Goal: Task Accomplishment & Management: Use online tool/utility

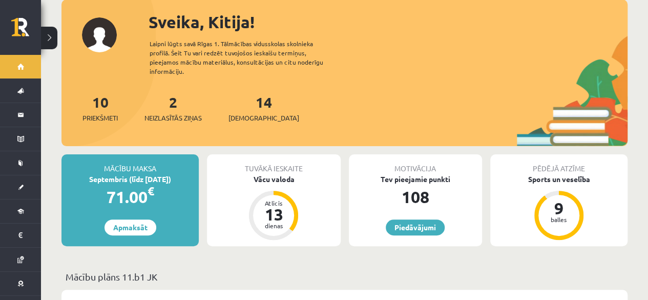
scroll to position [61, 0]
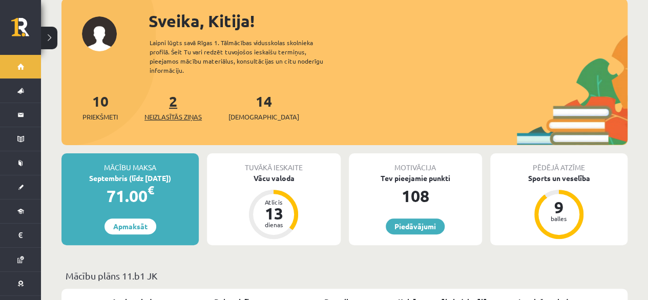
click at [176, 93] on link "2 Neizlasītās ziņas" at bounding box center [173, 107] width 57 height 30
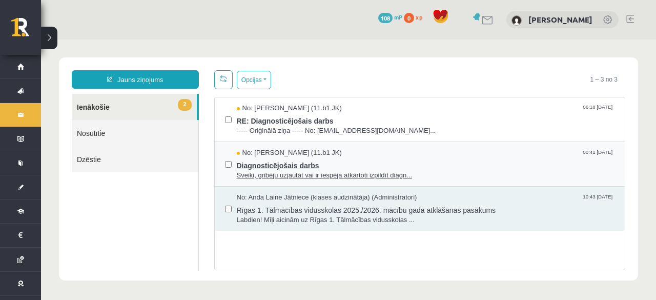
click at [322, 165] on span "Diagnosticējošais darbs" at bounding box center [426, 164] width 378 height 13
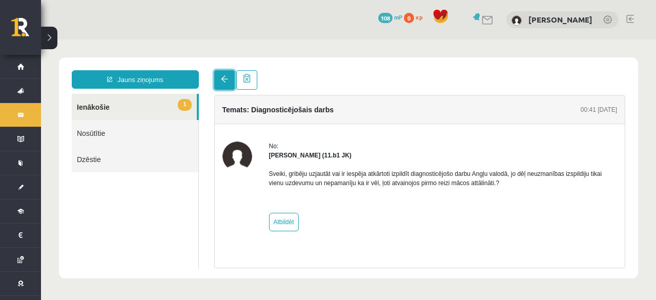
click at [222, 82] on span at bounding box center [224, 78] width 7 height 7
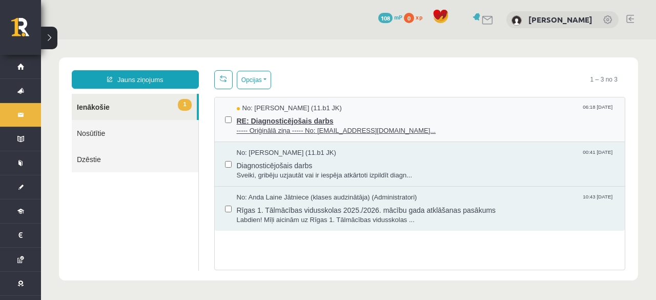
click at [249, 115] on span "RE: Diagnosticējošais darbs" at bounding box center [426, 119] width 378 height 13
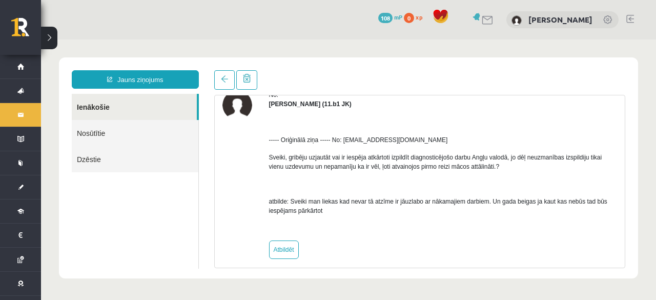
scroll to position [59, 0]
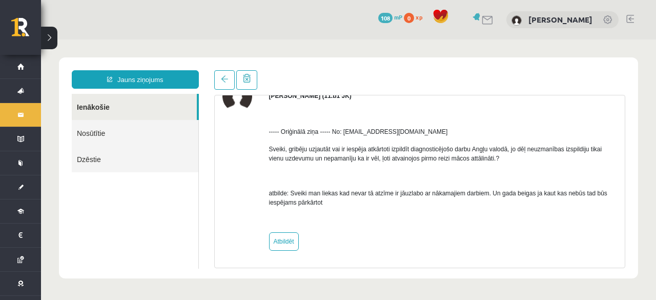
click at [87, 107] on link "Ienākošie" at bounding box center [134, 107] width 125 height 26
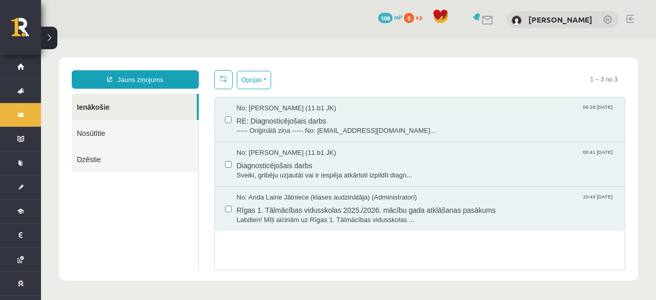
scroll to position [0, 0]
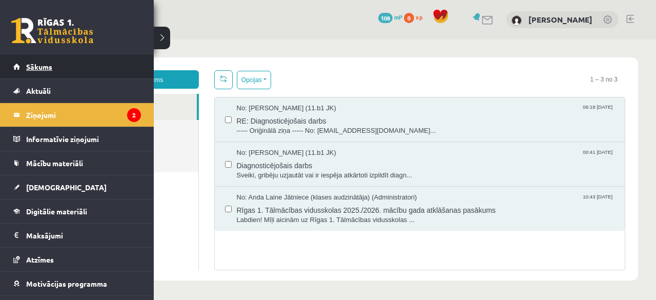
click at [39, 65] on span "Sākums" at bounding box center [39, 66] width 26 height 9
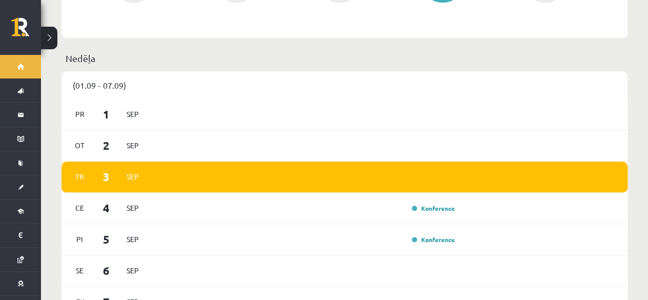
scroll to position [530, 0]
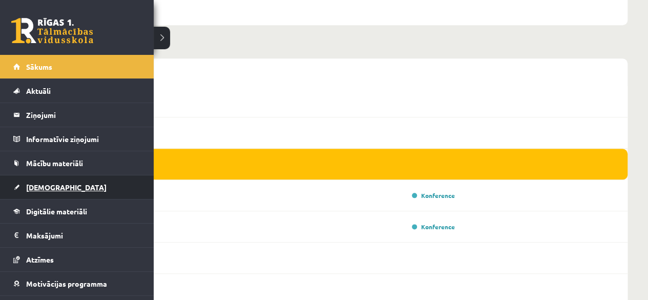
click at [48, 190] on span "[DEMOGRAPHIC_DATA]" at bounding box center [66, 186] width 80 height 9
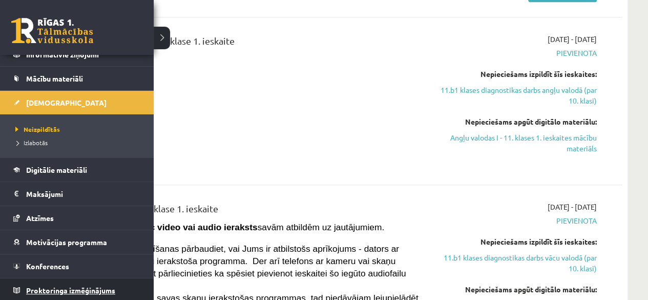
scroll to position [84, 0]
click at [68, 289] on span "Proktoringa izmēģinājums" at bounding box center [70, 290] width 89 height 9
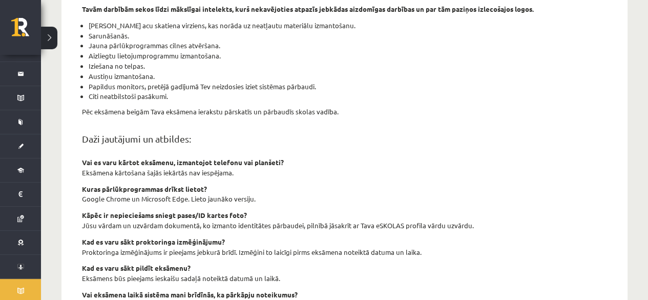
scroll to position [438, 0]
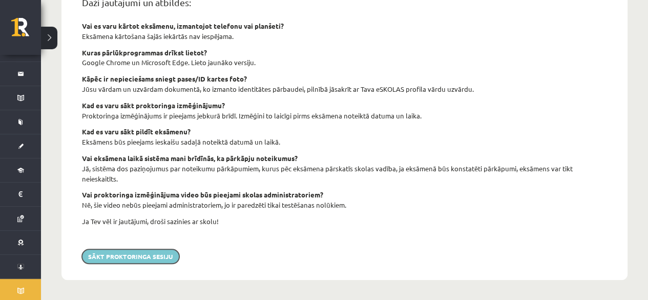
click at [133, 254] on button "Sākt proktoringa sesiju" at bounding box center [130, 256] width 97 height 14
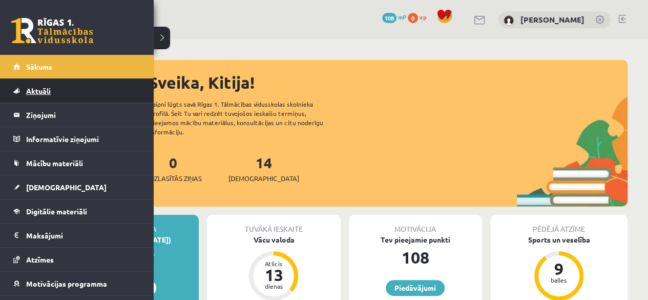
click at [49, 92] on span "Aktuāli" at bounding box center [38, 90] width 25 height 9
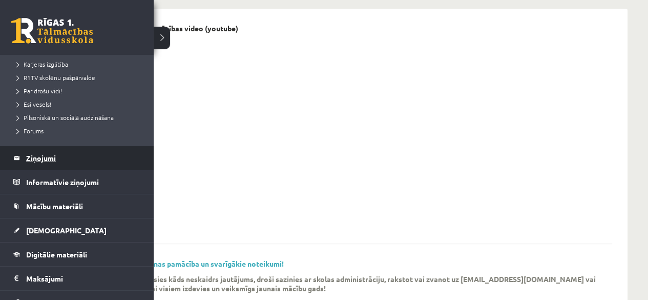
scroll to position [205, 0]
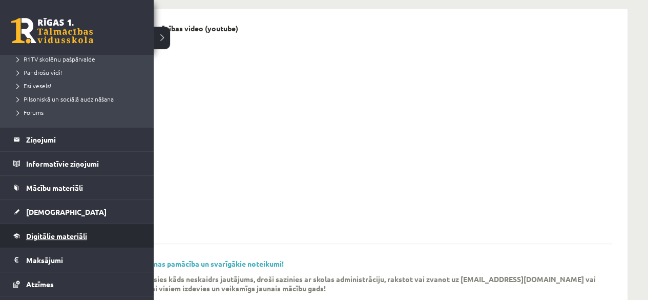
click at [92, 235] on link "Digitālie materiāli" at bounding box center [77, 236] width 128 height 24
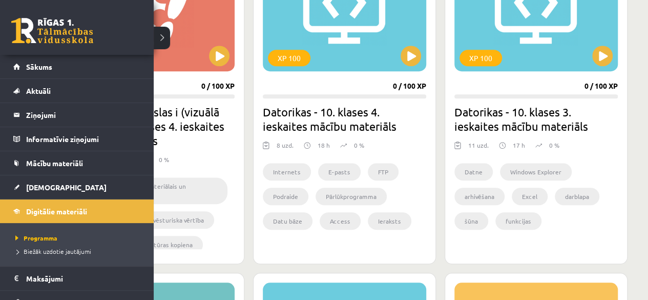
scroll to position [51, 0]
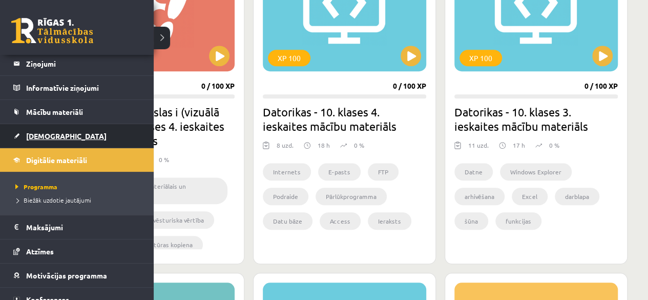
click at [58, 138] on link "[DEMOGRAPHIC_DATA]" at bounding box center [77, 136] width 128 height 24
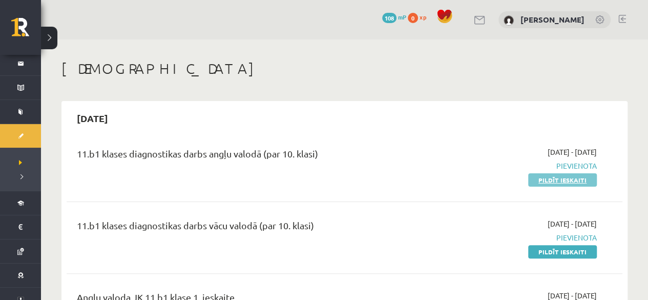
click at [545, 180] on link "Pildīt ieskaiti" at bounding box center [562, 179] width 69 height 13
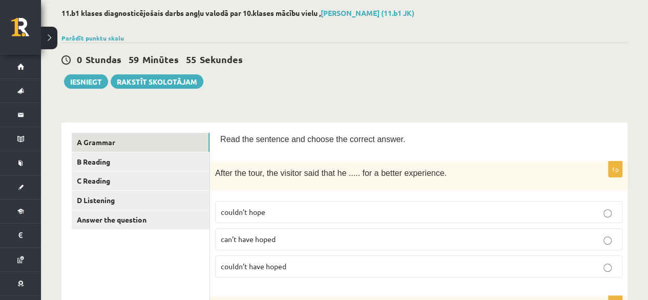
scroll to position [102, 0]
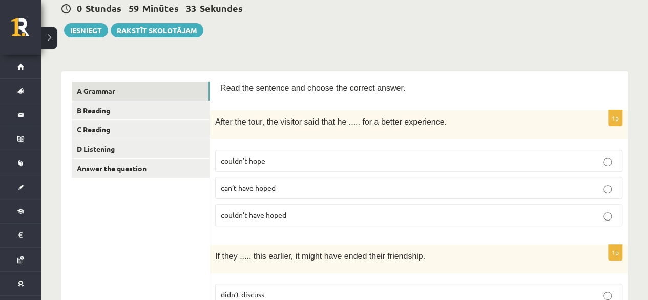
click at [293, 212] on p "couldn’t have hoped" at bounding box center [419, 215] width 396 height 11
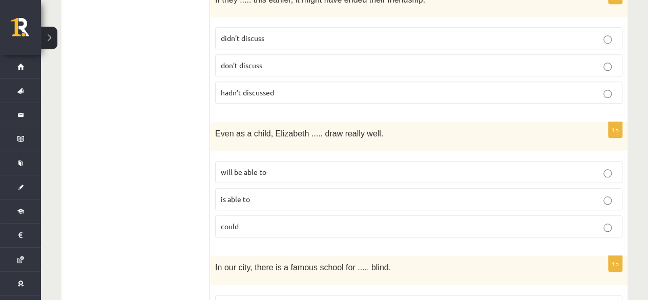
scroll to position [307, 0]
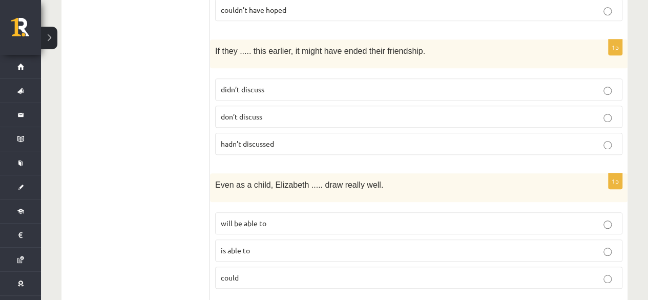
click at [294, 138] on p "hadn’t discussed" at bounding box center [419, 143] width 396 height 11
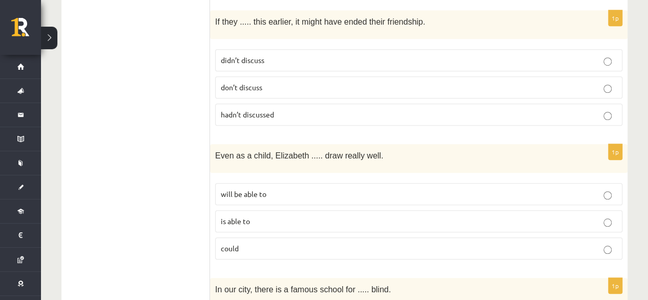
scroll to position [359, 0]
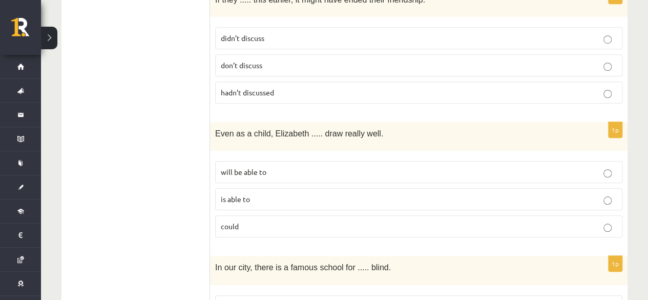
click at [306, 221] on p "could" at bounding box center [419, 226] width 396 height 11
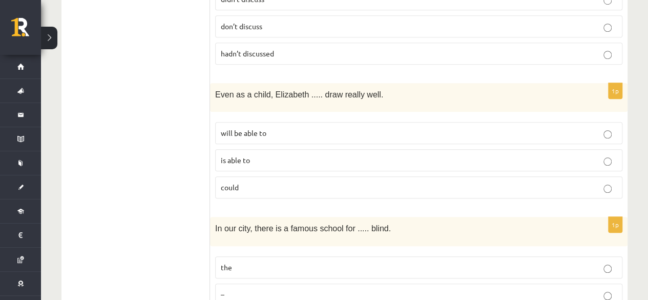
scroll to position [512, 0]
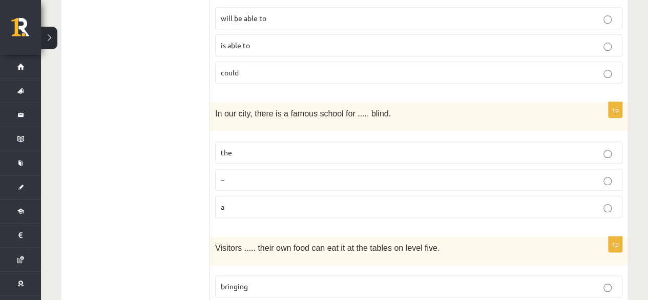
click at [315, 147] on p "the" at bounding box center [419, 152] width 396 height 11
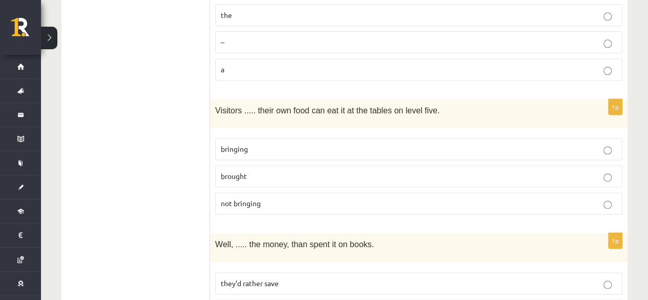
scroll to position [666, 0]
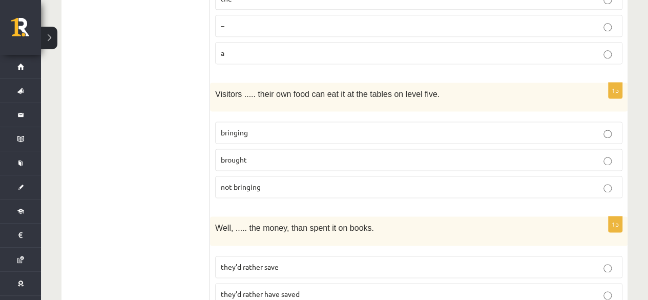
click at [299, 127] on p "bringing" at bounding box center [419, 132] width 396 height 11
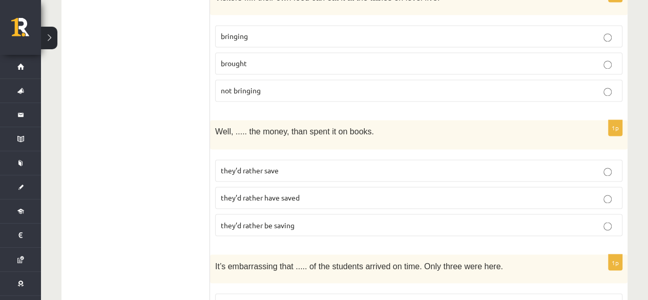
scroll to position [769, 0]
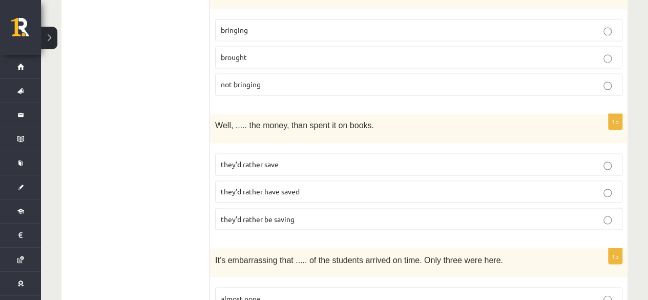
click at [312, 186] on p "they’d rather have saved" at bounding box center [419, 191] width 396 height 11
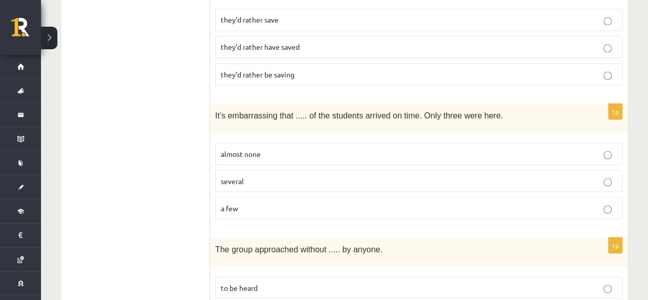
scroll to position [922, 0]
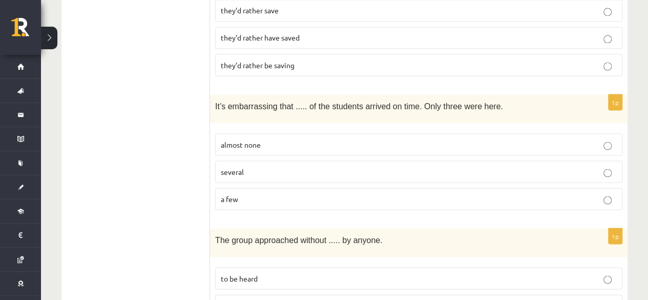
click at [292, 139] on p "almost none" at bounding box center [419, 144] width 396 height 11
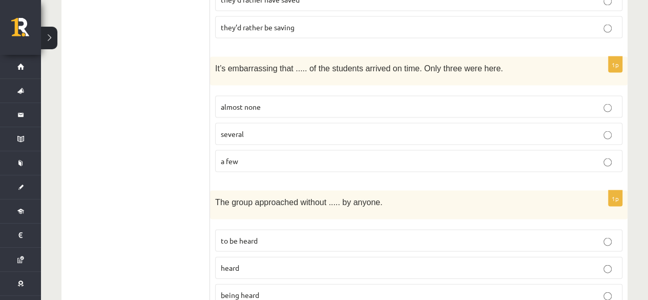
scroll to position [1025, 0]
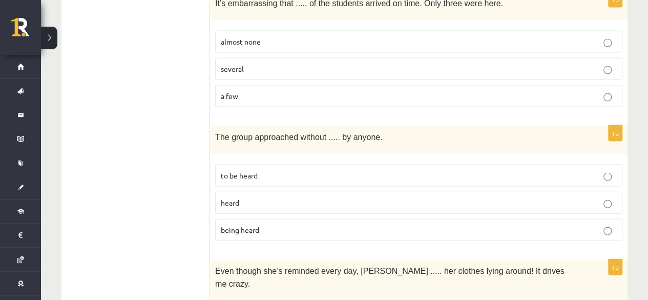
click at [304, 224] on p "being heard" at bounding box center [419, 229] width 396 height 11
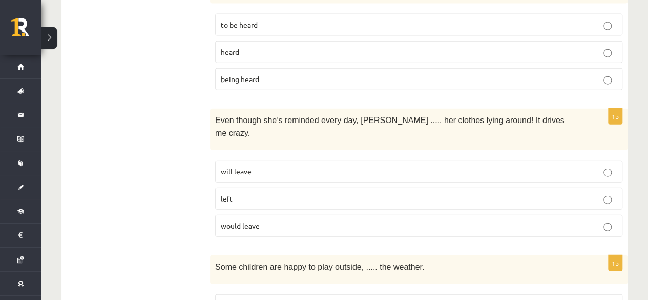
scroll to position [1179, 0]
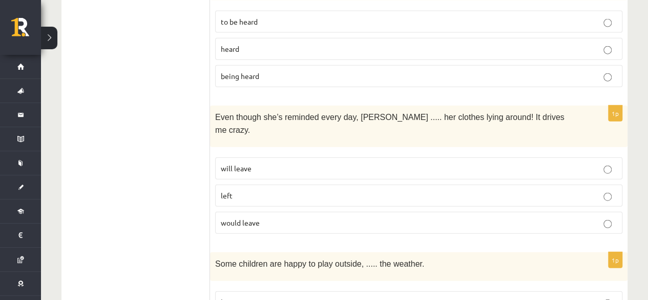
click at [296, 217] on p "would leave" at bounding box center [419, 222] width 396 height 11
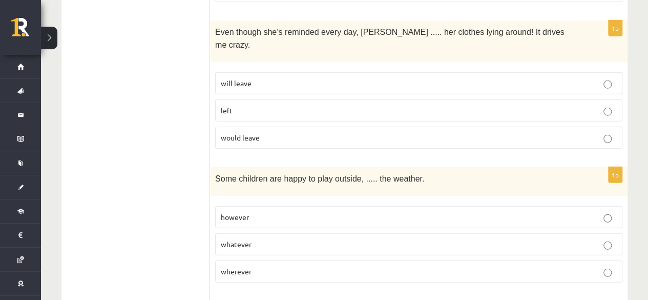
scroll to position [1281, 0]
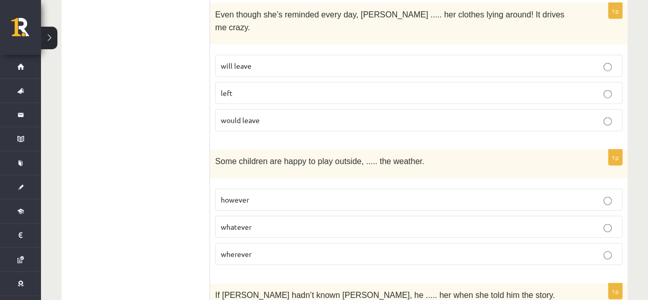
click at [283, 194] on p "however" at bounding box center [419, 199] width 396 height 11
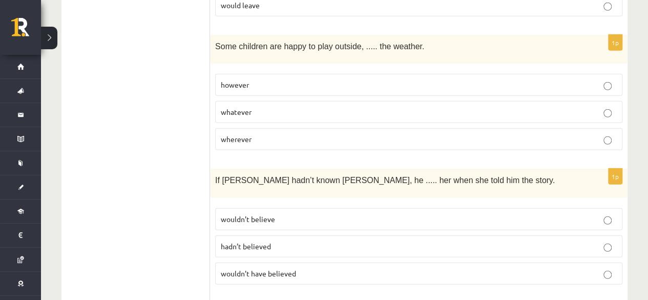
scroll to position [1435, 0]
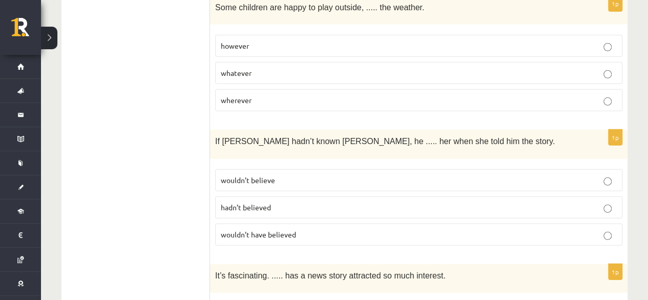
click at [312, 229] on p "wouldn’t have believed" at bounding box center [419, 234] width 396 height 11
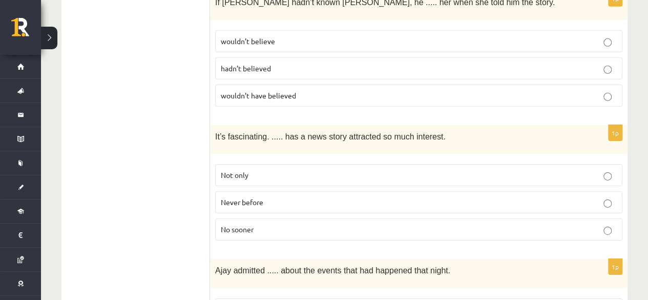
scroll to position [1589, 0]
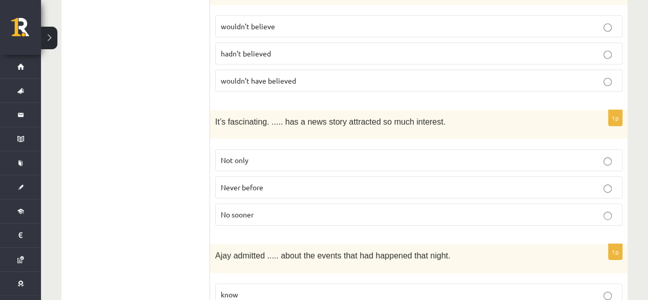
click at [266, 182] on p "Never before" at bounding box center [419, 187] width 396 height 11
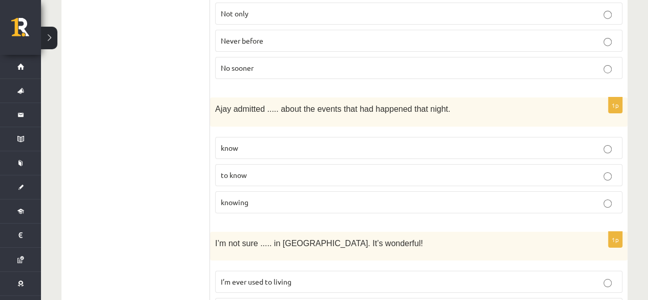
scroll to position [1742, 0]
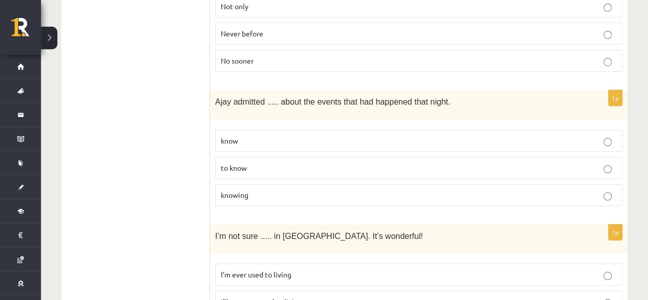
click at [279, 190] on p "knowing" at bounding box center [419, 195] width 396 height 11
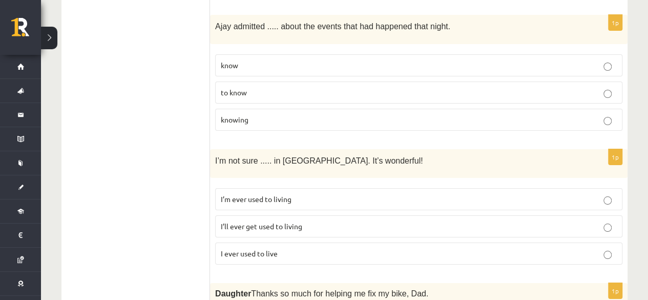
scroll to position [1845, 0]
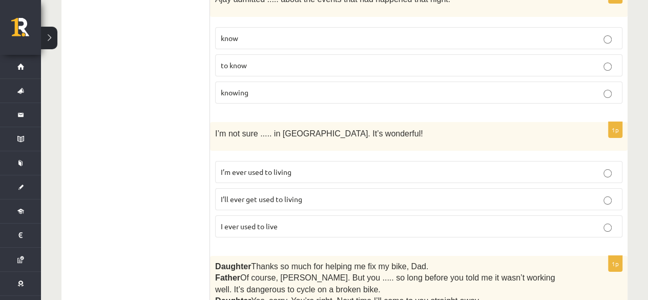
click at [244, 194] on span "I’ll ever get used to living" at bounding box center [261, 198] width 81 height 9
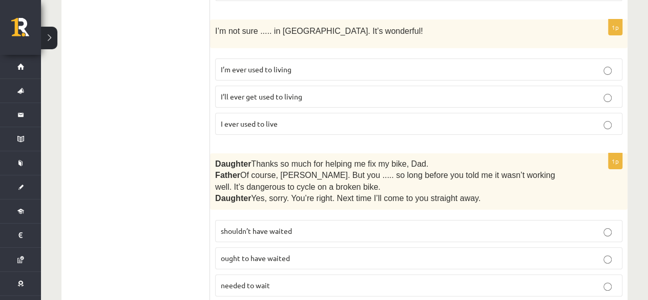
scroll to position [1999, 0]
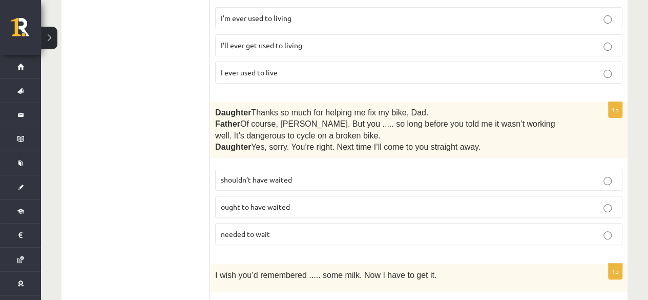
click at [280, 174] on p "shouldn’t have waited" at bounding box center [419, 179] width 396 height 11
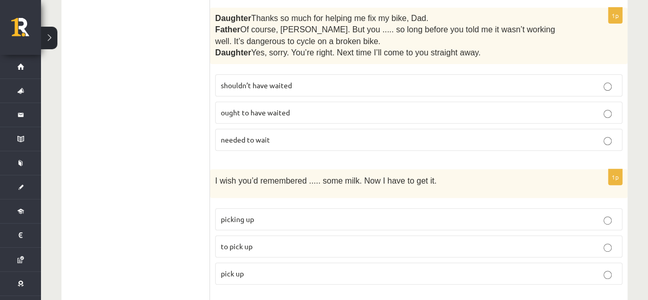
scroll to position [2152, 0]
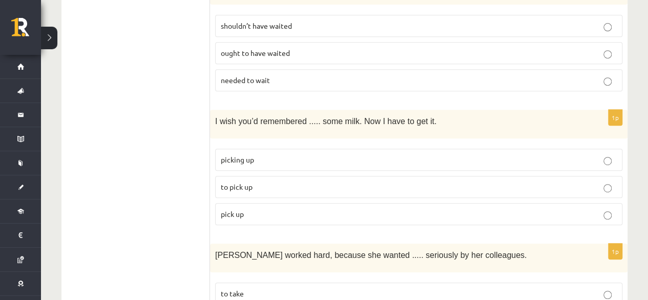
click at [323, 181] on p "to pick up" at bounding box center [419, 186] width 396 height 11
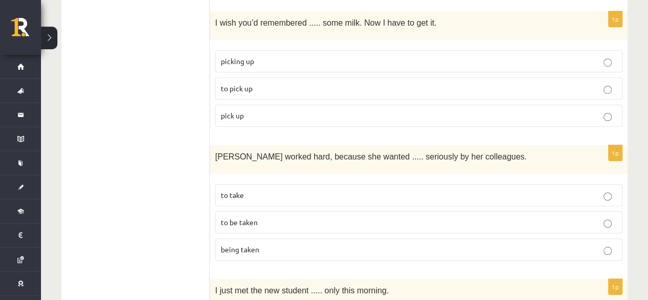
scroll to position [2255, 0]
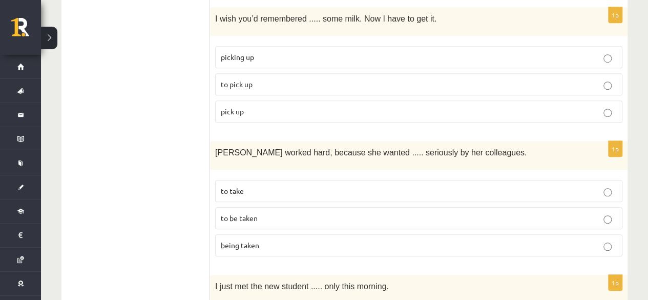
click at [302, 213] on p "to be taken" at bounding box center [419, 218] width 396 height 11
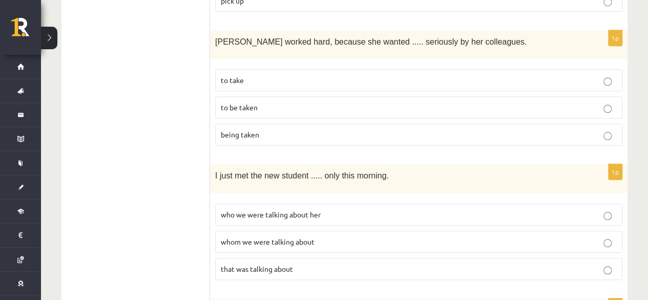
scroll to position [2460, 0]
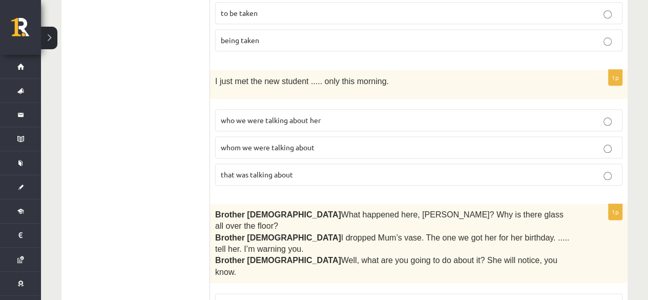
click at [304, 142] on span "whom we were talking about" at bounding box center [268, 146] width 94 height 9
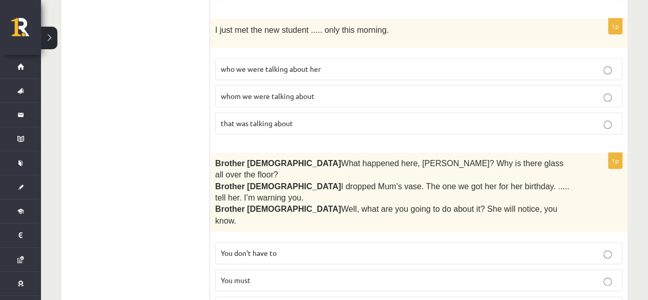
scroll to position [2562, 0]
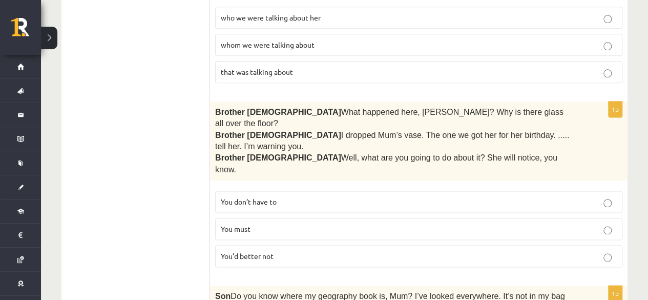
click at [311, 251] on p "You’d better not" at bounding box center [419, 256] width 396 height 11
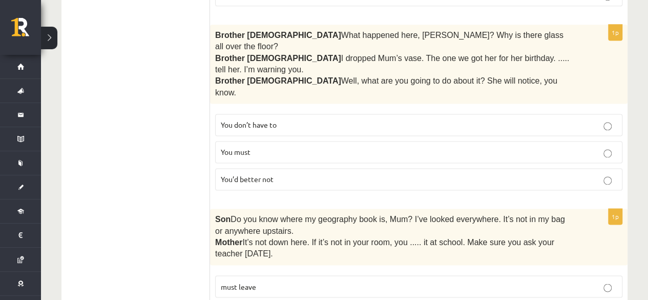
scroll to position [2644, 0]
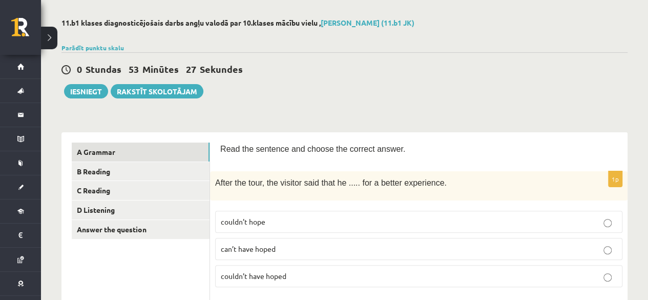
scroll to position [51, 0]
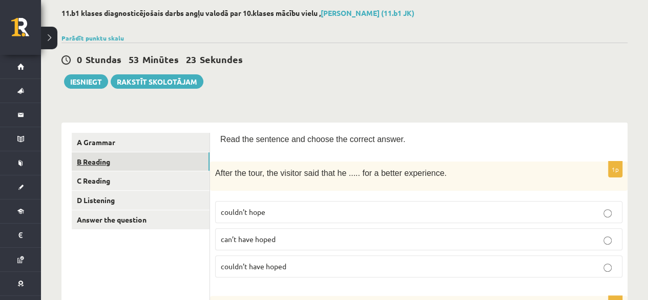
click at [94, 160] on link "B Reading" at bounding box center [141, 161] width 138 height 19
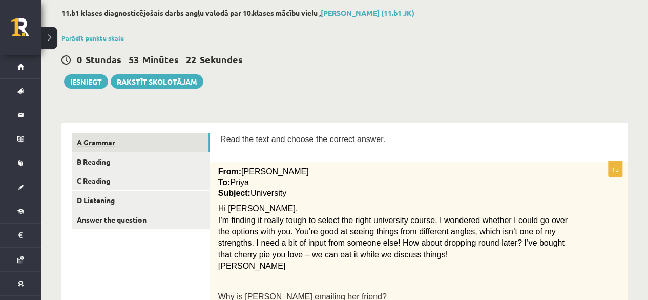
click at [94, 142] on link "A Grammar" at bounding box center [141, 142] width 138 height 19
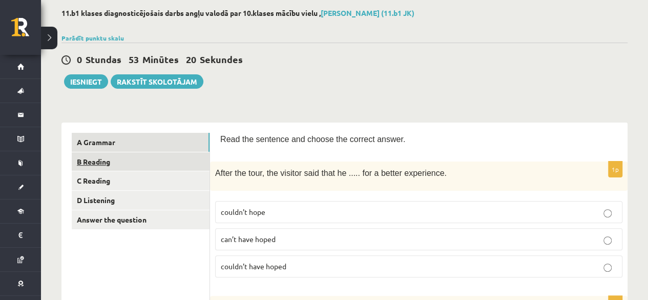
click at [94, 162] on link "B Reading" at bounding box center [141, 161] width 138 height 19
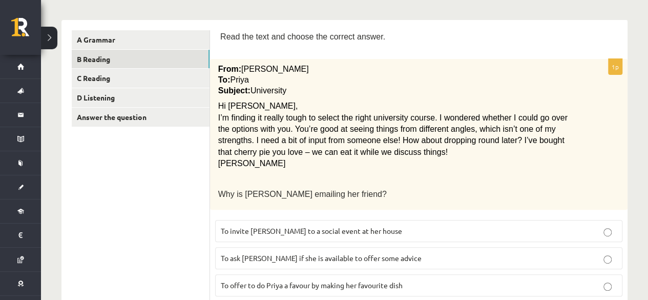
scroll to position [205, 0]
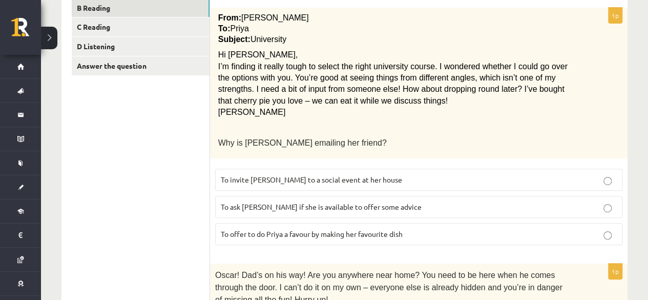
click at [311, 202] on span "To ask Priya if she is available to offer some advice" at bounding box center [321, 206] width 201 height 9
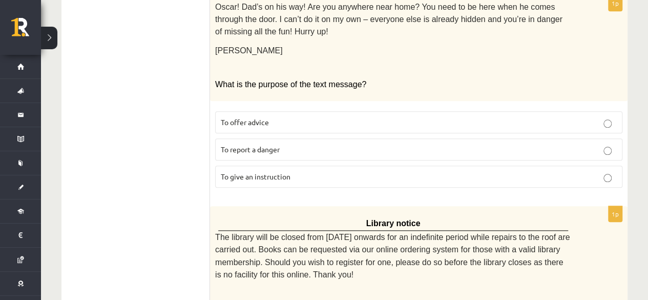
scroll to position [461, 0]
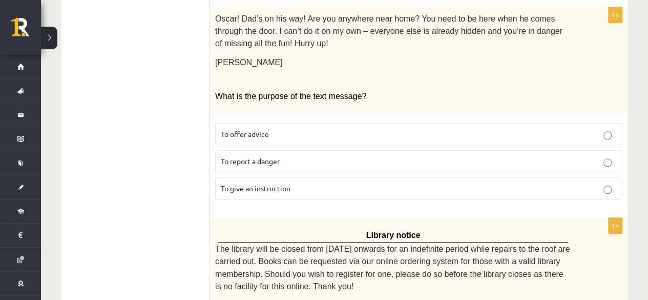
click at [272, 183] on span "To give an instruction" at bounding box center [256, 187] width 70 height 9
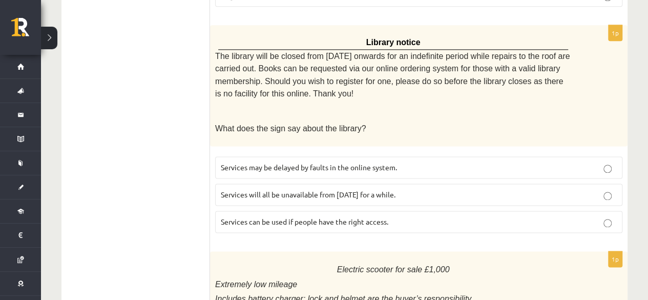
scroll to position [666, 0]
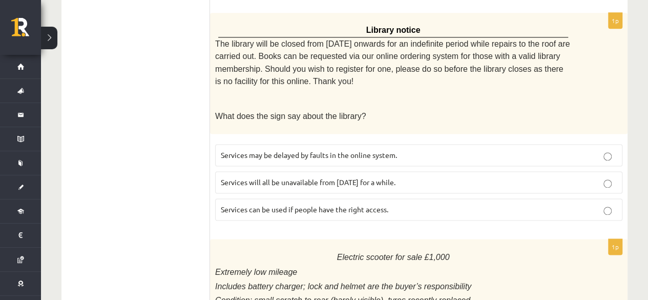
click at [352, 177] on span "Services will all be unavailable from Monday for a while." at bounding box center [308, 181] width 175 height 9
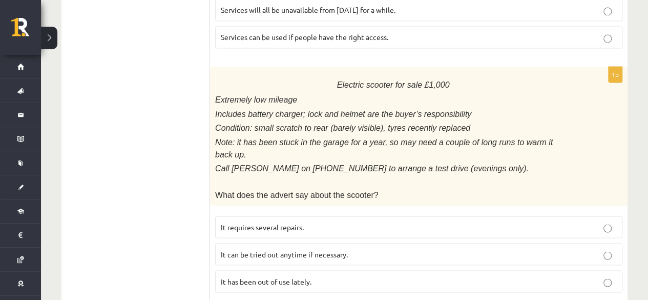
scroll to position [871, 0]
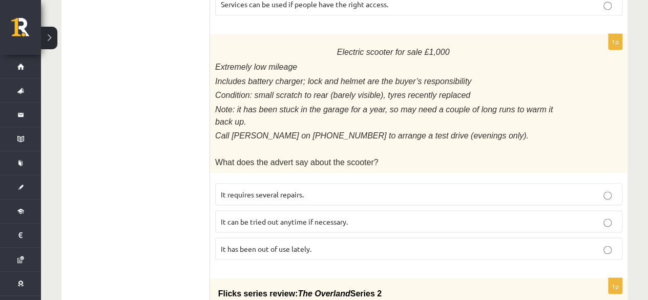
click at [326, 243] on p "It has been out of use lately." at bounding box center [419, 248] width 396 height 11
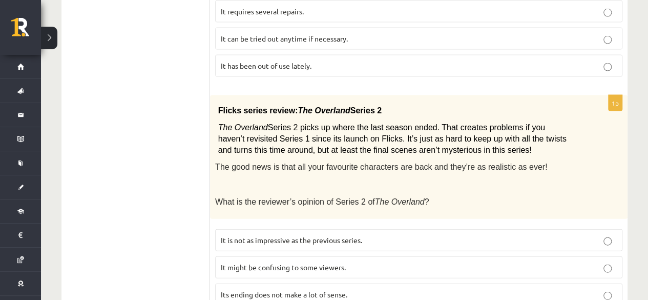
scroll to position [1076, 0]
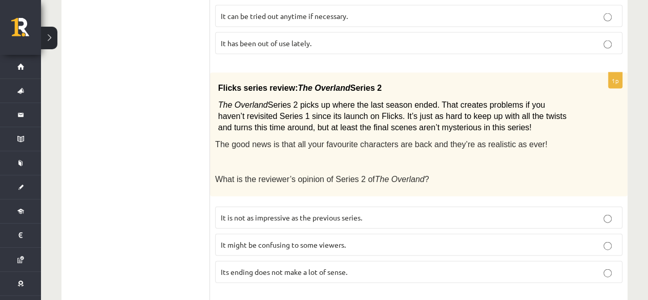
click at [339, 240] on span "It might be confusing to some viewers." at bounding box center [283, 244] width 125 height 9
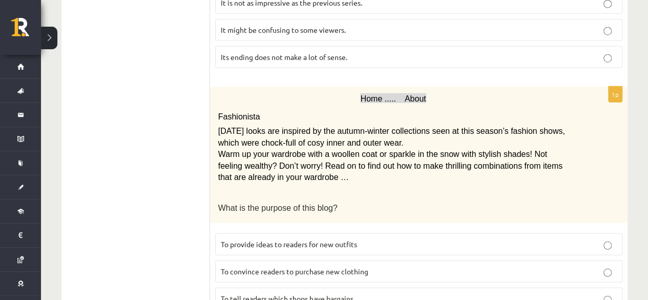
scroll to position [1300, 0]
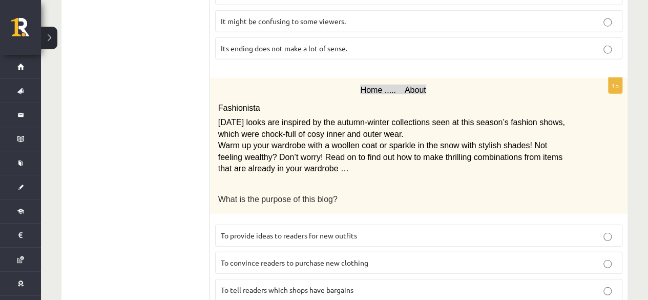
click at [349, 231] on span "To provide ideas to readers for new outfits" at bounding box center [289, 235] width 136 height 9
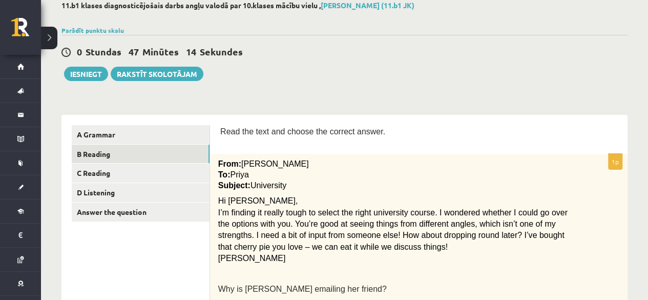
scroll to position [0, 0]
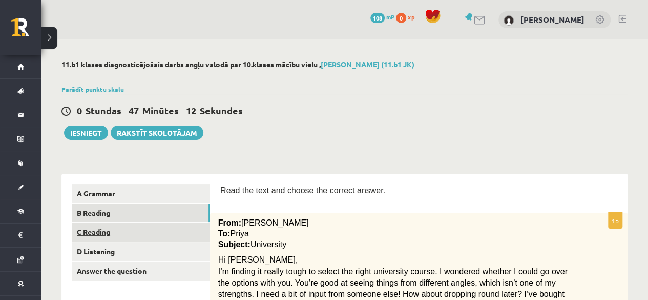
click at [141, 231] on link "C Reading" at bounding box center [141, 231] width 138 height 19
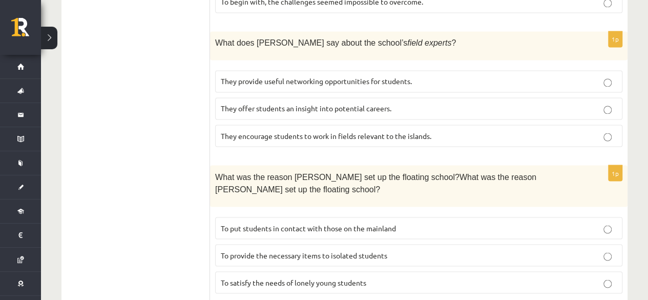
scroll to position [871, 0]
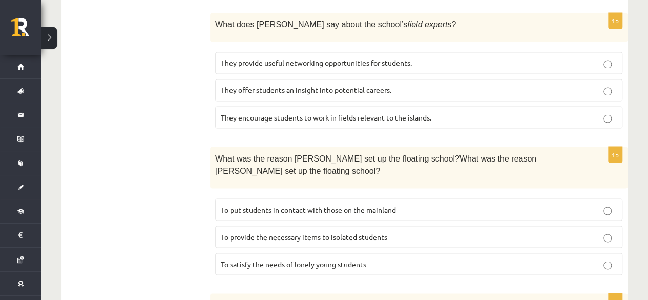
click at [343, 232] on span "To provide the necessary items to isolated students" at bounding box center [304, 236] width 167 height 9
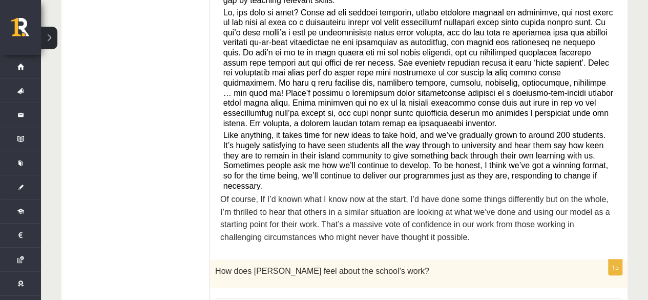
scroll to position [334, 0]
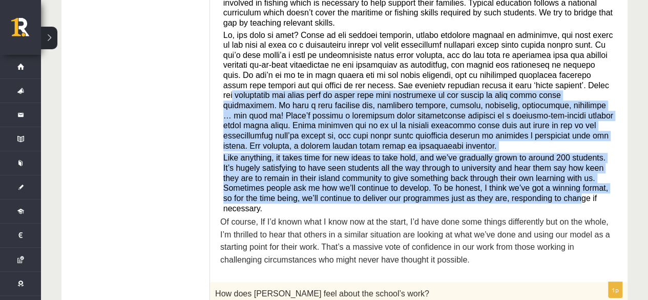
drag, startPoint x: 410, startPoint y: 74, endPoint x: 419, endPoint y: 177, distance: 102.9
click at [420, 178] on div "Read the article about an unusual school and choose the correct answer for each…" at bounding box center [418, 61] width 397 height 422
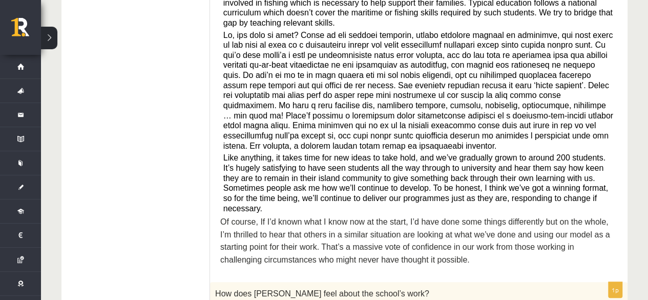
click at [440, 178] on span "Like anything, it takes time for new ideas to take hold, and we’ve gradually gr…" at bounding box center [415, 182] width 385 height 59
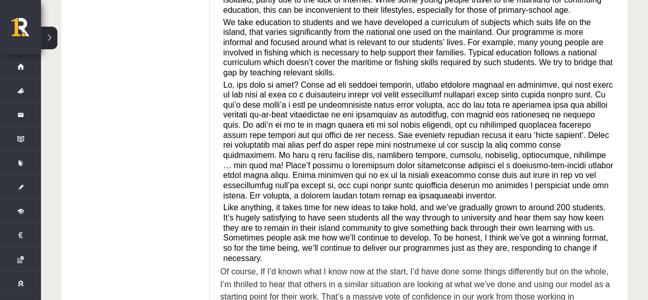
scroll to position [283, 0]
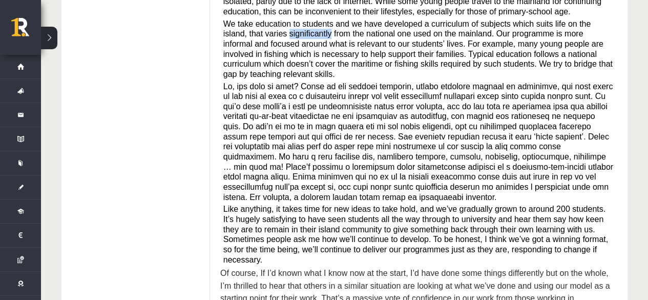
drag, startPoint x: 284, startPoint y: 30, endPoint x: 244, endPoint y: 34, distance: 40.7
click at [244, 34] on span "We take education to students and we have developed a curriculum of subjects wh…" at bounding box center [417, 48] width 389 height 59
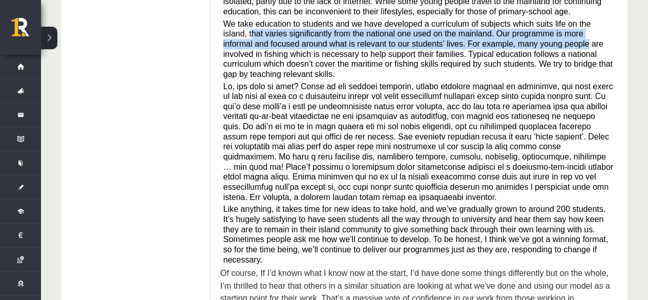
drag, startPoint x: 589, startPoint y: 22, endPoint x: 518, endPoint y: 44, distance: 75.1
click at [489, 39] on span "We take education to students and we have developed a curriculum of subjects wh…" at bounding box center [417, 48] width 389 height 59
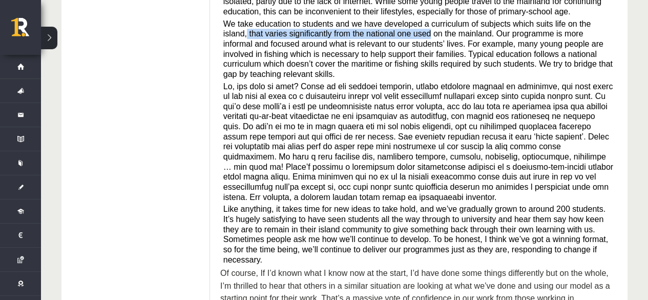
drag, startPoint x: 584, startPoint y: 19, endPoint x: 377, endPoint y: 33, distance: 207.5
click at [377, 33] on span "We take education to students and we have developed a curriculum of subjects wh…" at bounding box center [417, 48] width 389 height 59
copy span "that varies significantly from the national one used"
click at [407, 175] on span at bounding box center [418, 141] width 390 height 119
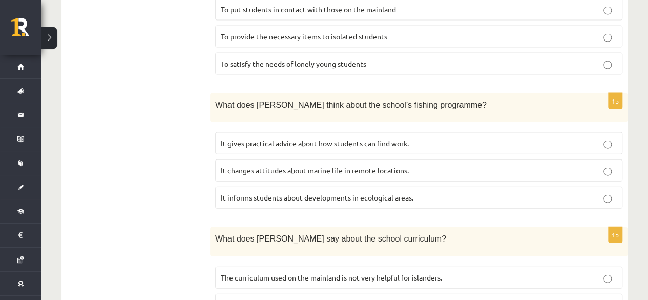
scroll to position [1103, 0]
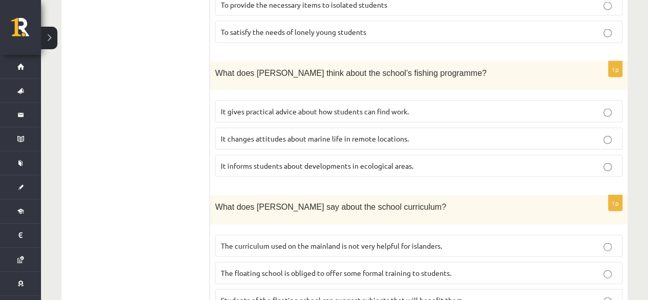
click at [370, 295] on span "Students of the floating school can suggest subjects that will benefit them." at bounding box center [342, 299] width 243 height 9
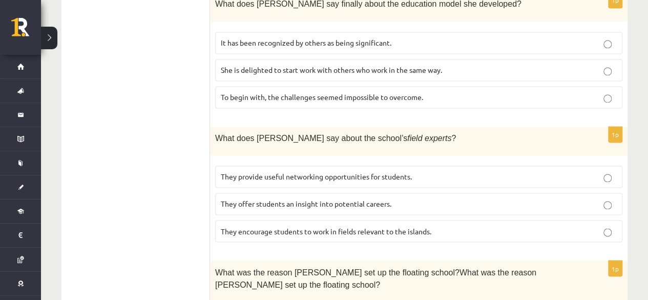
scroll to position [744, 0]
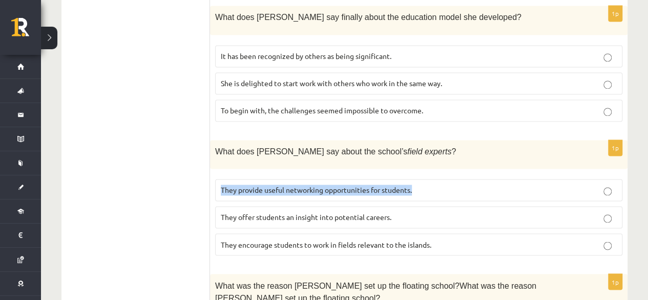
drag, startPoint x: 413, startPoint y: 146, endPoint x: 219, endPoint y: 140, distance: 193.8
click at [219, 179] on label "They provide useful networking opportunities for students." at bounding box center [418, 190] width 407 height 22
copy span "They provide useful networking opportunities for students."
click at [392, 212] on span "They offer students an insight into potential careers." at bounding box center [306, 216] width 171 height 9
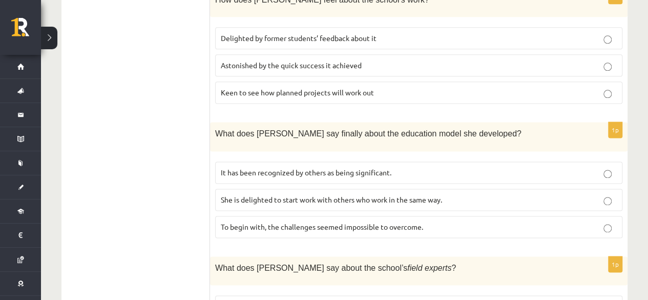
scroll to position [642, 0]
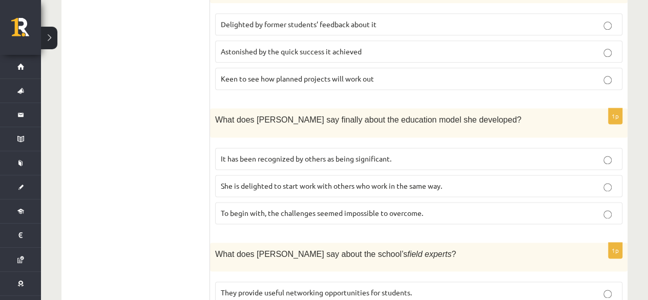
click at [325, 154] on span "It has been recognized by others as being significant." at bounding box center [306, 158] width 171 height 9
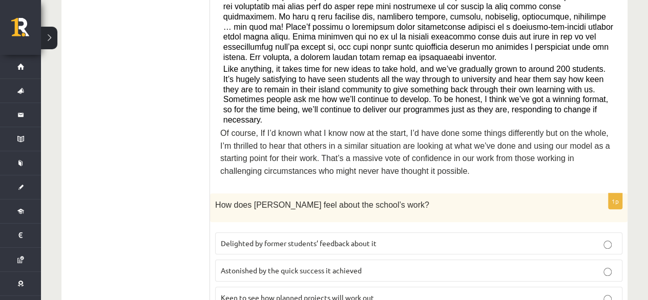
scroll to position [437, 0]
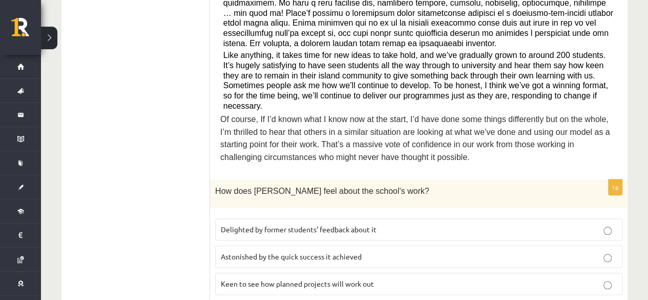
click at [346, 279] on span "Keen to see how planned projects will work out" at bounding box center [297, 283] width 153 height 9
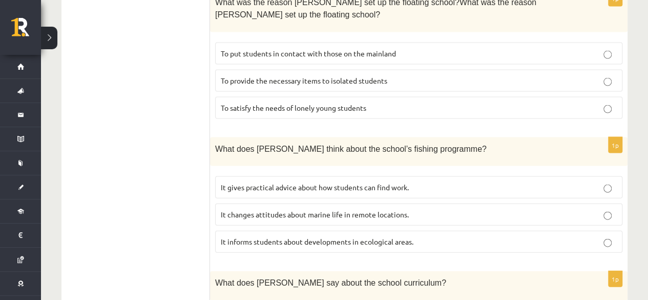
scroll to position [1052, 0]
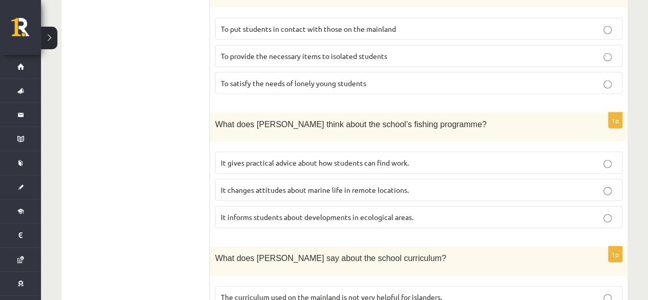
click at [321, 212] on span "It informs students about developments in ecological areas." at bounding box center [317, 216] width 193 height 9
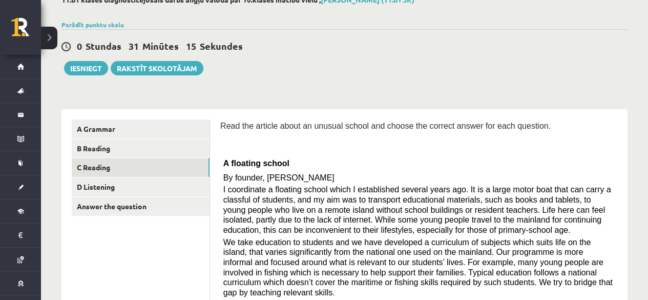
scroll to position [102, 0]
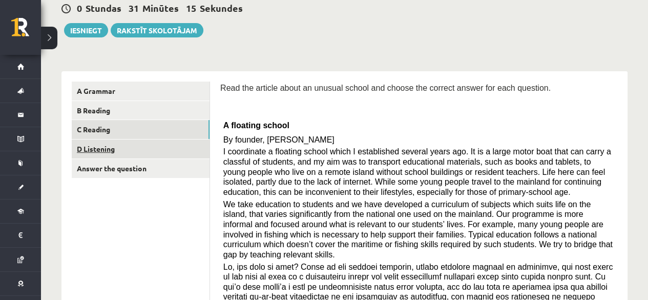
click at [121, 153] on link "D Listening" at bounding box center [141, 148] width 138 height 19
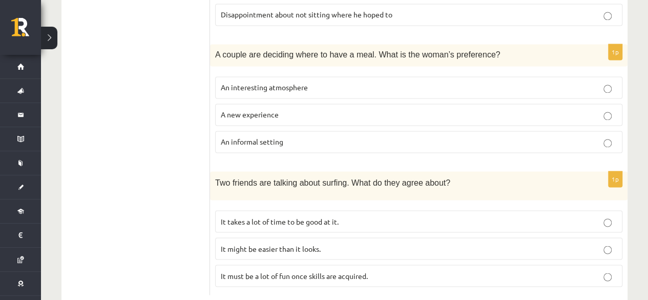
scroll to position [751, 0]
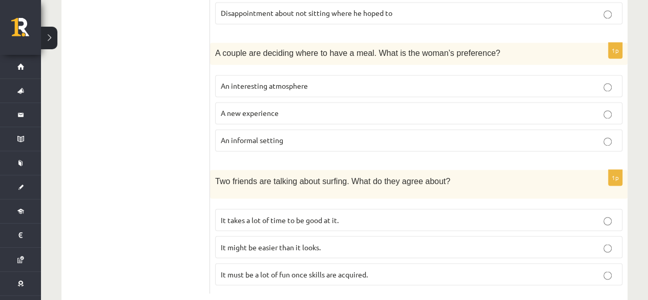
click at [284, 135] on p "An informal setting" at bounding box center [419, 140] width 396 height 11
click at [292, 135] on p "An informal setting" at bounding box center [419, 140] width 396 height 11
click at [319, 215] on span "It takes a lot of time to be good at it." at bounding box center [280, 219] width 118 height 9
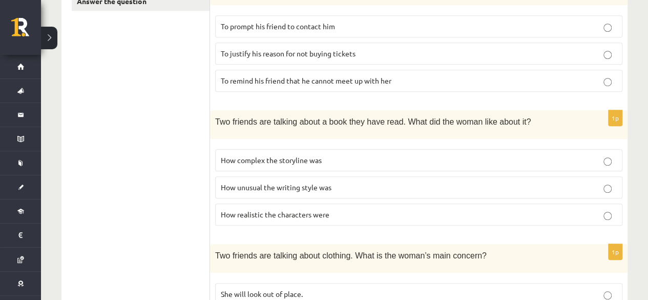
scroll to position [290, 0]
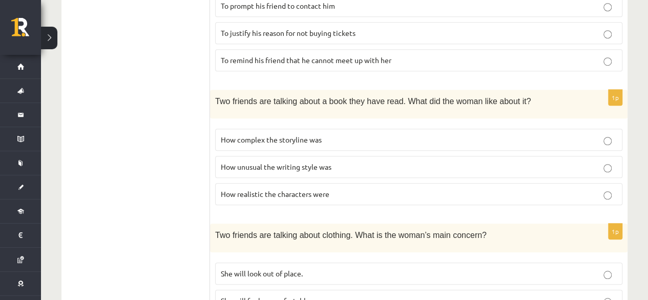
click at [322, 189] on span "How realistic the characters were" at bounding box center [275, 193] width 109 height 9
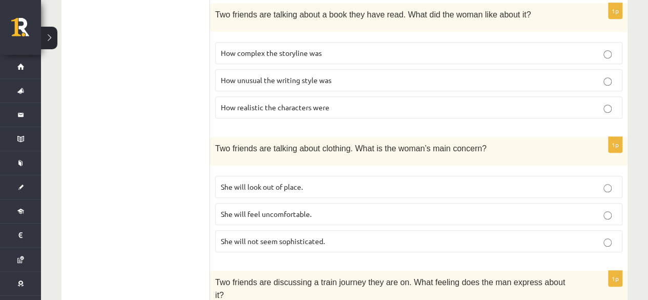
scroll to position [393, 0]
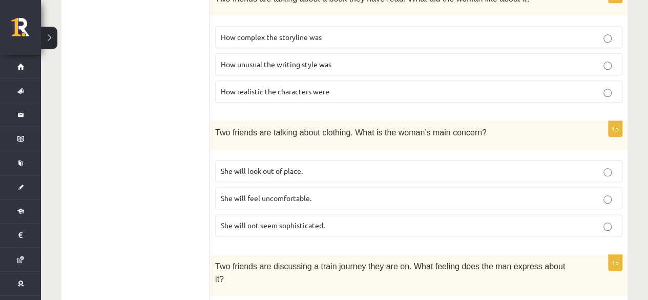
click at [318, 166] on p "She will look out of place." at bounding box center [419, 171] width 396 height 11
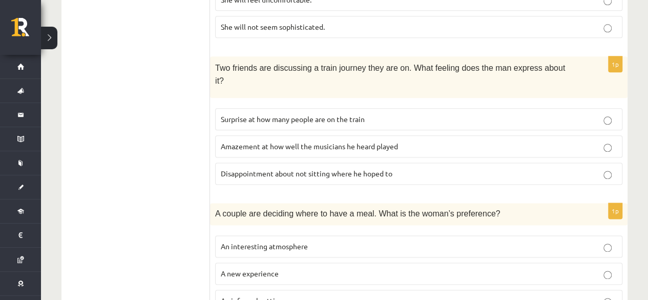
scroll to position [598, 0]
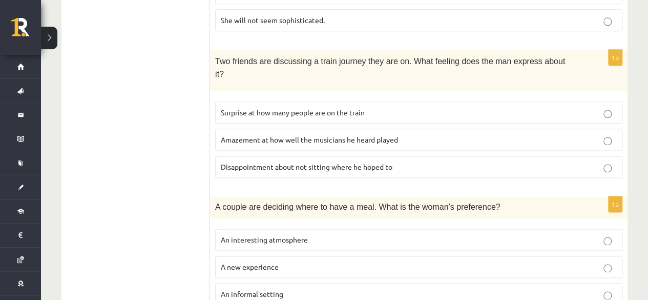
click at [339, 133] on fieldset "Surprise at how many people are on the train Amazement at how well the musician…" at bounding box center [418, 138] width 407 height 85
click at [340, 162] on span "Disappointment about not sitting where he hoped to" at bounding box center [307, 166] width 172 height 9
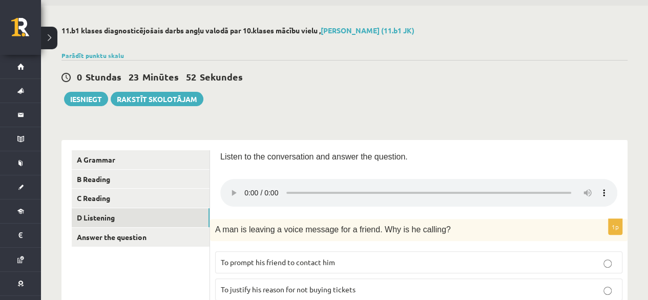
scroll to position [85, 0]
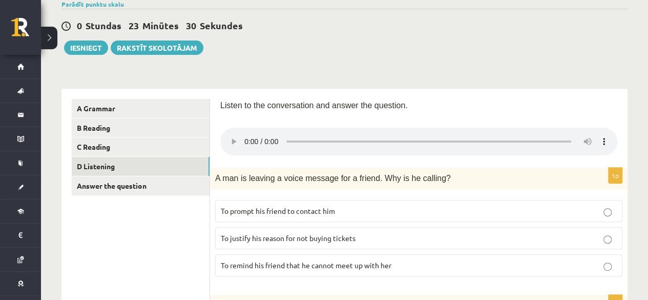
click at [266, 214] on p "To prompt his friend to contact him" at bounding box center [419, 210] width 396 height 11
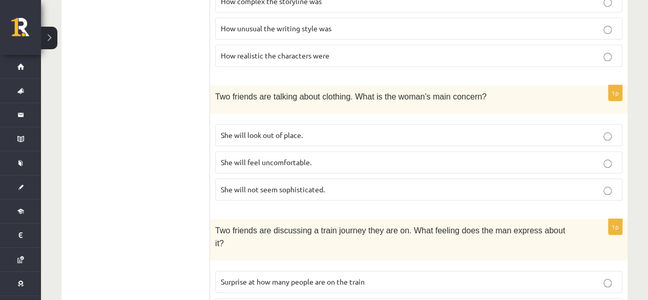
scroll to position [444, 0]
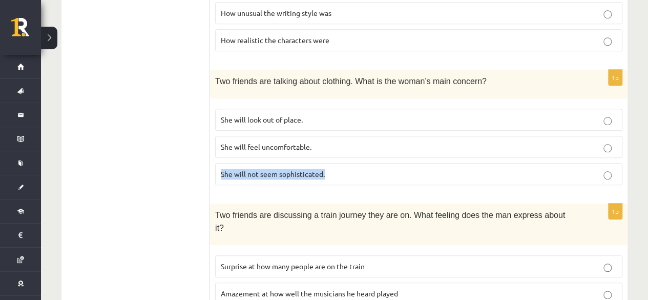
drag, startPoint x: 324, startPoint y: 166, endPoint x: 222, endPoint y: 168, distance: 102.0
click at [222, 169] on p "She will not seem sophisticated." at bounding box center [419, 174] width 396 height 11
copy span "She will not seem sophisticated."
click at [113, 124] on ul "A Grammar B Reading C Reading D Listening Answer the question" at bounding box center [141, 170] width 138 height 860
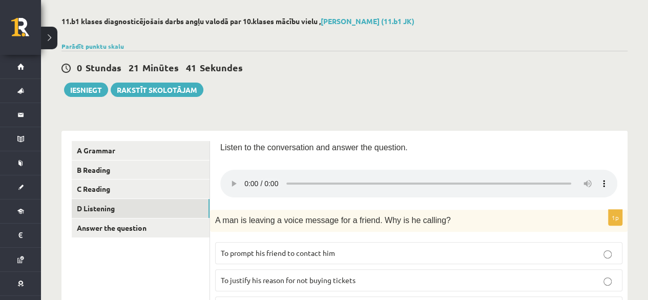
scroll to position [34, 0]
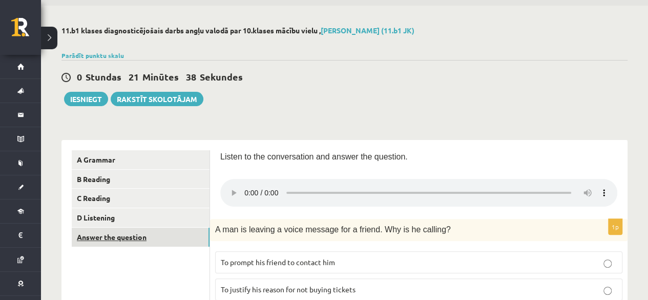
click at [147, 240] on link "Answer the question" at bounding box center [141, 237] width 138 height 19
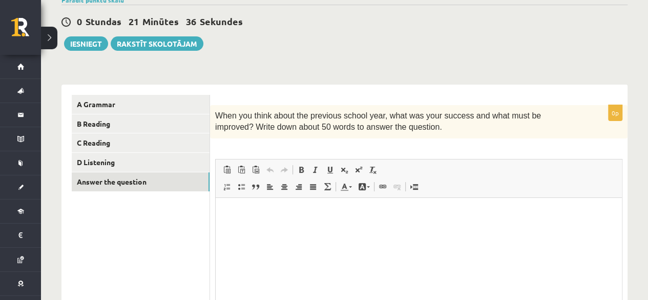
scroll to position [0, 0]
click at [274, 214] on p "Editor, wiswyg-editor-user-answer-47363781003020" at bounding box center [419, 213] width 386 height 11
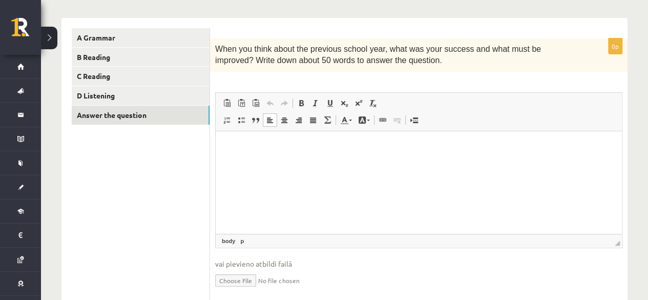
scroll to position [140, 0]
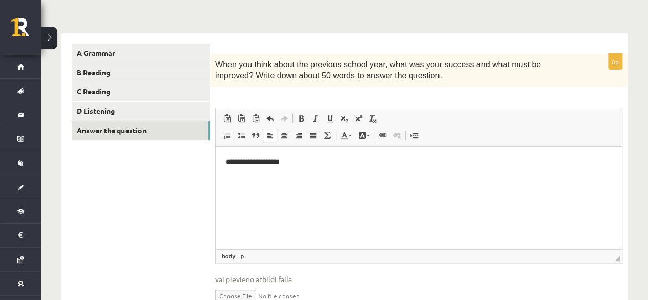
click at [345, 14] on div "11.b1 klases diagnosticējošais darbs angļu valodā par 10.klases mācību vielu , …" at bounding box center [344, 125] width 607 height 453
click at [305, 167] on html "**********" at bounding box center [419, 161] width 406 height 31
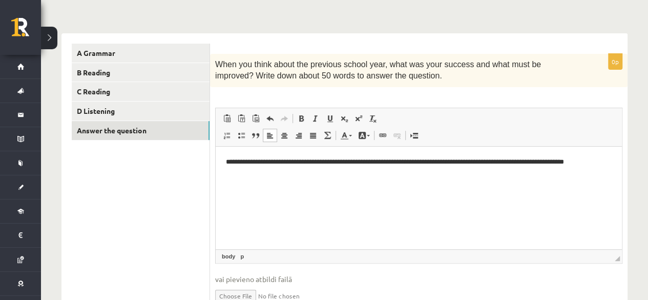
click at [450, 160] on p "**********" at bounding box center [419, 167] width 386 height 22
click at [450, 174] on p "**********" at bounding box center [419, 167] width 386 height 22
click at [538, 160] on p "**********" at bounding box center [419, 167] width 386 height 22
click at [475, 166] on p "**********" at bounding box center [419, 167] width 386 height 22
click at [473, 180] on html "**********" at bounding box center [419, 167] width 406 height 42
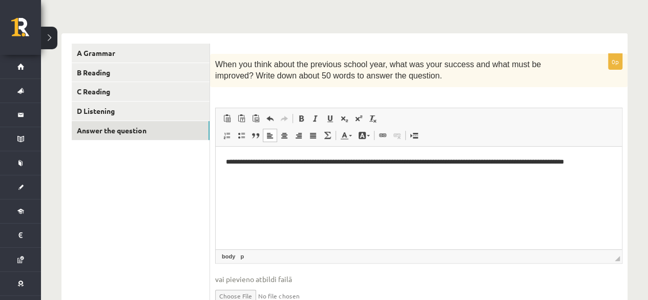
click at [535, 162] on p "**********" at bounding box center [419, 167] width 386 height 22
click at [538, 163] on p "**********" at bounding box center [419, 167] width 386 height 22
click at [537, 169] on html "**********" at bounding box center [419, 161] width 406 height 31
click at [533, 175] on html "**********" at bounding box center [419, 161] width 406 height 31
click at [608, 161] on p "**********" at bounding box center [419, 161] width 386 height 11
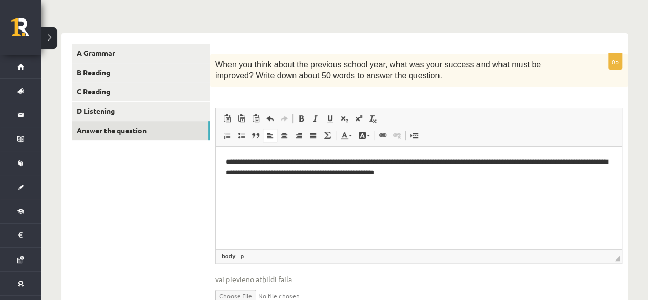
click at [450, 161] on p "**********" at bounding box center [419, 167] width 386 height 22
click at [558, 175] on p "**********" at bounding box center [419, 167] width 386 height 22
click at [588, 161] on p "**********" at bounding box center [419, 167] width 386 height 22
click at [443, 170] on p "**********" at bounding box center [419, 167] width 386 height 22
click at [512, 175] on p "**********" at bounding box center [419, 167] width 386 height 22
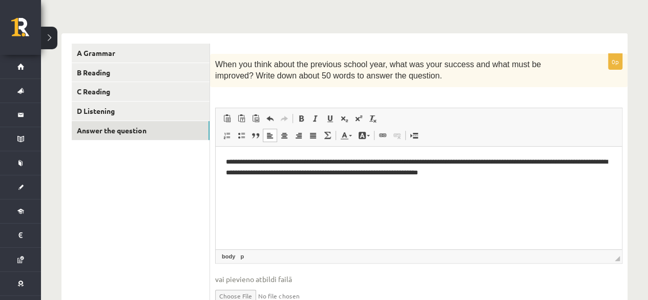
click at [518, 172] on p "**********" at bounding box center [419, 167] width 386 height 22
click at [591, 173] on p "**********" at bounding box center [419, 167] width 386 height 22
click at [521, 162] on p "**********" at bounding box center [419, 167] width 386 height 22
click at [585, 161] on p "**********" at bounding box center [419, 167] width 386 height 22
click at [297, 173] on p "**********" at bounding box center [419, 167] width 386 height 22
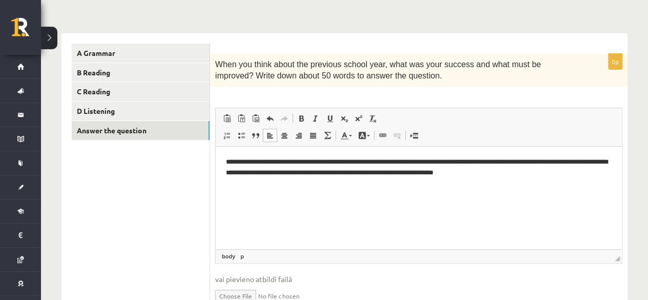
click at [257, 169] on p "**********" at bounding box center [419, 167] width 386 height 22
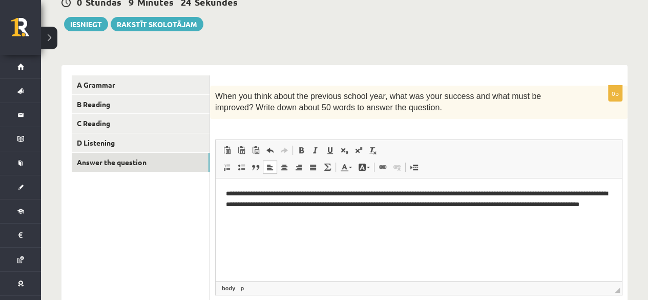
scroll to position [154, 0]
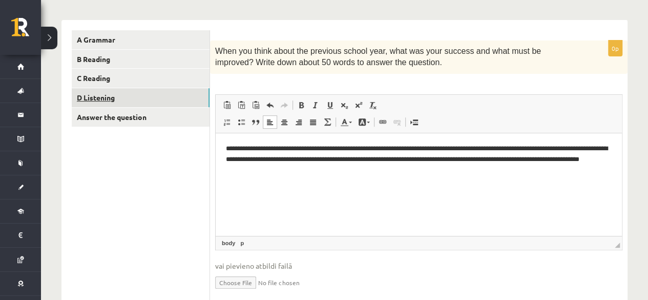
click at [137, 103] on link "D Listening" at bounding box center [141, 97] width 138 height 19
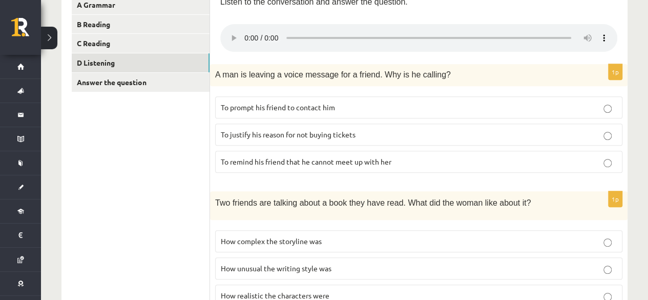
scroll to position [86, 0]
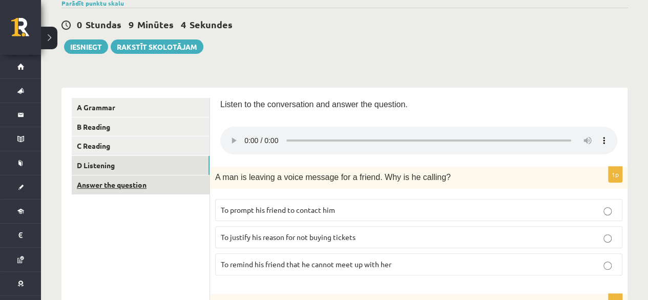
click at [126, 183] on link "Answer the question" at bounding box center [141, 184] width 138 height 19
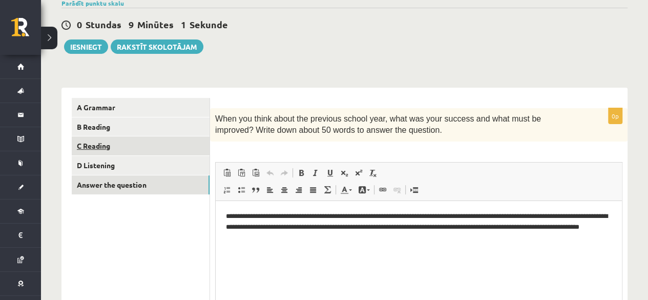
scroll to position [0, 0]
click at [101, 149] on link "C Reading" at bounding box center [141, 145] width 138 height 19
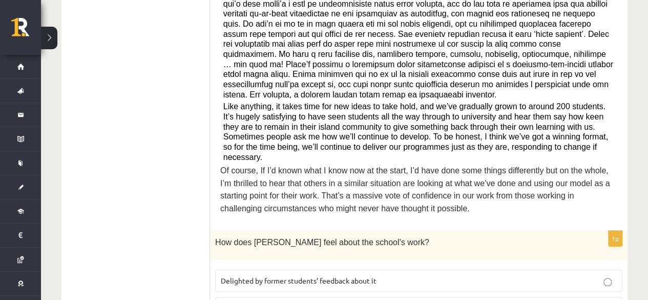
scroll to position [180, 0]
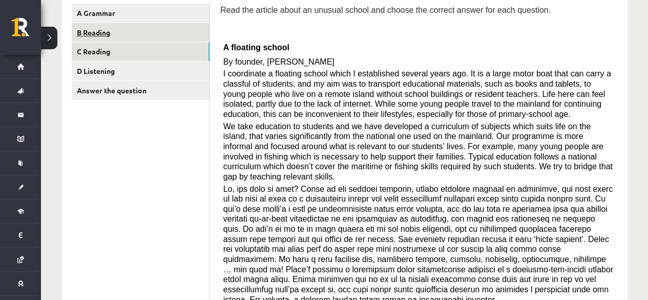
click at [112, 32] on link "B Reading" at bounding box center [141, 32] width 138 height 19
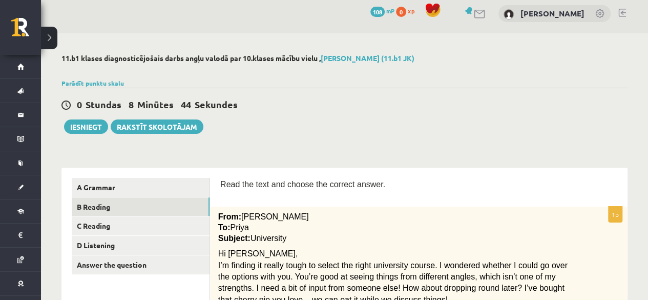
scroll to position [0, 0]
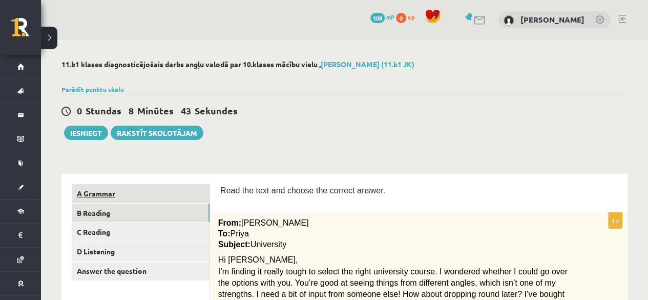
click at [124, 184] on link "A Grammar" at bounding box center [141, 193] width 138 height 19
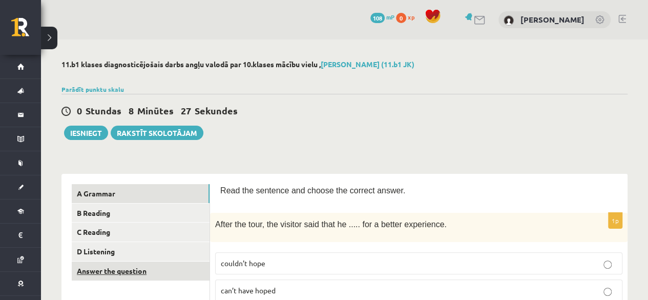
click at [132, 262] on link "Answer the question" at bounding box center [141, 270] width 138 height 19
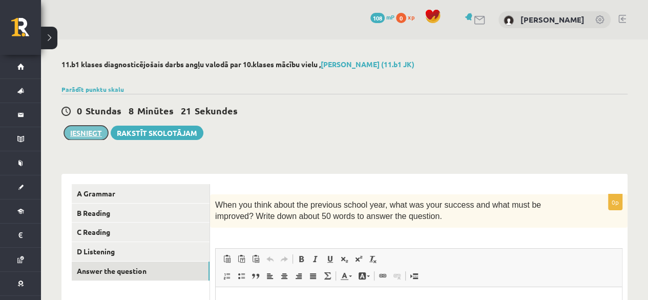
click at [102, 129] on button "Iesniegt" at bounding box center [86, 133] width 44 height 14
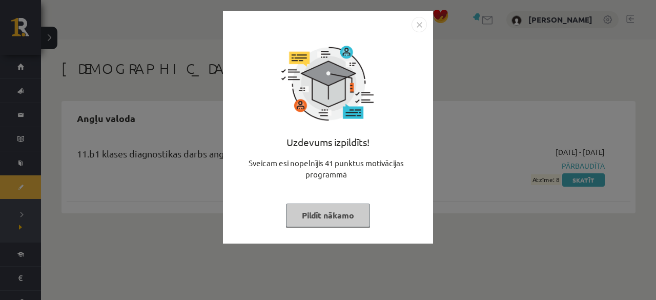
click at [419, 25] on img "Close" at bounding box center [419, 24] width 15 height 15
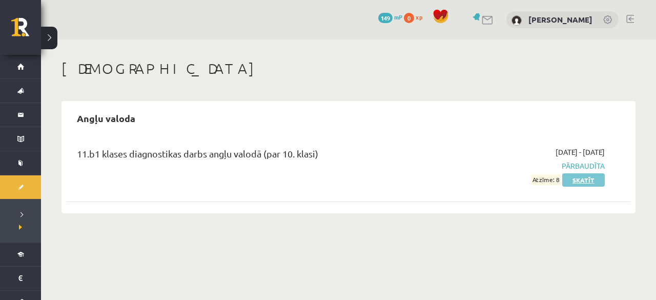
click at [588, 175] on link "Skatīt" at bounding box center [583, 179] width 43 height 13
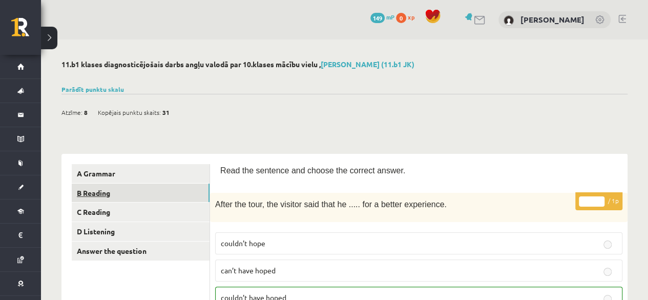
click at [125, 194] on link "B Reading" at bounding box center [141, 192] width 138 height 19
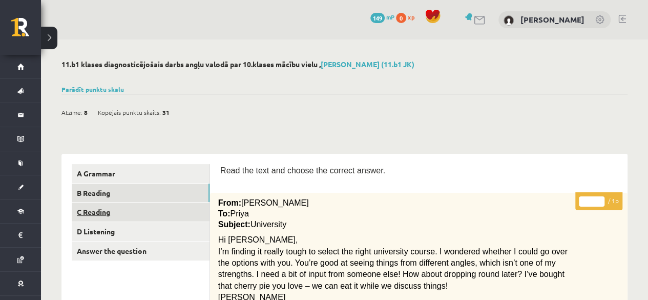
click at [129, 218] on link "C Reading" at bounding box center [141, 211] width 138 height 19
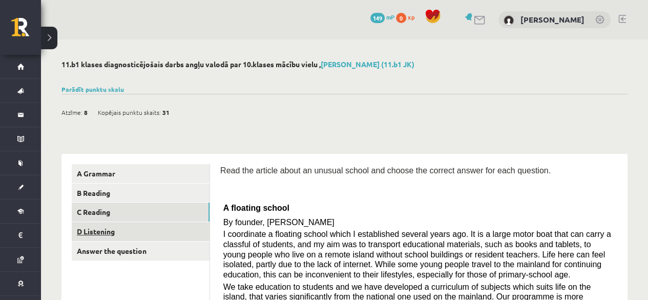
click at [178, 229] on link "D Listening" at bounding box center [141, 231] width 138 height 19
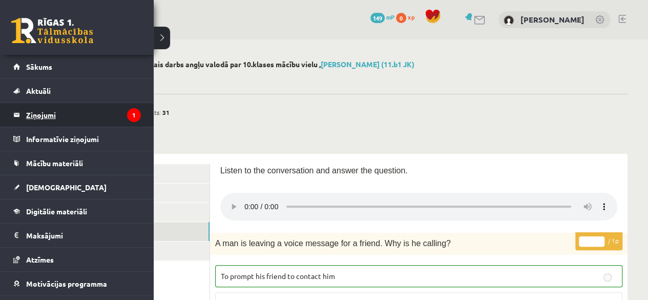
click at [45, 118] on legend "Ziņojumi 1" at bounding box center [83, 115] width 115 height 24
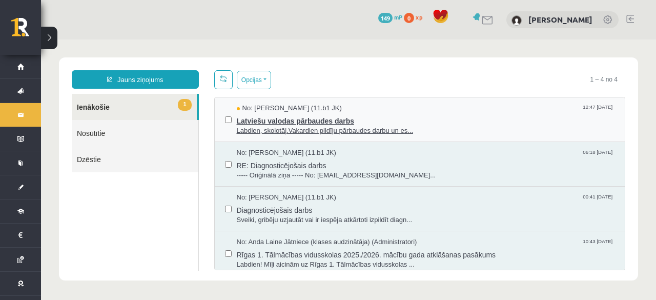
click at [311, 132] on span "Labdien, skolotāj.Vakardien pildīju pārbaudes darbu un es..." at bounding box center [426, 131] width 378 height 10
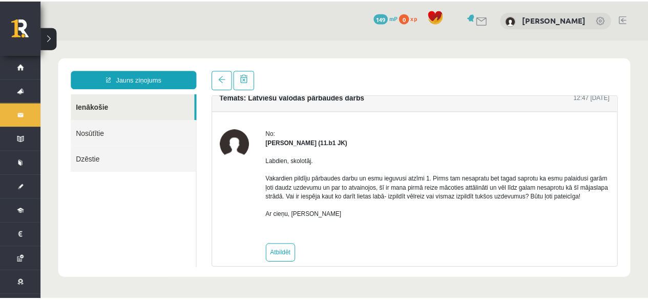
scroll to position [34, 0]
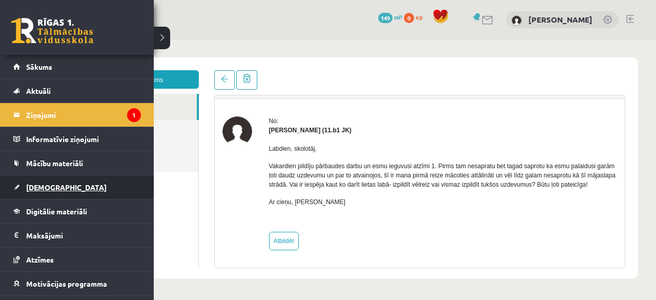
click at [46, 183] on span "[DEMOGRAPHIC_DATA]" at bounding box center [66, 186] width 80 height 9
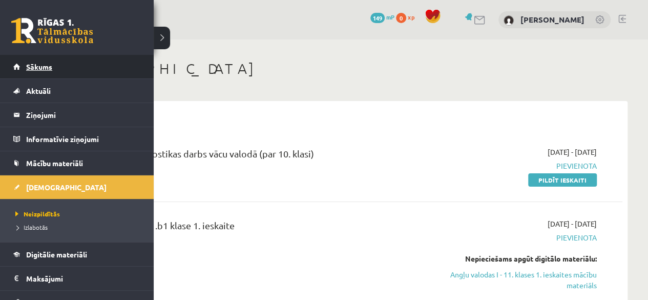
click at [17, 73] on link "Sākums" at bounding box center [77, 67] width 128 height 24
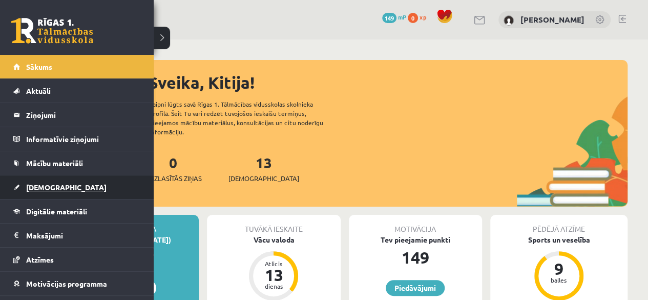
click at [50, 192] on link "[DEMOGRAPHIC_DATA]" at bounding box center [77, 187] width 128 height 24
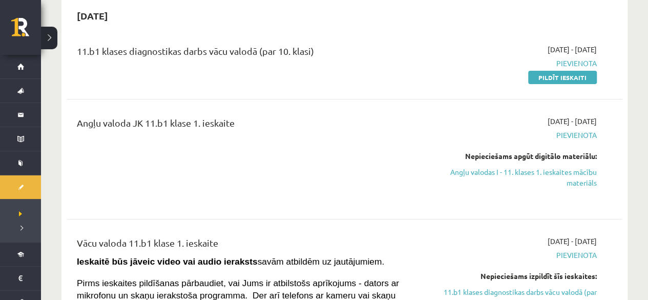
scroll to position [51, 0]
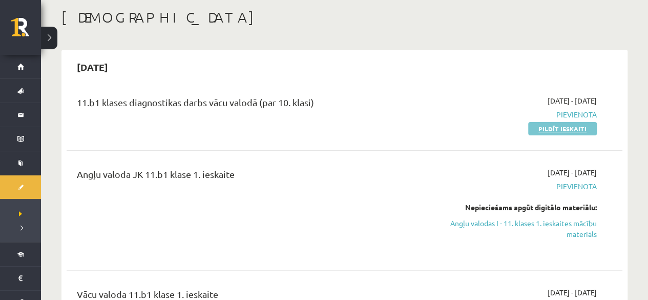
click at [554, 130] on link "Pildīt ieskaiti" at bounding box center [562, 128] width 69 height 13
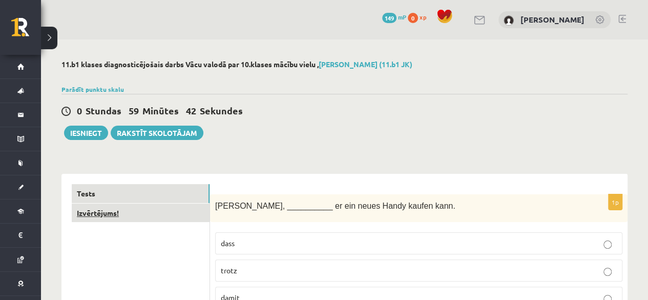
click at [108, 216] on link "Izvērtējums!" at bounding box center [141, 212] width 138 height 19
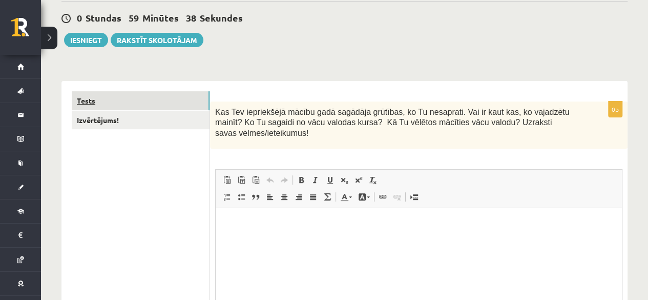
click at [114, 100] on link "Tests" at bounding box center [141, 100] width 138 height 19
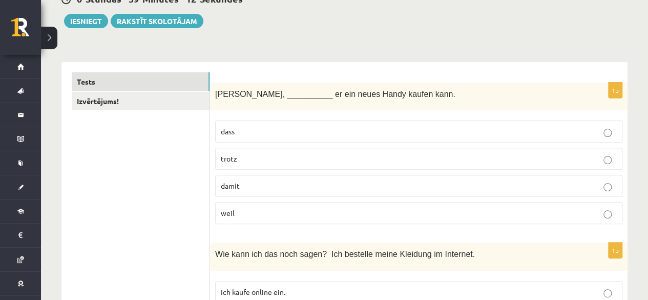
scroll to position [102, 0]
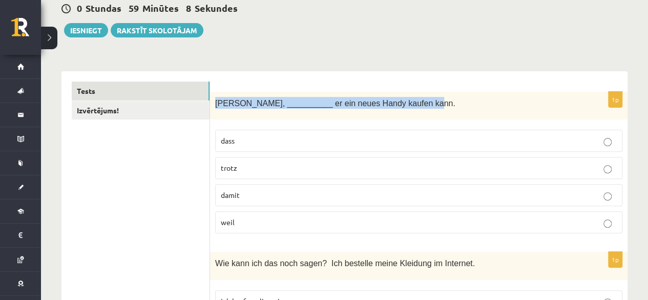
drag, startPoint x: 215, startPoint y: 101, endPoint x: 406, endPoint y: 102, distance: 191.2
click at [406, 102] on div "[PERSON_NAME], __________ er ein neues Handy kaufen kann." at bounding box center [419, 106] width 418 height 28
copy span "[PERSON_NAME], __________ er ein neues Handy kaufen kann."
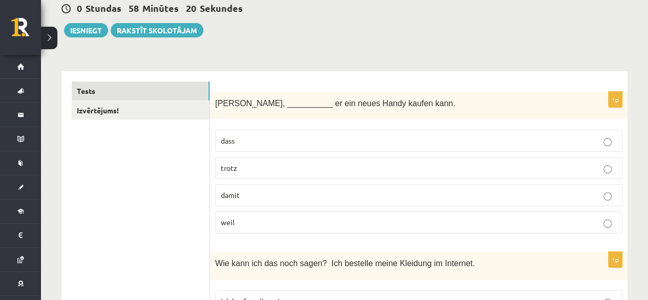
click at [277, 226] on p "weil" at bounding box center [419, 222] width 396 height 11
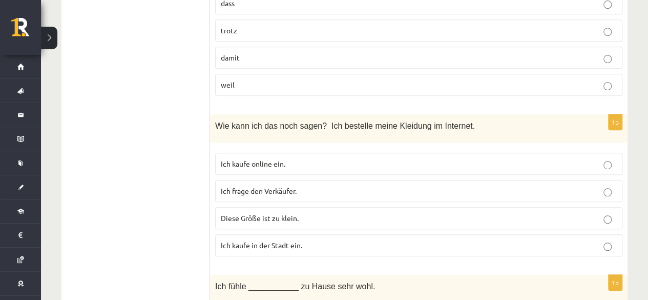
scroll to position [256, 0]
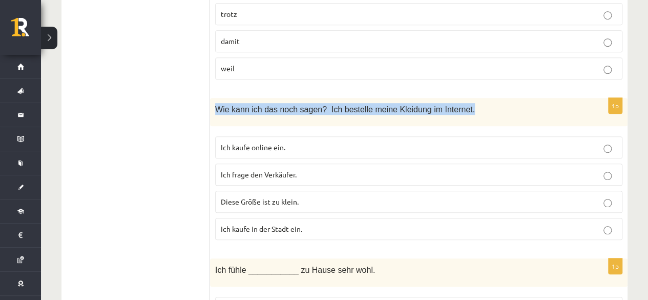
drag, startPoint x: 216, startPoint y: 105, endPoint x: 453, endPoint y: 112, distance: 237.4
click at [453, 112] on p "Wie kann ich das noch sagen? Ich bestelle meine Kleidung im Internet." at bounding box center [393, 109] width 356 height 12
copy span "Wie kann ich das noch sagen? Ich bestelle meine Kleidung im Internet."
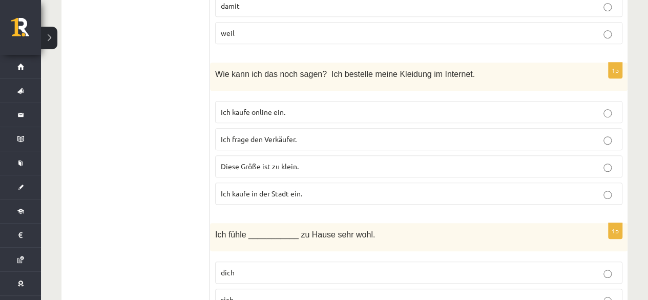
scroll to position [307, 0]
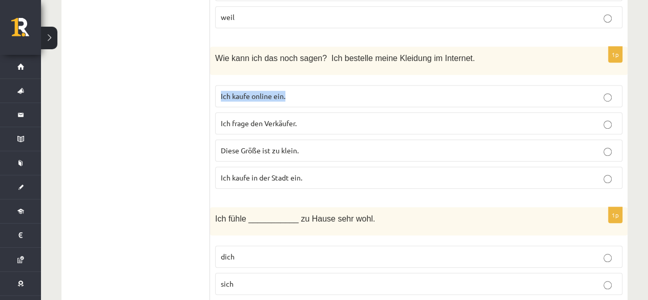
drag, startPoint x: 288, startPoint y: 97, endPoint x: 219, endPoint y: 95, distance: 69.2
click at [219, 95] on label "Ich kaufe online ein." at bounding box center [418, 96] width 407 height 22
copy span "Ich kaufe online ein."
click at [299, 96] on p "Ich kaufe online ein." at bounding box center [419, 96] width 396 height 11
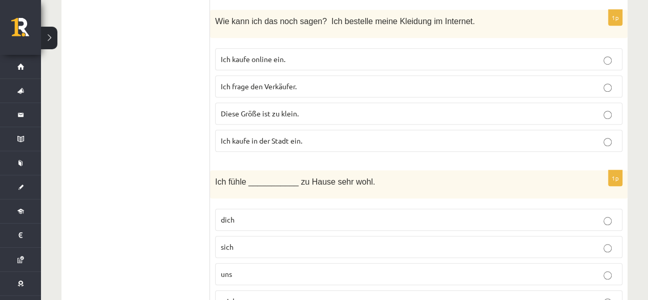
scroll to position [410, 0]
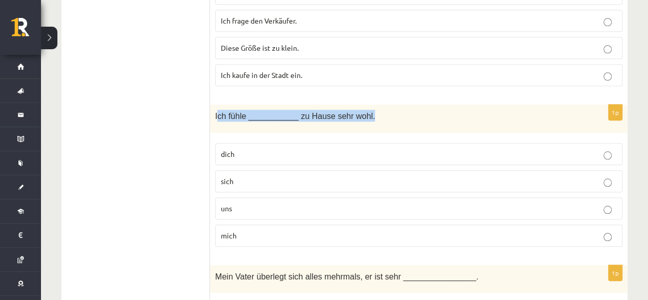
drag, startPoint x: 217, startPoint y: 113, endPoint x: 361, endPoint y: 118, distance: 143.6
click at [361, 118] on div "Ich fühle ___________ zu Hause sehr wohl." at bounding box center [419, 119] width 418 height 28
click at [216, 113] on span "Ich fühle ___________ zu Hause sehr wohl." at bounding box center [295, 116] width 160 height 9
drag, startPoint x: 215, startPoint y: 113, endPoint x: 360, endPoint y: 115, distance: 145.0
click at [360, 115] on p "Ich fühle ___________ zu Hause sehr wohl." at bounding box center [393, 116] width 356 height 12
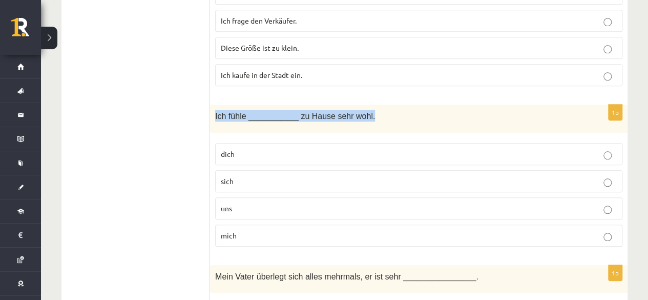
copy span "Ich fühle ___________ zu Hause sehr wohl."
click at [260, 176] on p "sich" at bounding box center [419, 181] width 396 height 11
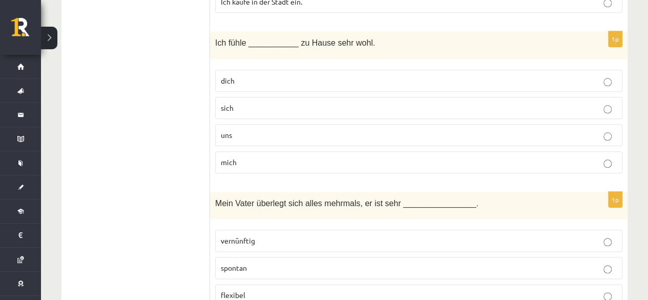
scroll to position [461, 0]
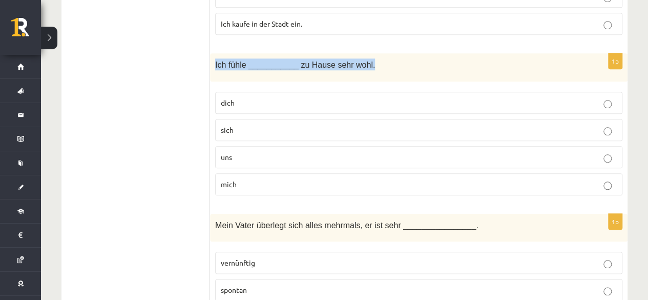
drag, startPoint x: 214, startPoint y: 60, endPoint x: 379, endPoint y: 61, distance: 165.0
click at [379, 61] on div "Ich fühle ___________ zu Hause sehr wohl." at bounding box center [419, 67] width 418 height 28
copy span "Ich fühle ___________ zu Hause sehr wohl."
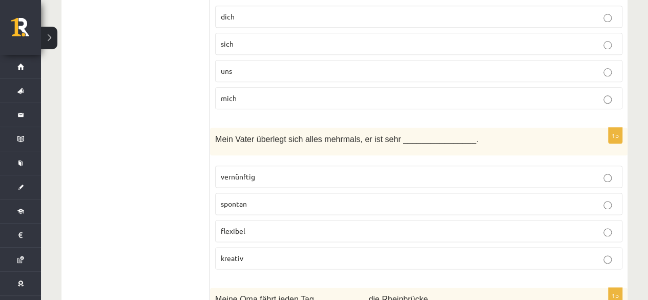
scroll to position [564, 0]
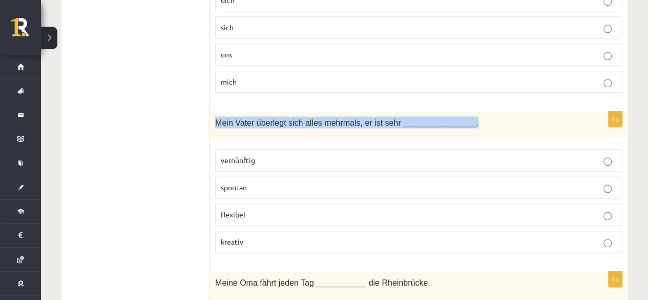
drag, startPoint x: 213, startPoint y: 116, endPoint x: 458, endPoint y: 117, distance: 245.0
click at [458, 117] on div "Mein Vater überlegt sich alles mehrmals, er ist sehr ________________." at bounding box center [419, 125] width 418 height 28
copy span "Mein Vater überlegt sich alles mehrmals, er ist sehr ________________."
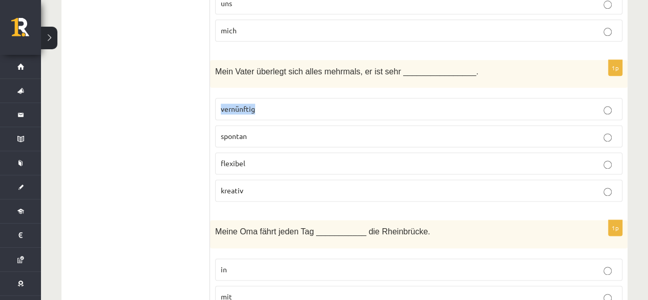
drag, startPoint x: 222, startPoint y: 102, endPoint x: 264, endPoint y: 108, distance: 43.0
click at [264, 108] on p "vernünftig" at bounding box center [419, 109] width 396 height 11
copy span "vernünftig"
click at [283, 107] on p "vernünftig" at bounding box center [419, 109] width 396 height 11
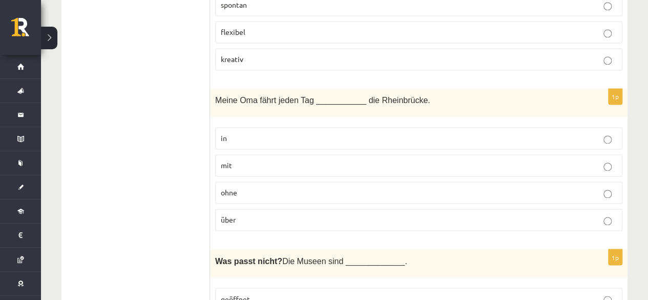
scroll to position [769, 0]
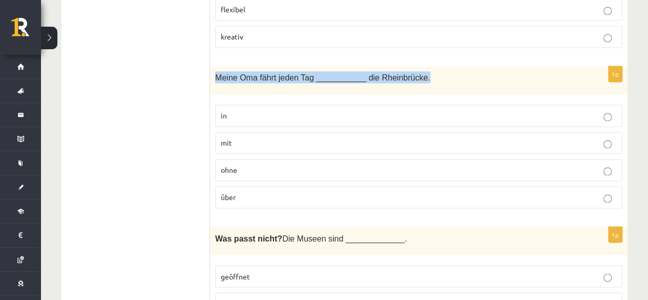
drag, startPoint x: 215, startPoint y: 71, endPoint x: 413, endPoint y: 77, distance: 197.4
click at [413, 77] on div "Meine Oma fährt jeden Tag ___________ die Rheinbrücke." at bounding box center [419, 80] width 418 height 28
copy span "Meine Oma fährt jeden Tag ___________ die Rheinbrücke."
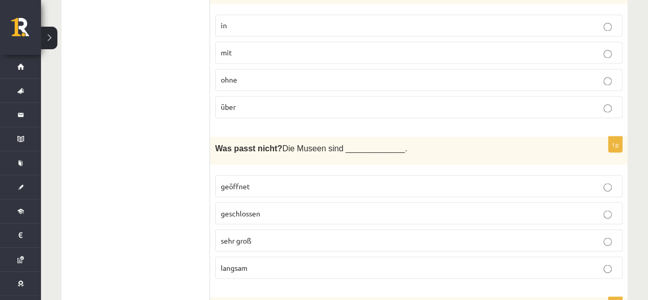
scroll to position [871, 0]
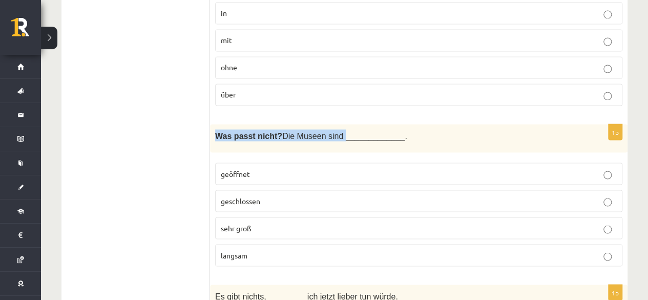
drag, startPoint x: 217, startPoint y: 127, endPoint x: 329, endPoint y: 126, distance: 112.2
click at [329, 129] on p "Was passt nicht? Die Museen sind _____________." at bounding box center [393, 135] width 356 height 12
copy p "Was passt nicht? Die Museen sind"
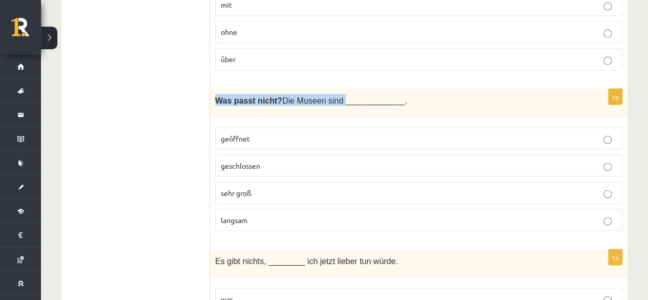
scroll to position [922, 0]
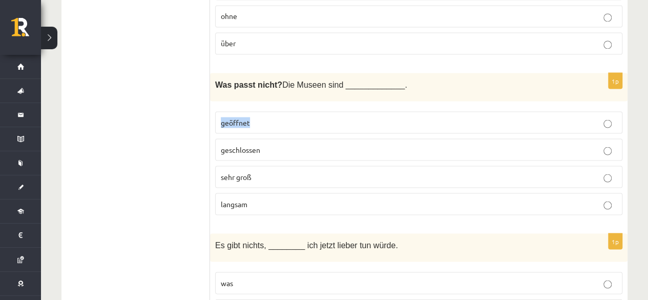
drag, startPoint x: 220, startPoint y: 114, endPoint x: 251, endPoint y: 121, distance: 31.5
click at [251, 121] on label "geöffnet" at bounding box center [418, 122] width 407 height 22
copy span "geöffnet"
drag, startPoint x: 223, startPoint y: 141, endPoint x: 263, endPoint y: 143, distance: 39.5
click at [263, 144] on p "geschlossen" at bounding box center [419, 149] width 396 height 11
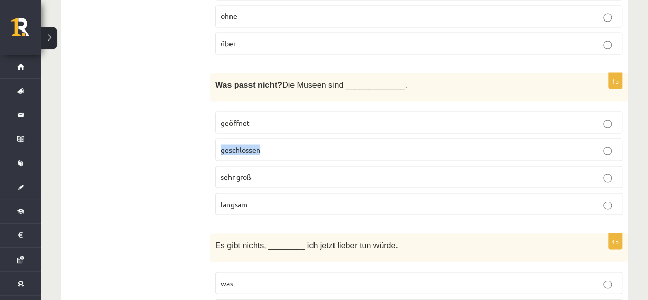
drag, startPoint x: 220, startPoint y: 136, endPoint x: 264, endPoint y: 138, distance: 43.6
click at [264, 138] on label "geschlossen" at bounding box center [418, 149] width 407 height 22
drag, startPoint x: 255, startPoint y: 165, endPoint x: 214, endPoint y: 166, distance: 41.5
click at [214, 166] on div "1p Was passt nicht? Die Museen sind _____________. geöffnet geschlossen sehr gr…" at bounding box center [419, 148] width 418 height 150
drag, startPoint x: 250, startPoint y: 195, endPoint x: 216, endPoint y: 196, distance: 33.8
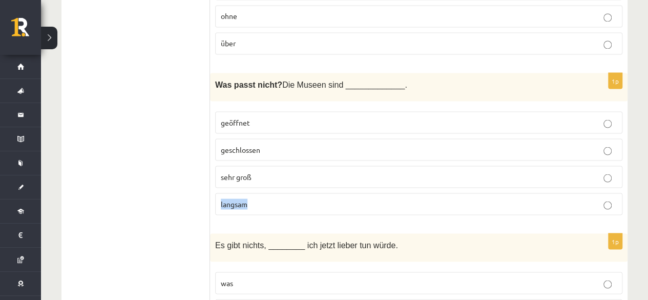
click at [216, 196] on label "langsam" at bounding box center [418, 204] width 407 height 22
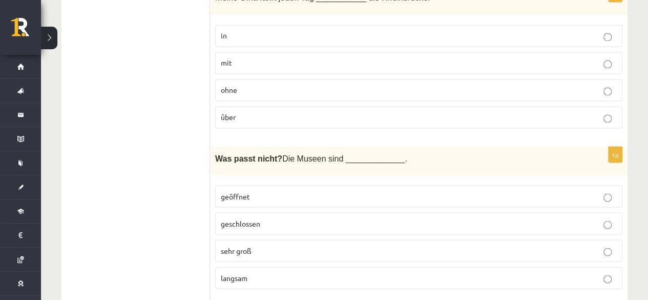
scroll to position [871, 0]
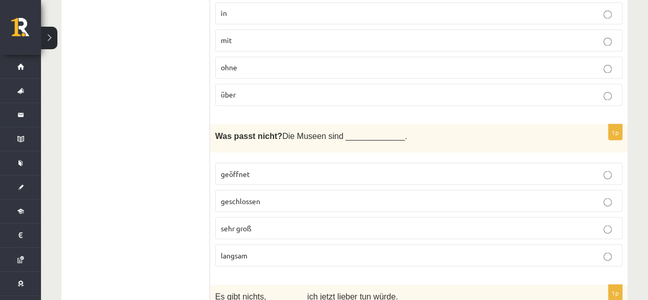
click at [261, 195] on p "geschlossen" at bounding box center [419, 200] width 396 height 11
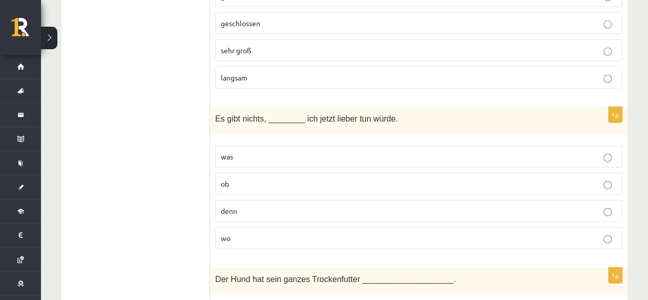
scroll to position [1076, 0]
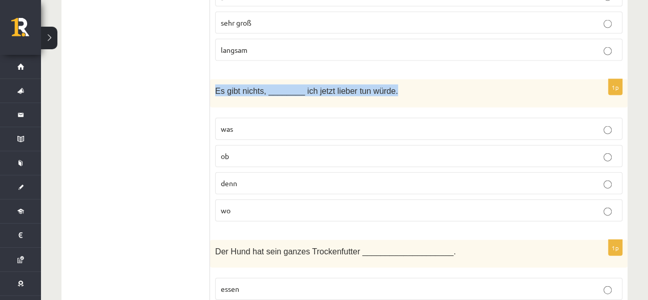
drag, startPoint x: 215, startPoint y: 80, endPoint x: 387, endPoint y: 90, distance: 172.5
click at [387, 90] on div "Es gibt nichts, ________ ich jetzt lieber tun würde." at bounding box center [419, 93] width 418 height 28
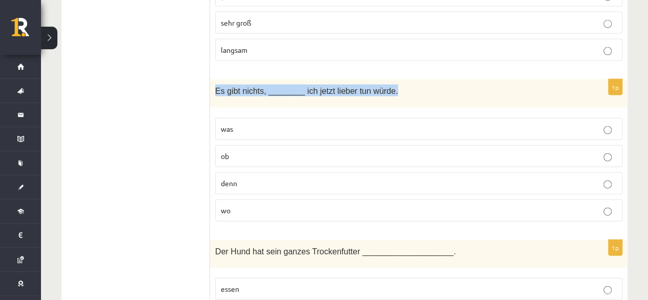
drag, startPoint x: 216, startPoint y: 80, endPoint x: 384, endPoint y: 83, distance: 167.6
click at [384, 85] on p "Es gibt nichts, ________ ich jetzt lieber tun würde." at bounding box center [393, 91] width 356 height 12
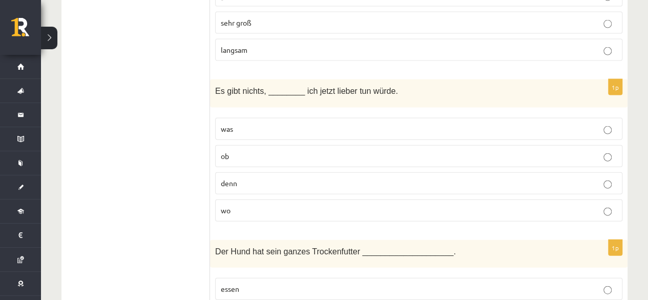
click at [240, 124] on p "was" at bounding box center [419, 129] width 396 height 11
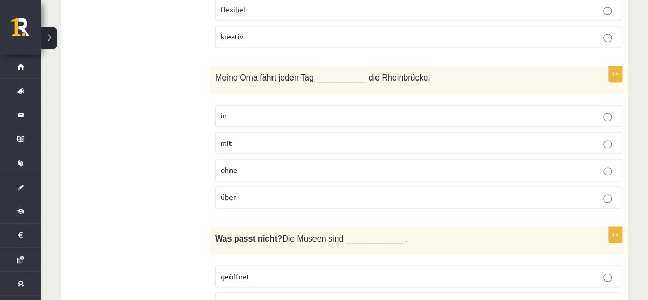
scroll to position [717, 0]
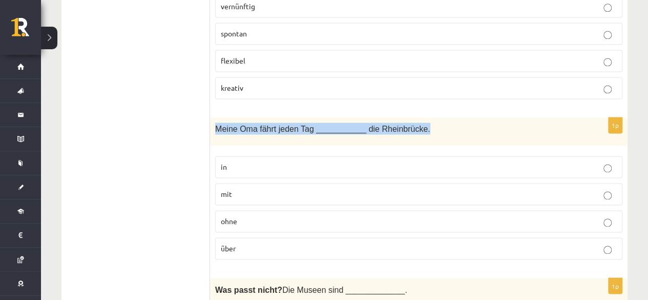
drag, startPoint x: 215, startPoint y: 122, endPoint x: 415, endPoint y: 125, distance: 199.4
click at [415, 125] on p "Meine Oma fährt jeden Tag ___________ die Rheinbrücke." at bounding box center [393, 128] width 356 height 12
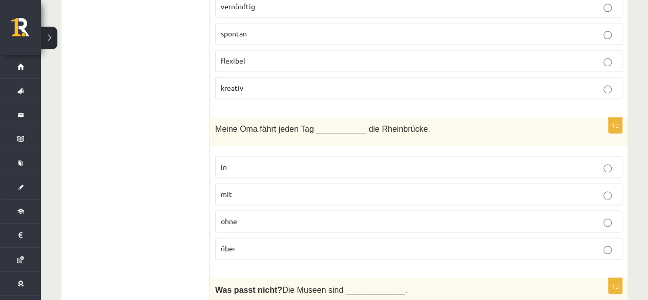
click at [272, 251] on label "über" at bounding box center [418, 248] width 407 height 22
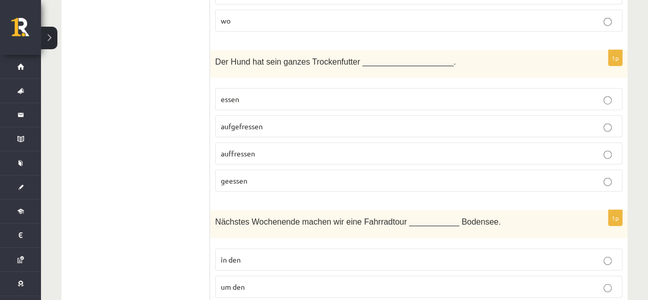
scroll to position [1281, 0]
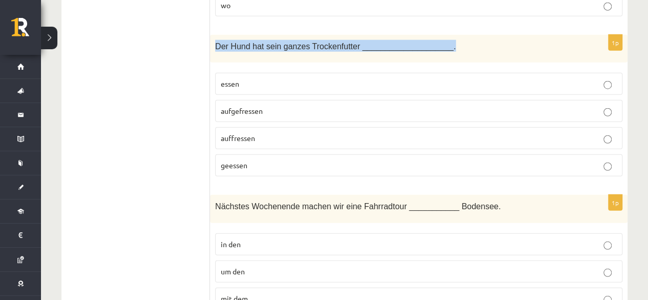
drag, startPoint x: 214, startPoint y: 34, endPoint x: 437, endPoint y: 40, distance: 223.0
click at [437, 40] on div "Der Hund hat sein ganzes Trockenfutter ____________________." at bounding box center [419, 49] width 418 height 28
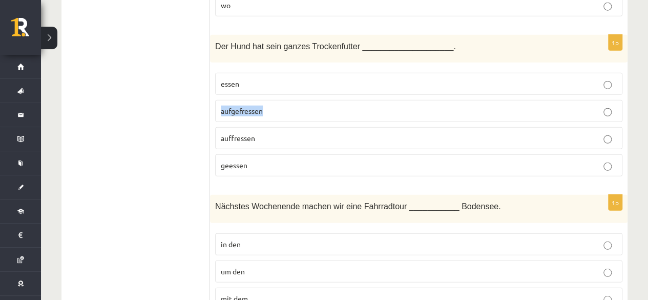
drag, startPoint x: 221, startPoint y: 100, endPoint x: 266, endPoint y: 106, distance: 45.0
click at [266, 106] on label "aufgefressen" at bounding box center [418, 111] width 407 height 22
drag, startPoint x: 260, startPoint y: 127, endPoint x: 220, endPoint y: 115, distance: 41.5
click at [220, 127] on label "auffressen" at bounding box center [418, 138] width 407 height 22
click at [256, 106] on span "aufgefressen" at bounding box center [242, 110] width 42 height 9
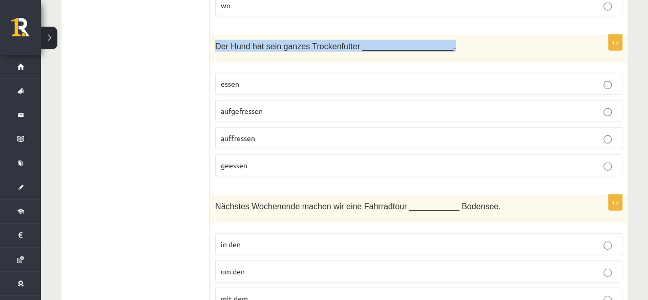
drag, startPoint x: 217, startPoint y: 33, endPoint x: 439, endPoint y: 39, distance: 221.5
click at [439, 40] on p "Der Hund hat sein ganzes Trockenfutter ____________________." at bounding box center [393, 46] width 356 height 12
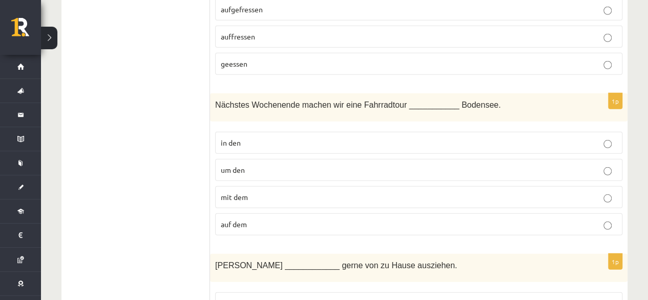
scroll to position [1384, 0]
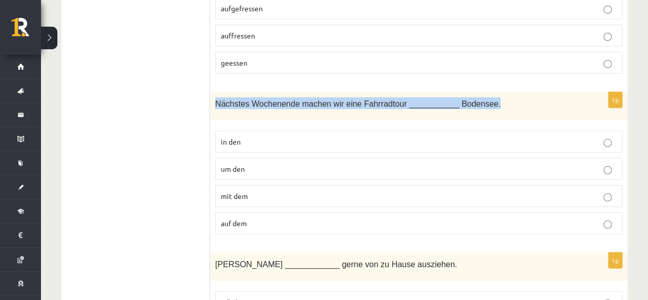
drag, startPoint x: 215, startPoint y: 89, endPoint x: 481, endPoint y: 95, distance: 265.5
click at [481, 97] on p "Nächstes Wochenende machen wir eine Fahrradtour ___________ Bodensee." at bounding box center [393, 103] width 356 height 12
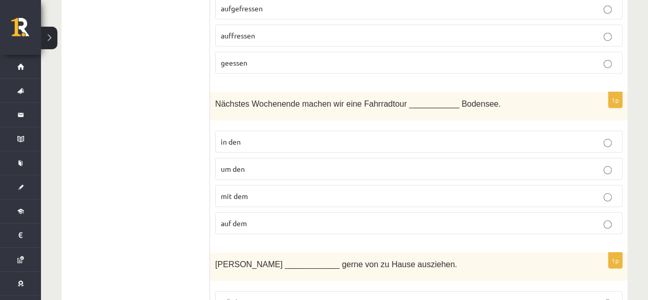
click at [253, 212] on label "auf dem" at bounding box center [418, 223] width 407 height 22
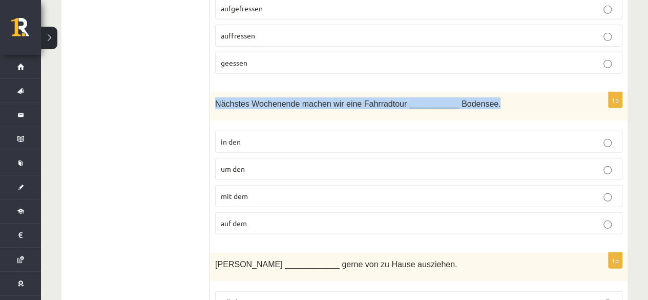
drag, startPoint x: 217, startPoint y: 91, endPoint x: 482, endPoint y: 105, distance: 265.8
click at [481, 105] on div "Nächstes Wochenende machen wir eine Fahrradtour ___________ Bodensee." at bounding box center [419, 106] width 418 height 28
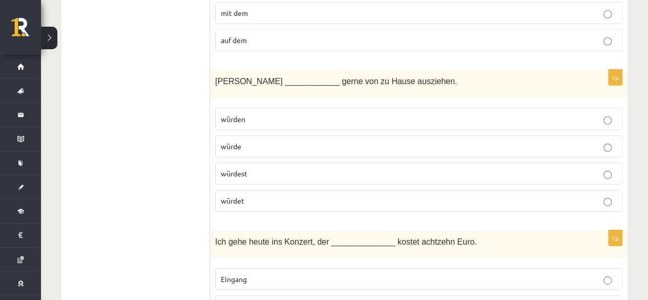
scroll to position [1589, 0]
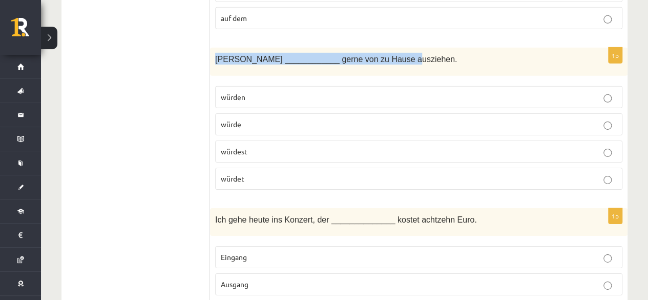
drag, startPoint x: 214, startPoint y: 44, endPoint x: 383, endPoint y: 51, distance: 169.3
click at [383, 51] on div "Lisa ____________ gerne von zu Hause ausziehen." at bounding box center [419, 62] width 418 height 28
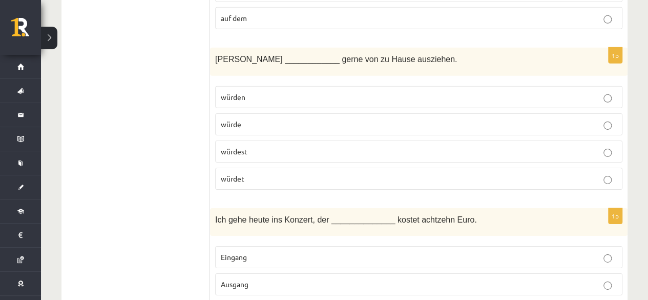
click at [261, 173] on p "würdet" at bounding box center [419, 178] width 396 height 11
click at [248, 119] on p "würde" at bounding box center [419, 124] width 396 height 11
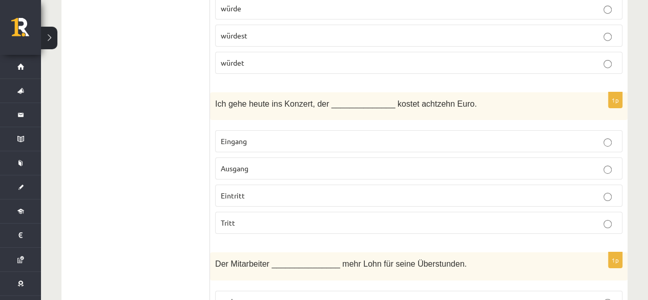
scroll to position [1742, 0]
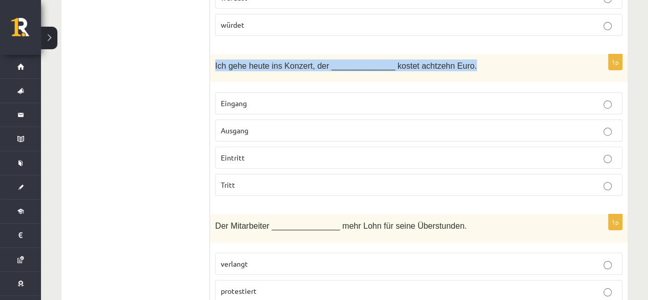
drag, startPoint x: 215, startPoint y: 51, endPoint x: 458, endPoint y: 56, distance: 243.0
click at [458, 56] on div "Ich gehe heute ins Konzert, der ______________ kostet achtzehn Euro." at bounding box center [419, 68] width 418 height 28
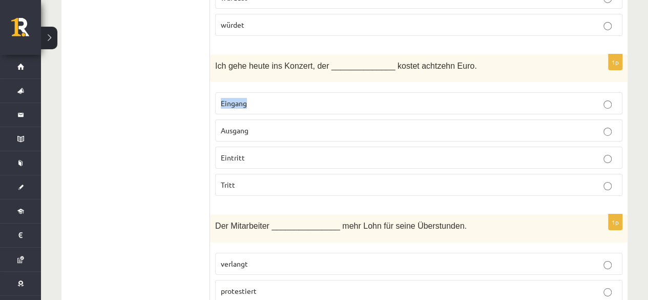
drag, startPoint x: 257, startPoint y: 93, endPoint x: 218, endPoint y: 92, distance: 38.5
click at [218, 92] on label "Eingang" at bounding box center [418, 103] width 407 height 22
click at [266, 98] on p "Eingang" at bounding box center [419, 103] width 396 height 11
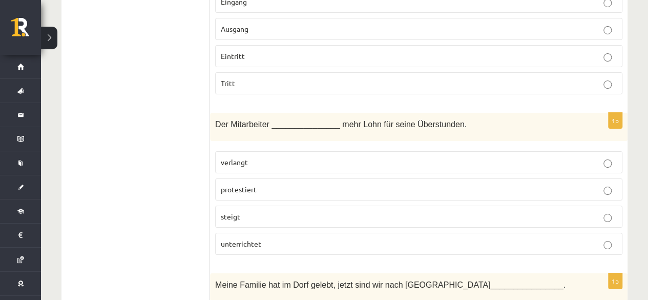
scroll to position [1845, 0]
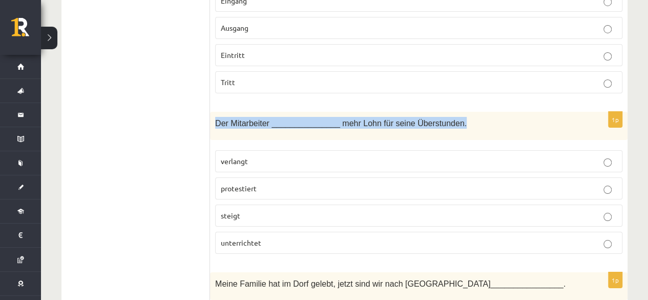
drag, startPoint x: 212, startPoint y: 106, endPoint x: 448, endPoint y: 111, distance: 236.3
click at [448, 112] on div "Der Mitarbeiter _______________ mehr Lohn für seine Überstunden." at bounding box center [419, 126] width 418 height 28
click at [461, 114] on div "Der Mitarbeiter _______________ mehr Lohn für seine Überstunden." at bounding box center [419, 126] width 418 height 28
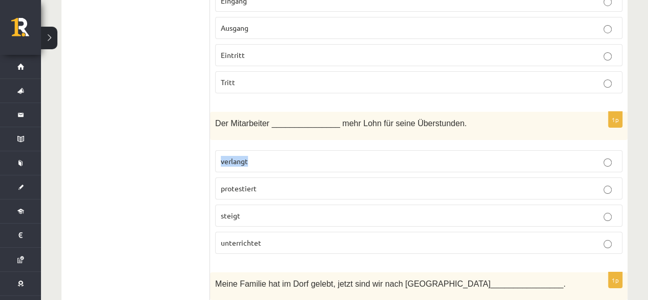
drag, startPoint x: 222, startPoint y: 142, endPoint x: 253, endPoint y: 140, distance: 30.8
click at [253, 156] on p "verlangt" at bounding box center [419, 161] width 396 height 11
drag, startPoint x: 263, startPoint y: 225, endPoint x: 216, endPoint y: 227, distance: 47.7
click at [216, 232] on label "unterrichtet" at bounding box center [418, 243] width 407 height 22
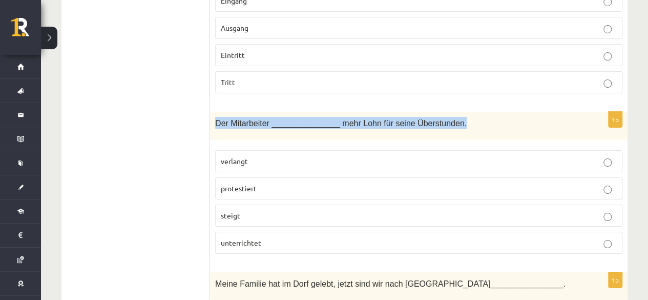
drag, startPoint x: 214, startPoint y: 108, endPoint x: 447, endPoint y: 109, distance: 232.7
click at [447, 112] on div "Der Mitarbeiter _______________ mehr Lohn für seine Überstunden." at bounding box center [419, 126] width 418 height 28
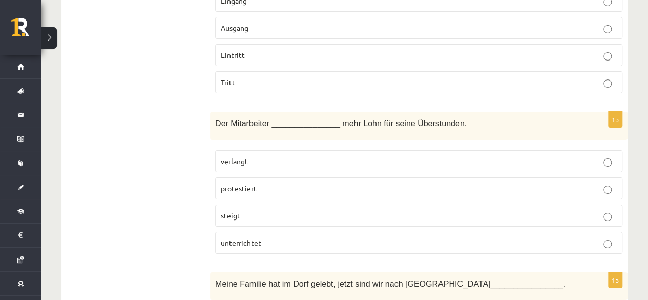
click at [264, 156] on p "verlangt" at bounding box center [419, 161] width 396 height 11
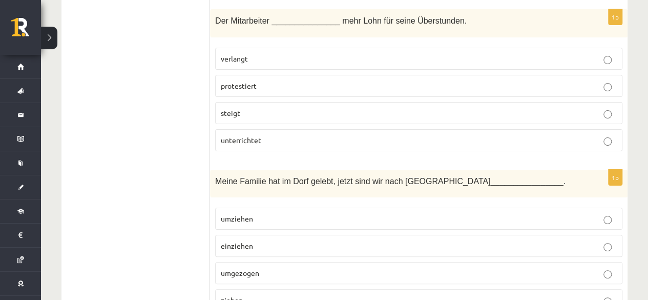
scroll to position [1999, 0]
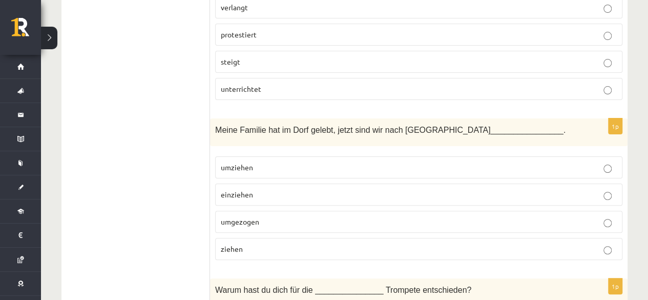
drag, startPoint x: 215, startPoint y: 109, endPoint x: 496, endPoint y: 110, distance: 281.3
click at [496, 118] on div "Meine Familie hat im Dorf gelebt, jetzt sind wir nach Hamburg ________________." at bounding box center [419, 132] width 418 height 28
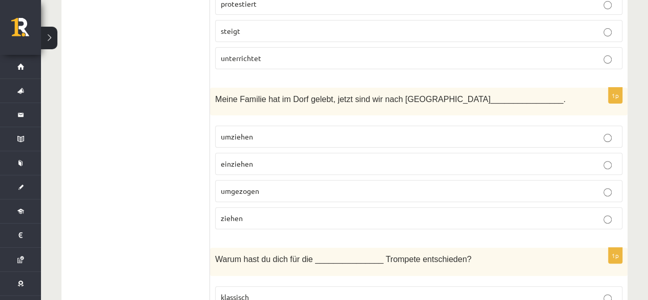
scroll to position [2050, 0]
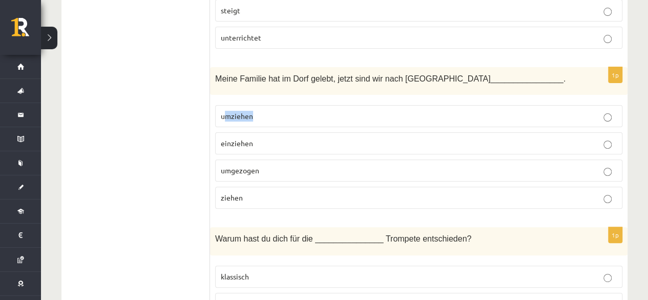
drag, startPoint x: 223, startPoint y: 98, endPoint x: 257, endPoint y: 98, distance: 33.8
click at [257, 111] on p "umziehen" at bounding box center [419, 116] width 396 height 11
drag, startPoint x: 221, startPoint y: 99, endPoint x: 254, endPoint y: 97, distance: 32.9
click at [254, 111] on p "umziehen" at bounding box center [419, 116] width 396 height 11
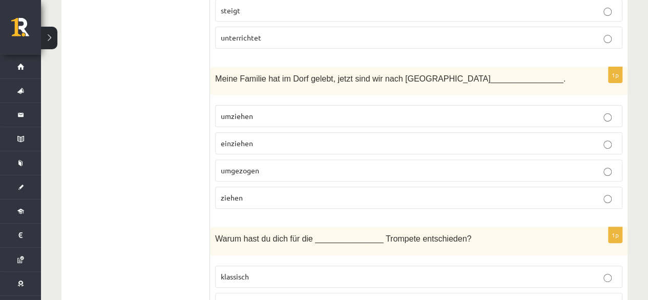
drag, startPoint x: 218, startPoint y: 59, endPoint x: 498, endPoint y: 59, distance: 279.8
click at [498, 72] on p "Meine Familie hat im Dorf gelebt, jetzt sind wir nach Hamburg ________________." at bounding box center [393, 78] width 356 height 12
click at [227, 166] on span "umgezogen" at bounding box center [240, 170] width 38 height 9
click at [240, 166] on span "umgezogen" at bounding box center [240, 170] width 38 height 9
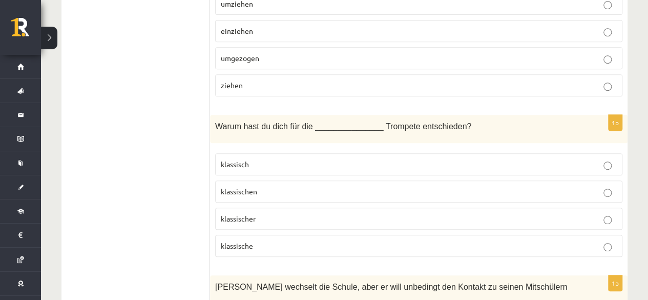
scroll to position [2204, 0]
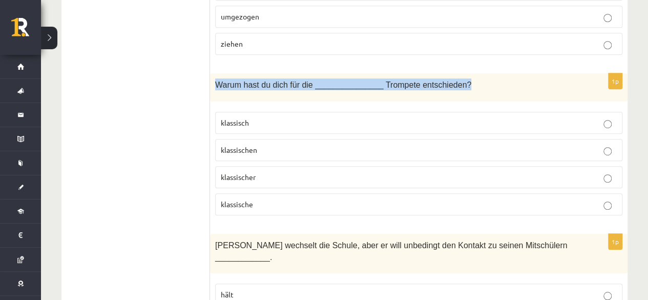
drag, startPoint x: 218, startPoint y: 68, endPoint x: 454, endPoint y: 72, distance: 235.8
click at [454, 73] on div "Warum hast du dich für die _______________ Trompete entschieden?" at bounding box center [419, 87] width 418 height 28
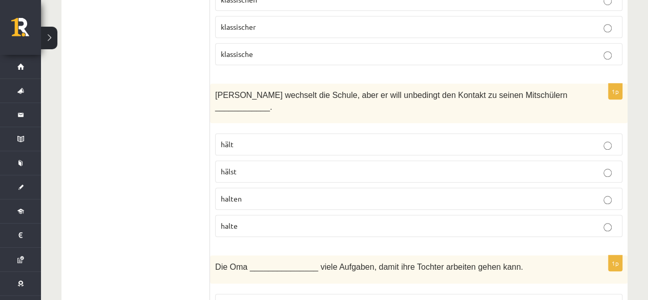
scroll to position [2357, 0]
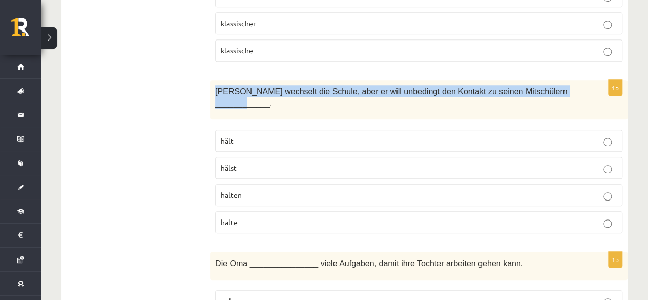
drag, startPoint x: 215, startPoint y: 70, endPoint x: 565, endPoint y: 79, distance: 350.7
click at [565, 80] on div "Mathias wechselt die Schule, aber er will unbedingt den Kontakt zu seinen Mitsc…" at bounding box center [419, 99] width 418 height 39
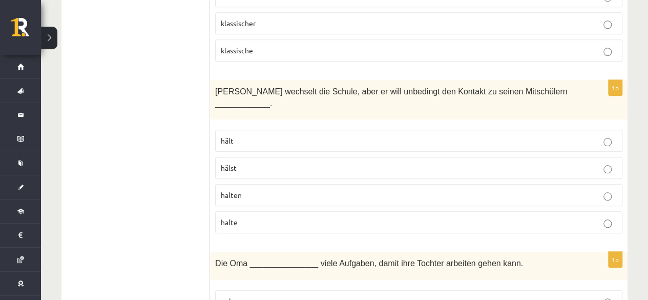
click at [182, 75] on ul "Tests Izvērtējums!" at bounding box center [141, 161] width 138 height 4668
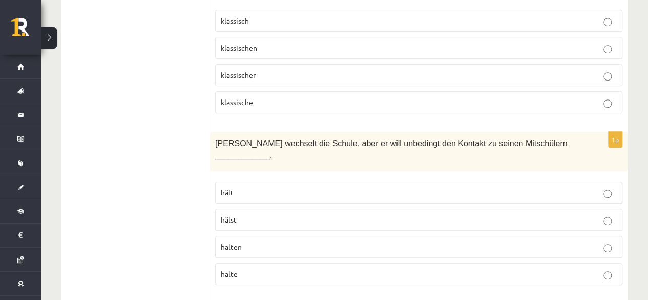
scroll to position [2255, 0]
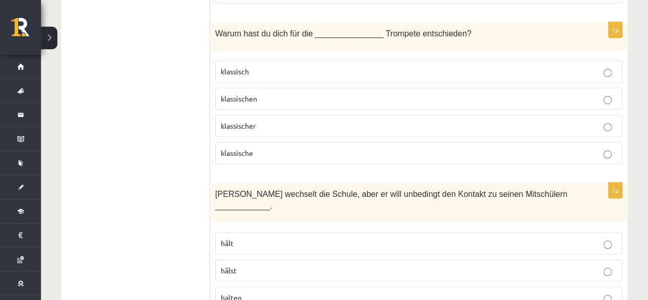
click at [278, 148] on p "klassische" at bounding box center [419, 153] width 396 height 11
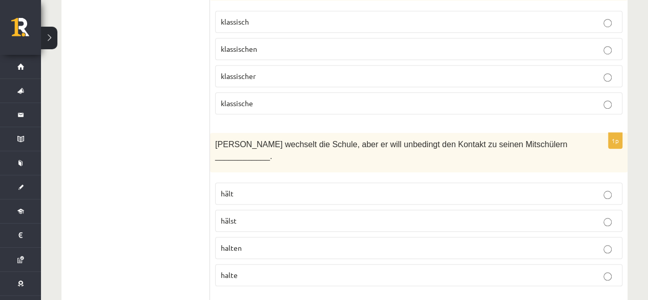
scroll to position [2306, 0]
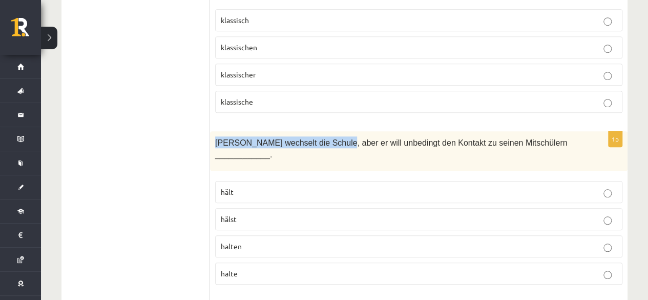
drag, startPoint x: 214, startPoint y: 121, endPoint x: 317, endPoint y: 102, distance: 104.3
click at [331, 131] on div "Mathias wechselt die Schule, aber er will unbedingt den Kontakt zu seinen Mitsc…" at bounding box center [419, 150] width 418 height 39
click at [210, 131] on div "Mathias wechselt die Schule, aber er will unbedingt den Kontakt zu seinen Mitsc…" at bounding box center [419, 150] width 418 height 39
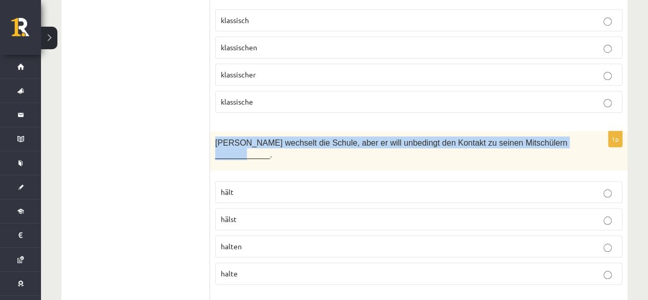
drag, startPoint x: 217, startPoint y: 122, endPoint x: 562, endPoint y: 125, distance: 345.4
click at [562, 136] on p "Mathias wechselt die Schule, aber er will unbedingt den Kontakt zu seinen Mitsc…" at bounding box center [393, 147] width 356 height 23
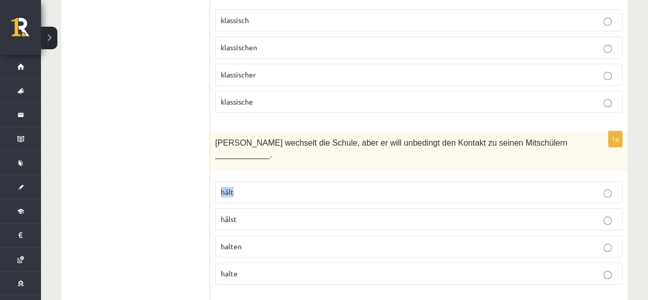
drag, startPoint x: 236, startPoint y: 158, endPoint x: 225, endPoint y: 157, distance: 11.3
click at [220, 181] on label "hält" at bounding box center [418, 192] width 407 height 22
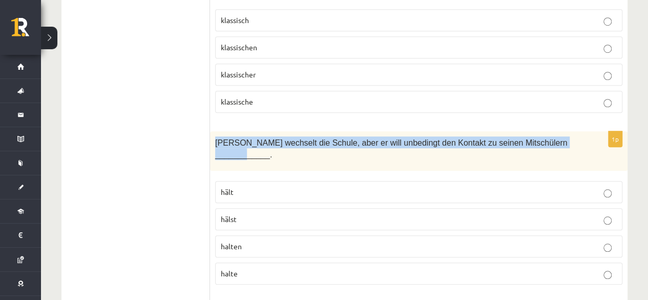
drag, startPoint x: 215, startPoint y: 124, endPoint x: 568, endPoint y: 112, distance: 353.3
click at [568, 131] on div "Mathias wechselt die Schule, aber er will unbedingt den Kontakt zu seinen Mitsc…" at bounding box center [419, 150] width 418 height 39
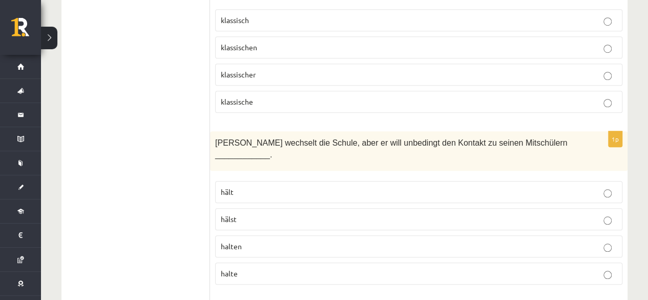
click at [227, 235] on label "halten" at bounding box center [418, 246] width 407 height 22
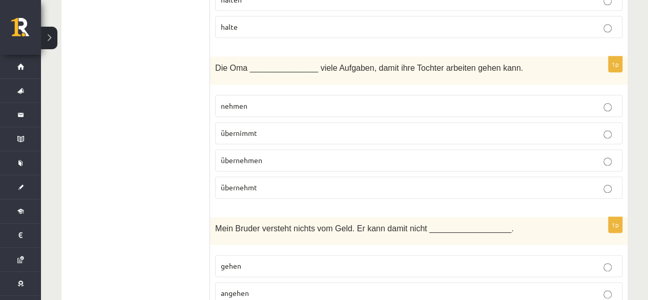
scroll to position [2569, 0]
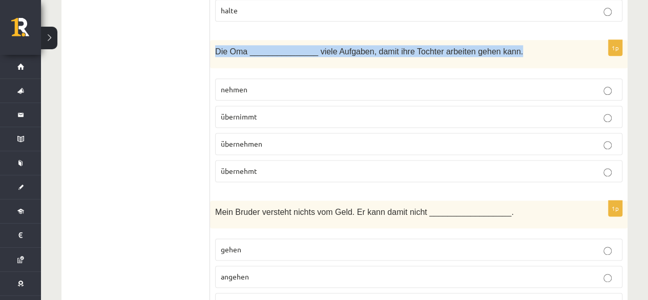
drag, startPoint x: 215, startPoint y: 19, endPoint x: 501, endPoint y: 19, distance: 285.4
click at [501, 45] on p "Die Oma _______________ viele Aufgaben, damit ihre Tochter arbeiten gehen kann." at bounding box center [393, 51] width 356 height 12
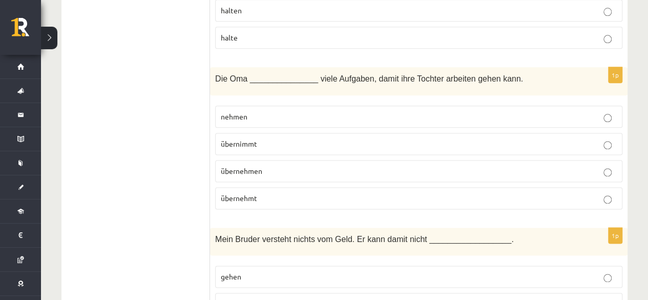
scroll to position [2518, 0]
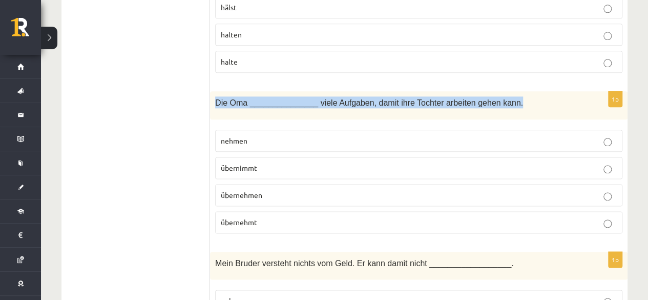
drag, startPoint x: 215, startPoint y: 70, endPoint x: 500, endPoint y: 69, distance: 284.9
click at [500, 96] on p "Die Oma _______________ viele Aufgaben, damit ihre Tochter arbeiten gehen kann." at bounding box center [393, 102] width 356 height 12
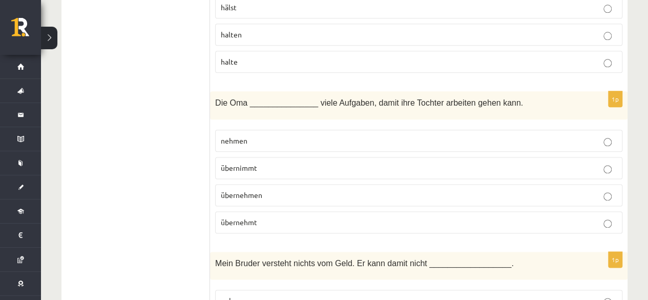
click at [240, 157] on label "übernimmt" at bounding box center [418, 168] width 407 height 22
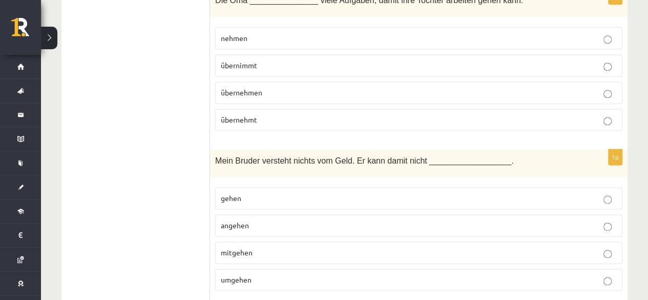
scroll to position [2671, 0]
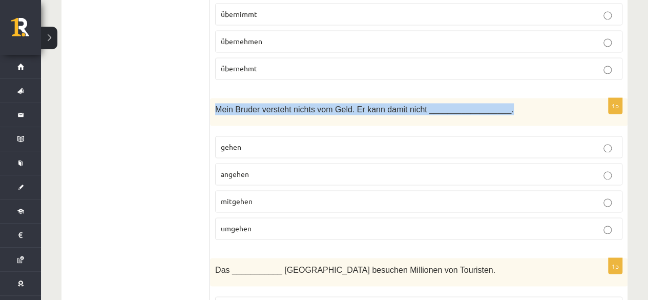
drag, startPoint x: 215, startPoint y: 70, endPoint x: 504, endPoint y: 86, distance: 289.4
click at [504, 98] on div "Mein Bruder versteht nichts vom Geld. Er kann damit nicht __________________." at bounding box center [419, 112] width 418 height 28
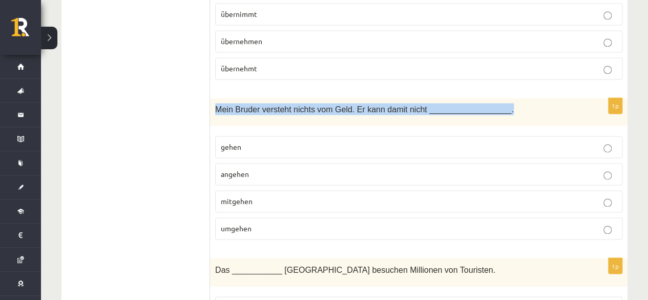
drag, startPoint x: 216, startPoint y: 69, endPoint x: 493, endPoint y: 79, distance: 276.9
click at [493, 98] on div "Mein Bruder versteht nichts vom Geld. Er kann damit nicht __________________." at bounding box center [419, 112] width 418 height 28
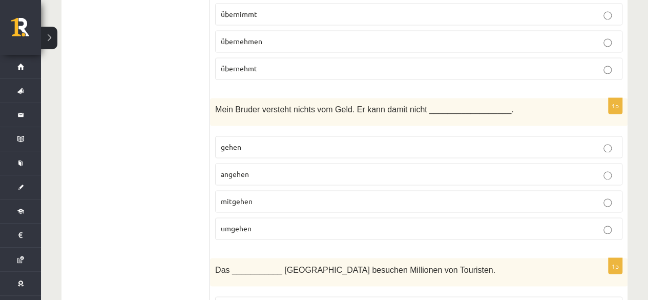
click at [250, 223] on span "umgehen" at bounding box center [236, 227] width 31 height 9
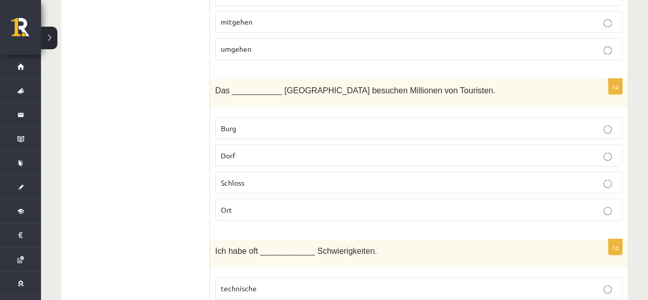
scroll to position [2876, 0]
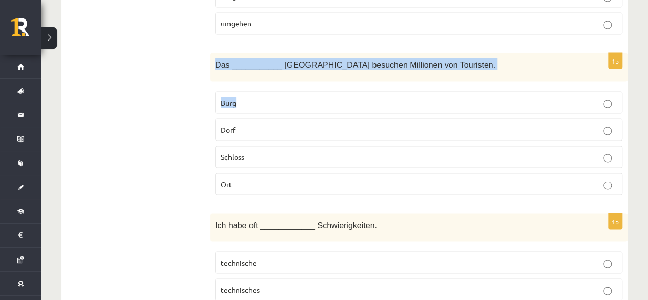
drag, startPoint x: 217, startPoint y: 25, endPoint x: 440, endPoint y: 45, distance: 223.9
click at [440, 53] on div "1p Das ___________ Neuschwannstein besuchen Millionen von Touristen. Burg Dorf …" at bounding box center [419, 128] width 418 height 150
click at [449, 60] on span "Das ___________ Neuschwannstein besuchen Millionen von Touristen." at bounding box center [355, 64] width 280 height 9
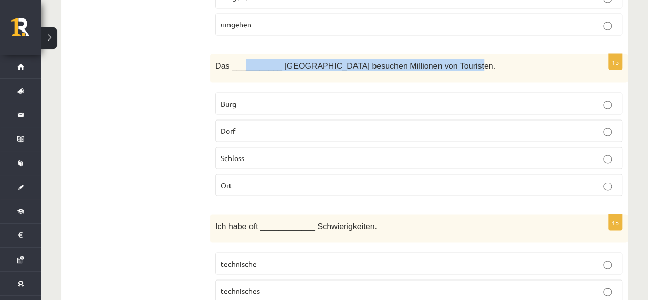
drag, startPoint x: 449, startPoint y: 30, endPoint x: 202, endPoint y: 8, distance: 248.5
click at [234, 61] on span "Das ___________ Neuschwannstein besuchen Millionen von Touristen." at bounding box center [355, 65] width 280 height 9
drag, startPoint x: 214, startPoint y: 29, endPoint x: 451, endPoint y: 32, distance: 236.8
click at [451, 54] on div "Das ___________ Neuschwannstein besuchen Millionen von Touristen." at bounding box center [419, 68] width 418 height 28
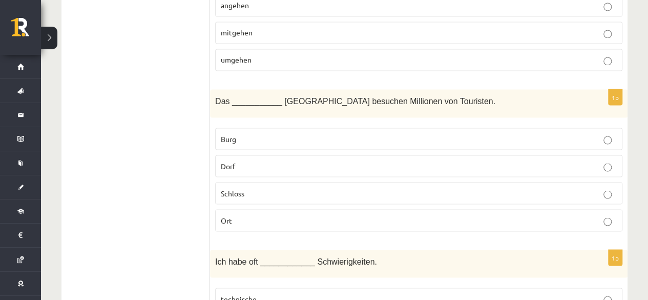
scroll to position [2824, 0]
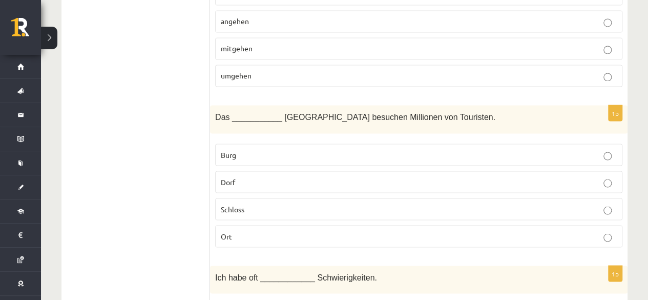
click at [266, 231] on p "Ort" at bounding box center [419, 236] width 396 height 11
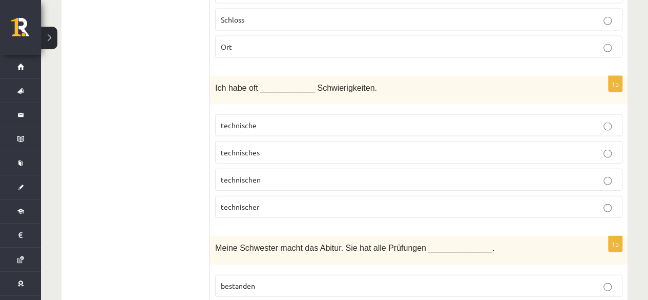
scroll to position [3029, 0]
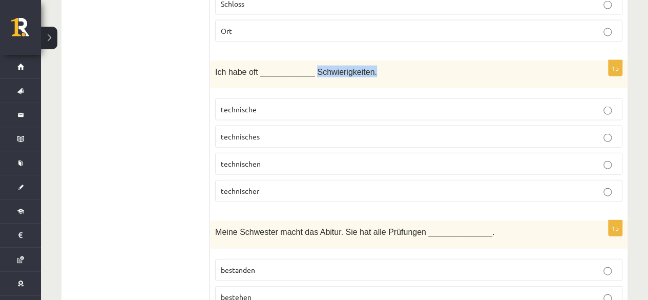
drag, startPoint x: 363, startPoint y: 32, endPoint x: 307, endPoint y: 31, distance: 55.4
click at [307, 66] on p "Ich habe oft ____________ Schwierigkeiten." at bounding box center [393, 72] width 356 height 12
drag, startPoint x: 365, startPoint y: 32, endPoint x: 215, endPoint y: 37, distance: 150.2
click at [214, 60] on div "Ich habe oft ____________ Schwierigkeiten." at bounding box center [419, 74] width 418 height 28
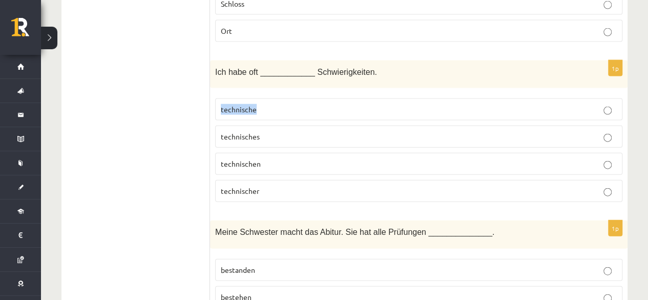
drag, startPoint x: 260, startPoint y: 69, endPoint x: 214, endPoint y: 57, distance: 48.2
click at [214, 60] on div "1p Ich habe oft ____________ Schwierigkeiten. technische technisches technische…" at bounding box center [419, 135] width 418 height 150
click at [289, 104] on p "technische" at bounding box center [419, 109] width 396 height 11
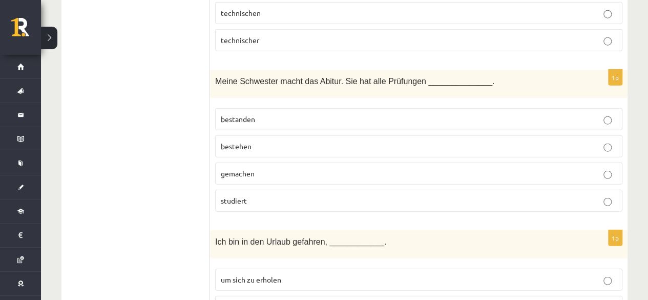
scroll to position [3183, 0]
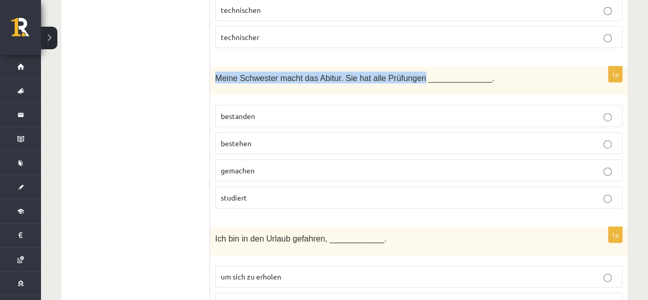
drag, startPoint x: 214, startPoint y: 36, endPoint x: 408, endPoint y: 38, distance: 194.2
click at [408, 67] on div "Meine Schwester macht das Abitur. Sie hat alle Prüfungen ______________." at bounding box center [419, 81] width 418 height 28
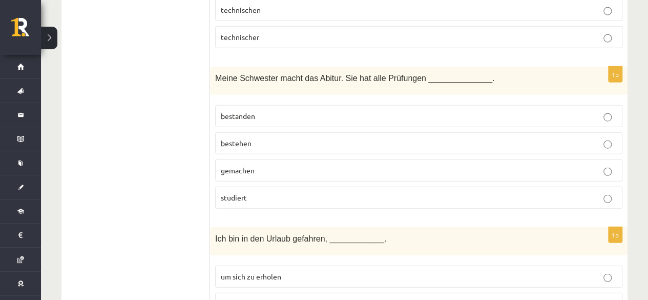
drag, startPoint x: 223, startPoint y: 77, endPoint x: 259, endPoint y: 80, distance: 36.5
click at [259, 105] on label "bestanden" at bounding box center [418, 116] width 407 height 22
drag, startPoint x: 255, startPoint y: 98, endPoint x: 219, endPoint y: 99, distance: 35.4
click at [219, 132] on label "bestehen" at bounding box center [418, 143] width 407 height 22
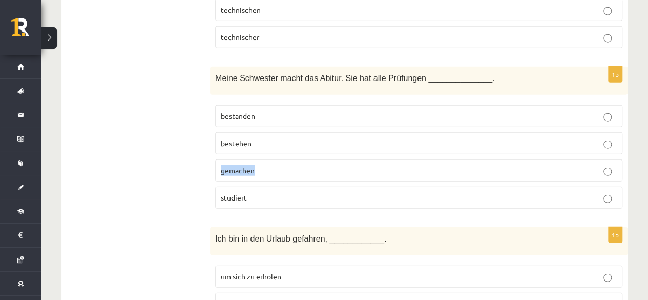
drag, startPoint x: 257, startPoint y: 134, endPoint x: 215, endPoint y: 128, distance: 42.5
click at [215, 159] on label "gemachen" at bounding box center [418, 170] width 407 height 22
drag, startPoint x: 254, startPoint y: 155, endPoint x: 207, endPoint y: 146, distance: 47.4
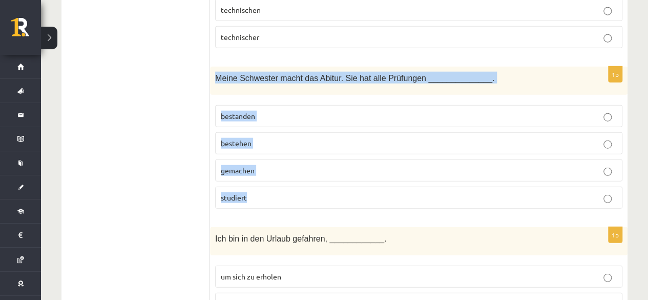
drag, startPoint x: 213, startPoint y: 36, endPoint x: 290, endPoint y: 154, distance: 140.7
click at [290, 154] on div "1p Meine Schwester macht das Abitur. Sie hat alle Prüfungen ______________. bes…" at bounding box center [419, 142] width 418 height 150
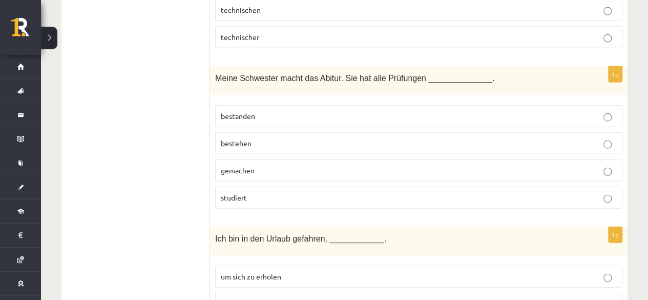
click at [245, 138] on span "bestehen" at bounding box center [236, 142] width 31 height 9
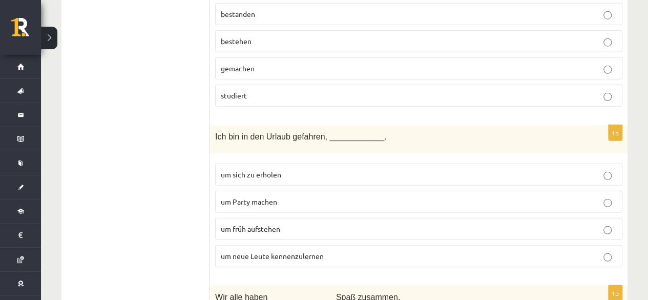
scroll to position [3285, 0]
drag, startPoint x: 317, startPoint y: 94, endPoint x: 214, endPoint y: 92, distance: 102.5
click at [214, 125] on div "Ich bin in den Urlaub gefahren, ____________." at bounding box center [419, 139] width 418 height 28
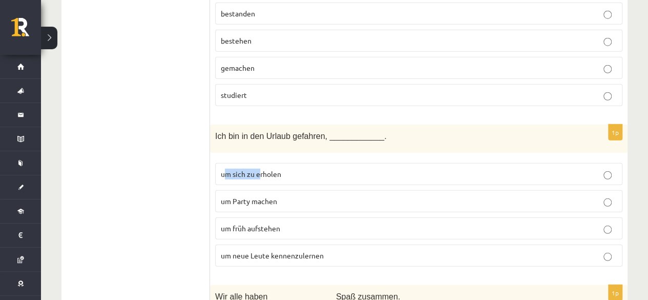
drag, startPoint x: 225, startPoint y: 132, endPoint x: 258, endPoint y: 133, distance: 33.3
click at [258, 169] on span "um sich zu erholen" at bounding box center [251, 173] width 60 height 9
drag, startPoint x: 224, startPoint y: 134, endPoint x: 284, endPoint y: 135, distance: 60.0
click at [284, 163] on label "um sich zu erholen" at bounding box center [418, 174] width 407 height 22
drag, startPoint x: 275, startPoint y: 155, endPoint x: 214, endPoint y: 147, distance: 61.0
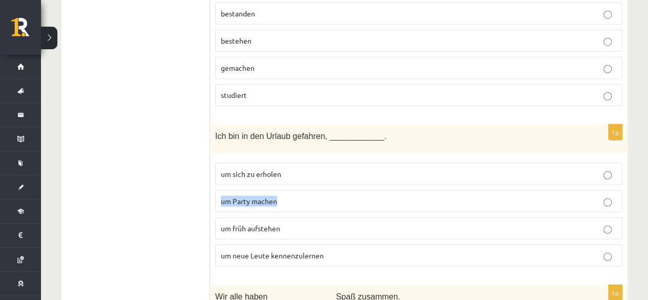
click at [214, 147] on div "1p Ich bin in den Urlaub gefahren, ____________. um sich zu erholen um Party ma…" at bounding box center [419, 200] width 418 height 150
drag, startPoint x: 287, startPoint y: 190, endPoint x: 203, endPoint y: 183, distance: 84.3
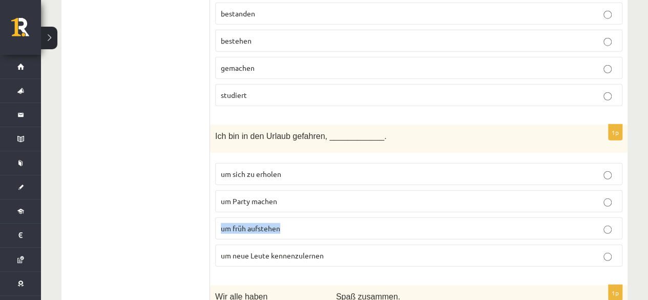
drag, startPoint x: 285, startPoint y: 182, endPoint x: 221, endPoint y: 183, distance: 63.6
click at [221, 223] on p "um früh aufstehen" at bounding box center [419, 228] width 396 height 11
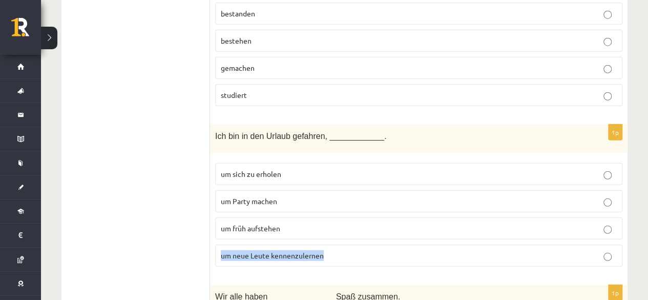
drag, startPoint x: 333, startPoint y: 209, endPoint x: 217, endPoint y: 207, distance: 115.3
click at [217, 244] on label "um neue Leute kennenzulernen" at bounding box center [418, 255] width 407 height 22
click at [273, 169] on span "um sich zu erholen" at bounding box center [251, 173] width 60 height 9
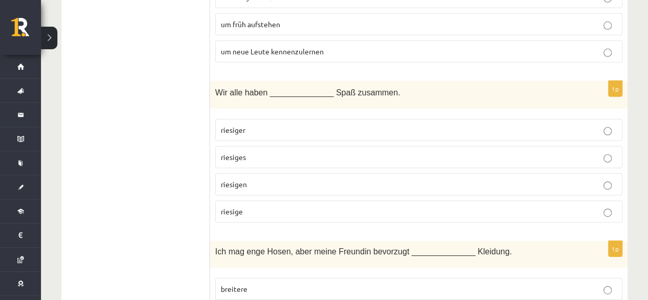
scroll to position [3490, 0]
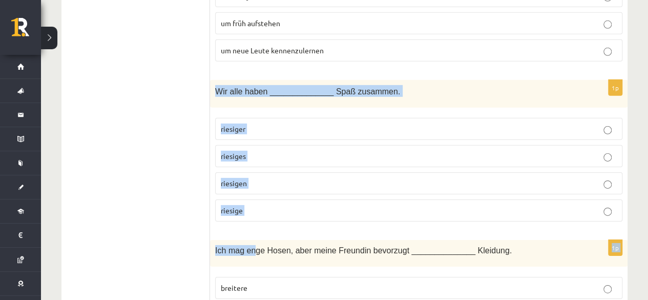
drag, startPoint x: 215, startPoint y: 47, endPoint x: 248, endPoint y: 180, distance: 136.7
click at [249, 183] on div "1p Wir alle haben ______________ Spaß zusammen. riesiger riesiges riesigen ries…" at bounding box center [419, 155] width 418 height 150
click at [248, 199] on label "riesige" at bounding box center [418, 210] width 407 height 22
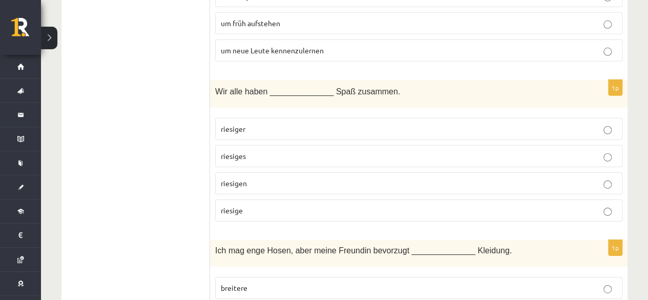
click at [249, 178] on p "riesigen" at bounding box center [419, 183] width 396 height 11
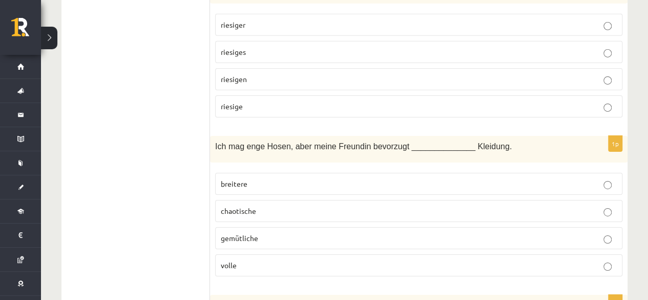
scroll to position [3587, 0]
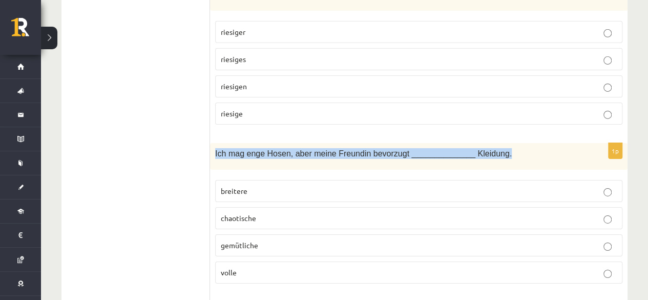
drag, startPoint x: 215, startPoint y: 110, endPoint x: 492, endPoint y: 116, distance: 277.8
click at [492, 143] on div "Ich mag enge Hosen, aber meine Freundin bevorzugt ______________ Kleidung." at bounding box center [419, 156] width 418 height 26
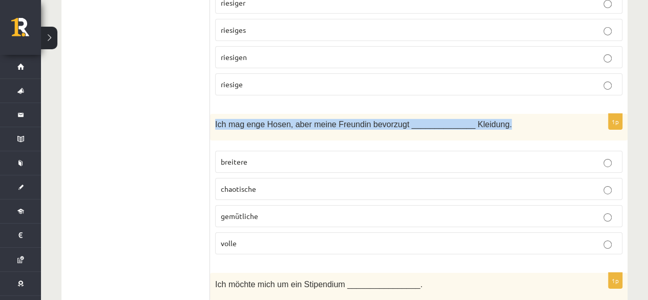
scroll to position [3639, 0]
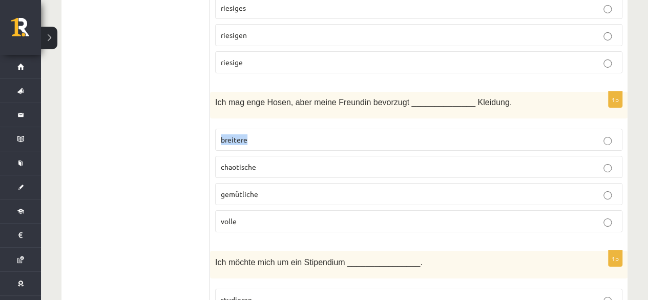
drag, startPoint x: 251, startPoint y: 94, endPoint x: 218, endPoint y: 94, distance: 32.8
click at [218, 129] on label "breitere" at bounding box center [418, 140] width 407 height 22
click at [255, 134] on p "breitere" at bounding box center [419, 139] width 396 height 11
drag, startPoint x: 268, startPoint y: 119, endPoint x: 218, endPoint y: 119, distance: 49.7
click at [218, 156] on label "chaotische" at bounding box center [418, 167] width 407 height 22
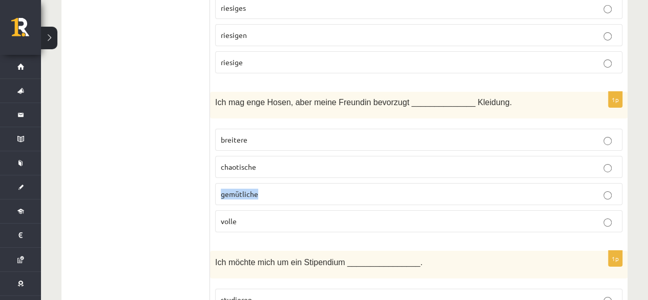
drag, startPoint x: 263, startPoint y: 154, endPoint x: 222, endPoint y: 152, distance: 41.0
click at [222, 183] on label "gemütliche" at bounding box center [418, 194] width 407 height 22
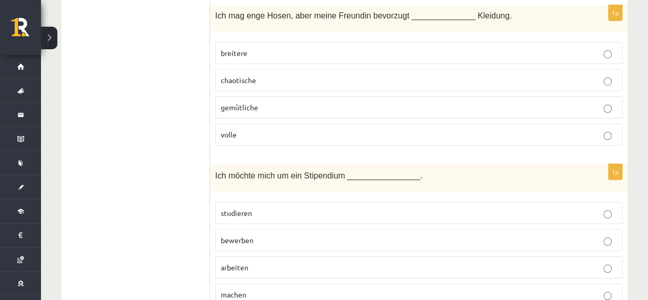
scroll to position [3741, 0]
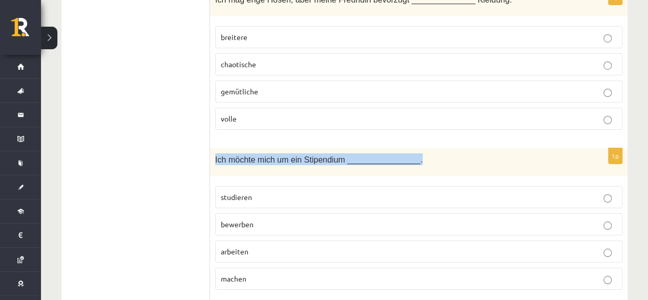
drag, startPoint x: 214, startPoint y: 113, endPoint x: 406, endPoint y: 125, distance: 192.5
click at [406, 148] on div "Ich möchte mich um ein Stipendium ________________." at bounding box center [419, 162] width 418 height 28
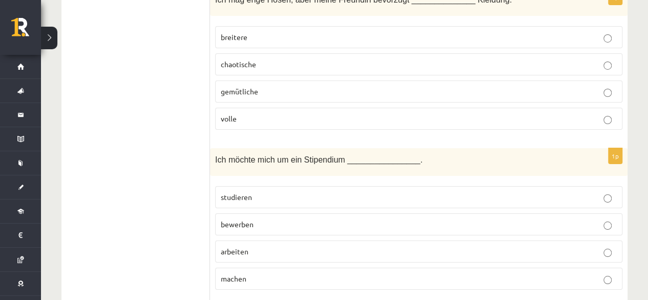
drag, startPoint x: 256, startPoint y: 148, endPoint x: 220, endPoint y: 149, distance: 35.9
click at [221, 192] on p "studieren" at bounding box center [419, 197] width 396 height 11
drag, startPoint x: 280, startPoint y: 178, endPoint x: 218, endPoint y: 187, distance: 62.0
click at [218, 213] on label "bewerben" at bounding box center [418, 224] width 407 height 22
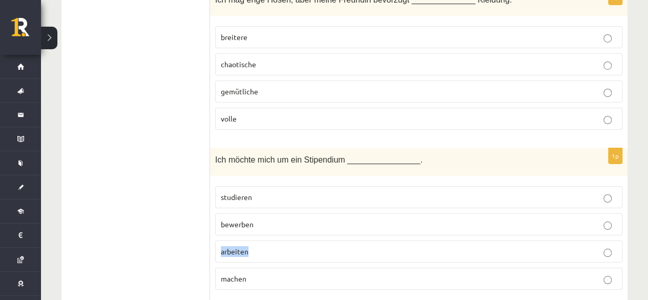
drag, startPoint x: 256, startPoint y: 201, endPoint x: 219, endPoint y: 203, distance: 36.4
click at [219, 240] on label "arbeiten" at bounding box center [418, 251] width 407 height 22
drag, startPoint x: 245, startPoint y: 231, endPoint x: 214, endPoint y: 234, distance: 30.9
click at [214, 234] on div "1p Ich möchte mich um ein Stipendium ________________. studieren bewerben arbei…" at bounding box center [419, 223] width 418 height 150
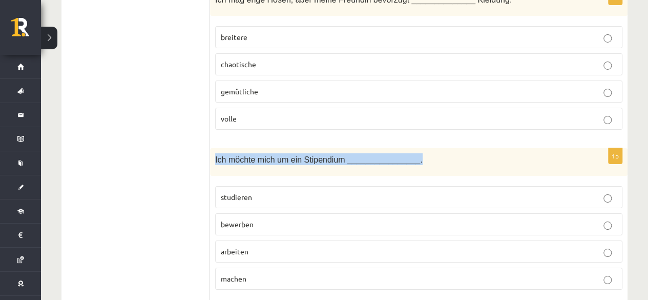
drag, startPoint x: 213, startPoint y: 111, endPoint x: 407, endPoint y: 119, distance: 193.9
click at [406, 148] on div "Ich möchte mich um ein Stipendium ________________." at bounding box center [419, 162] width 418 height 28
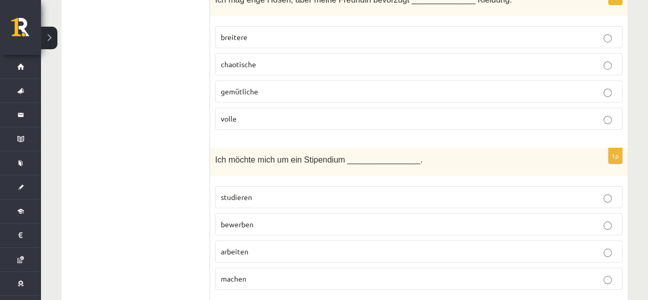
drag, startPoint x: 256, startPoint y: 179, endPoint x: 189, endPoint y: 174, distance: 67.8
click at [256, 219] on p "bewerben" at bounding box center [419, 224] width 396 height 11
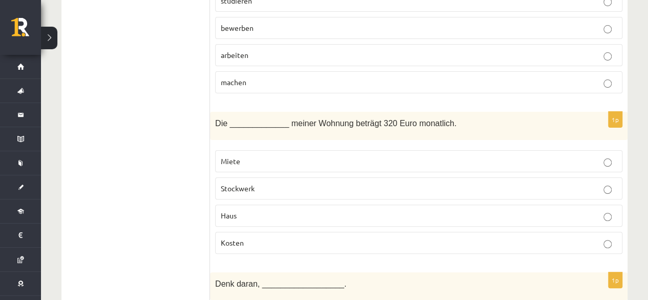
scroll to position [3953, 0]
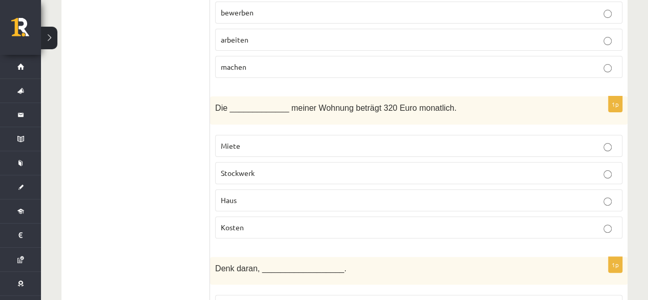
click at [235, 222] on span "Kosten" at bounding box center [232, 226] width 23 height 9
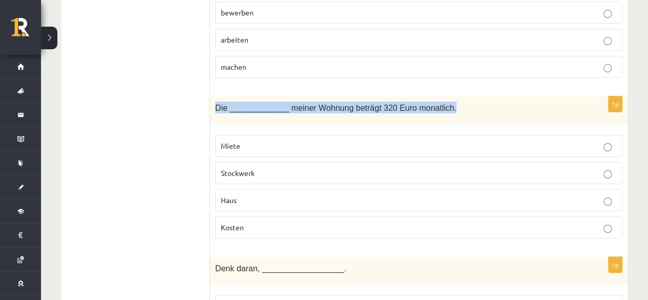
drag, startPoint x: 216, startPoint y: 58, endPoint x: 441, endPoint y: 56, distance: 224.5
click at [441, 101] on p "Die _____________ meiner Wohnung beträgt 320 Euro monatlich." at bounding box center [393, 107] width 356 height 12
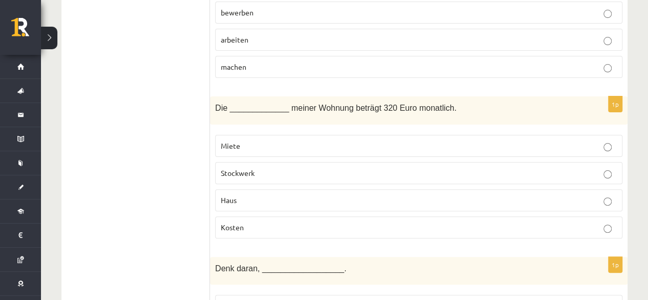
click at [239, 141] on span "Miete" at bounding box center [230, 145] width 19 height 9
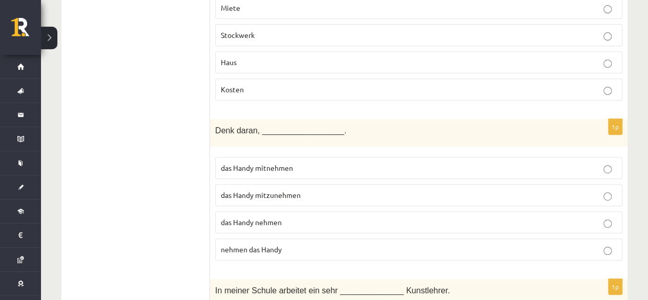
scroll to position [4106, 0]
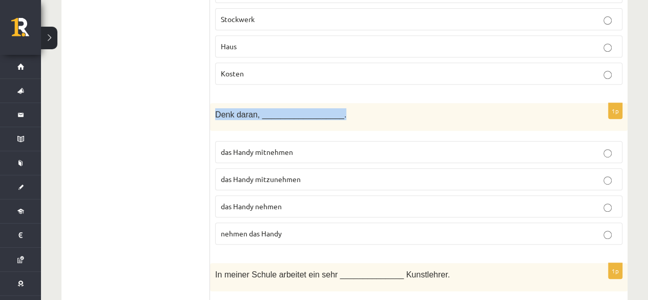
drag, startPoint x: 216, startPoint y: 63, endPoint x: 340, endPoint y: 64, distance: 124.5
click at [340, 103] on div "Denk daran, __________________." at bounding box center [419, 117] width 418 height 28
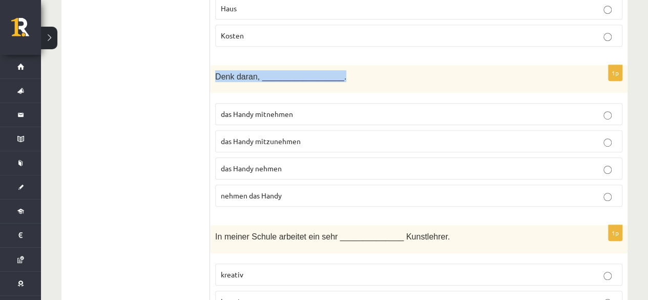
scroll to position [4158, 0]
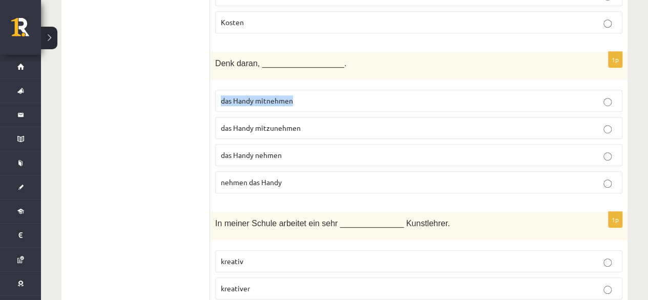
drag, startPoint x: 218, startPoint y: 51, endPoint x: 303, endPoint y: 54, distance: 84.6
click at [303, 90] on label "das Handy mitnehmen" at bounding box center [418, 101] width 407 height 22
click at [254, 96] on span "das Handy mitnehmen" at bounding box center [257, 100] width 72 height 9
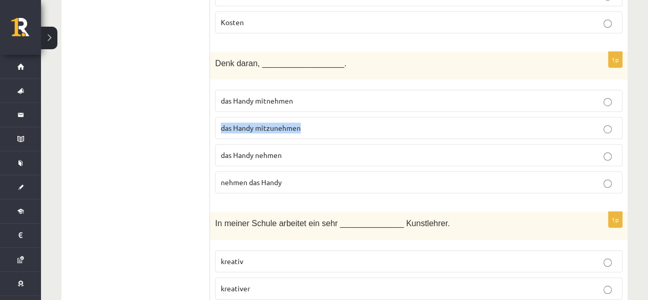
drag, startPoint x: 220, startPoint y: 75, endPoint x: 304, endPoint y: 80, distance: 84.2
click at [304, 117] on label "das Handy mitzunehmen" at bounding box center [418, 128] width 407 height 22
click at [259, 117] on label "das Handy mitzunehmen" at bounding box center [418, 128] width 407 height 22
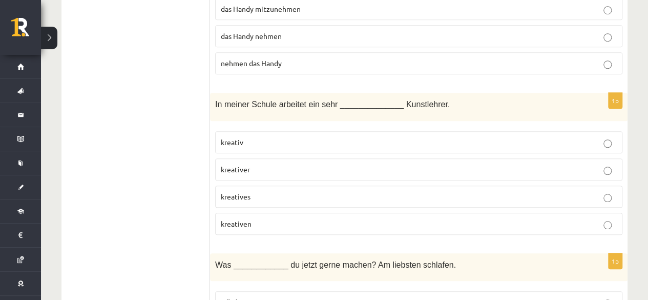
scroll to position [4260, 0]
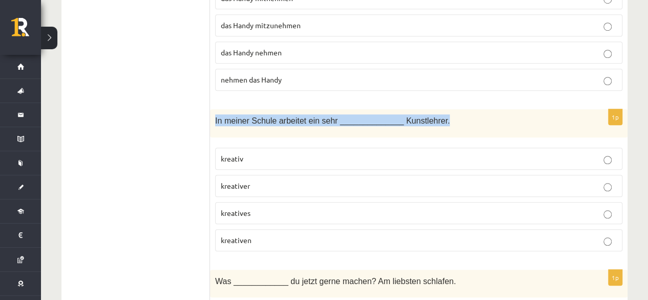
drag, startPoint x: 213, startPoint y: 72, endPoint x: 437, endPoint y: 74, distance: 224.0
click at [437, 109] on div "In meiner Schule arbeitet ein sehr ______________ Kunstlehrer." at bounding box center [419, 123] width 418 height 28
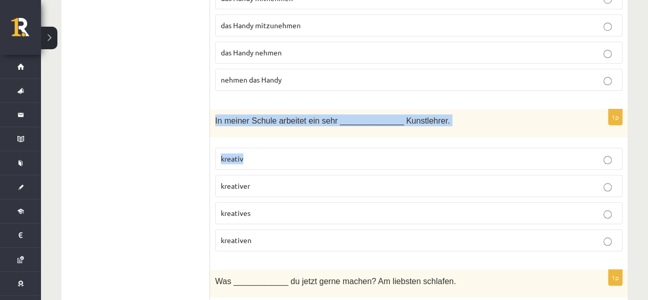
drag, startPoint x: 215, startPoint y: 68, endPoint x: 438, endPoint y: 85, distance: 223.6
click at [439, 109] on div "1p In meiner Schule arbeitet ein sehr ______________ Kunstlehrer. kreativ kreat…" at bounding box center [419, 184] width 418 height 150
click at [435, 109] on div "In meiner Schule arbeitet ein sehr ______________ Kunstlehrer." at bounding box center [419, 123] width 418 height 28
click at [437, 114] on p "In meiner Schule arbeitet ein sehr ______________ Kunstlehrer." at bounding box center [393, 120] width 356 height 12
drag, startPoint x: 437, startPoint y: 69, endPoint x: 212, endPoint y: 70, distance: 224.5
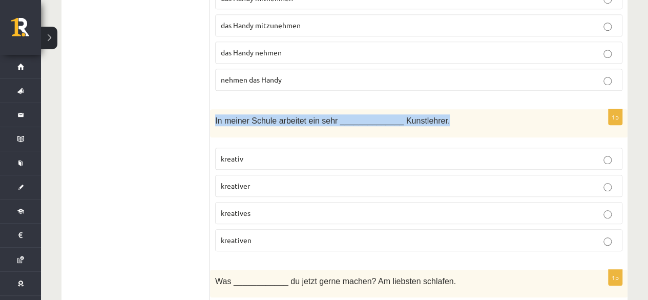
click at [212, 109] on div "In meiner Schule arbeitet ein sehr ______________ Kunstlehrer." at bounding box center [419, 123] width 418 height 28
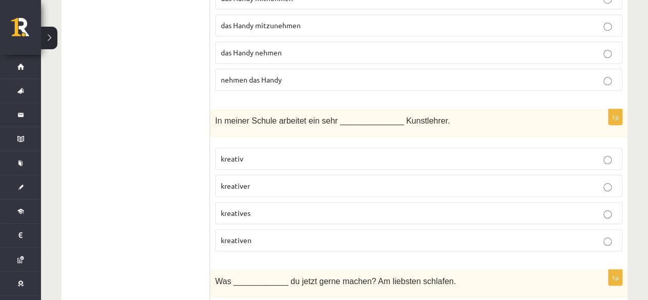
click at [259, 180] on p "kreativer" at bounding box center [419, 185] width 396 height 11
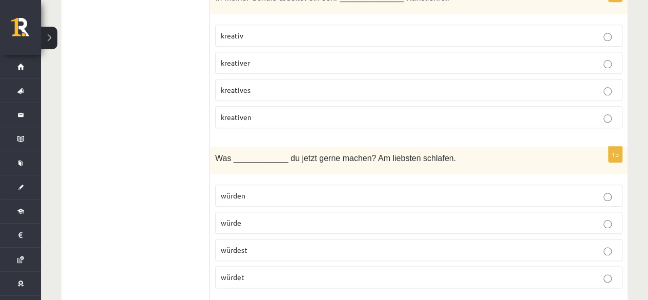
scroll to position [4414, 0]
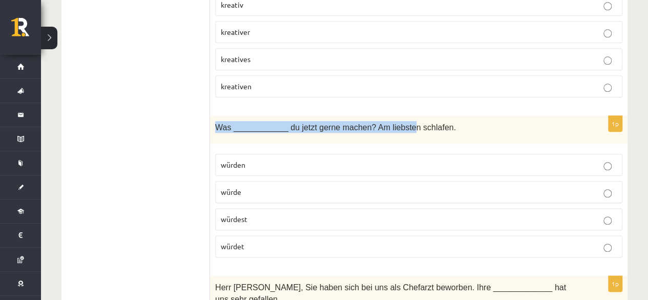
drag, startPoint x: 211, startPoint y: 73, endPoint x: 398, endPoint y: 90, distance: 187.3
click at [398, 116] on div "Was ____________ du jetzt gerne machen? Am liebsten schlafen." at bounding box center [419, 130] width 418 height 28
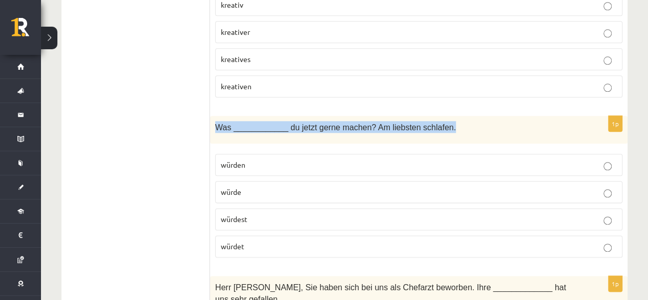
drag, startPoint x: 213, startPoint y: 74, endPoint x: 446, endPoint y: 85, distance: 233.4
click at [446, 116] on div "Was ____________ du jetzt gerne machen? Am liebsten schlafen." at bounding box center [419, 130] width 418 height 28
click at [212, 116] on div "Was ____________ du jetzt gerne machen? Am liebsten schlafen." at bounding box center [419, 130] width 418 height 28
drag, startPoint x: 214, startPoint y: 74, endPoint x: 267, endPoint y: 198, distance: 135.0
click at [267, 198] on div "1p Was ____________ du jetzt gerne machen? Am liebsten schlafen. würden würde w…" at bounding box center [419, 191] width 418 height 150
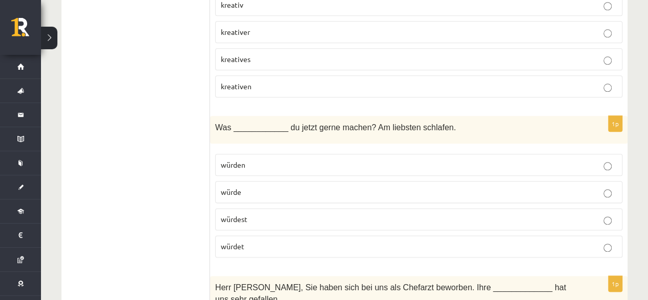
click at [256, 214] on p "würdest" at bounding box center [419, 219] width 396 height 11
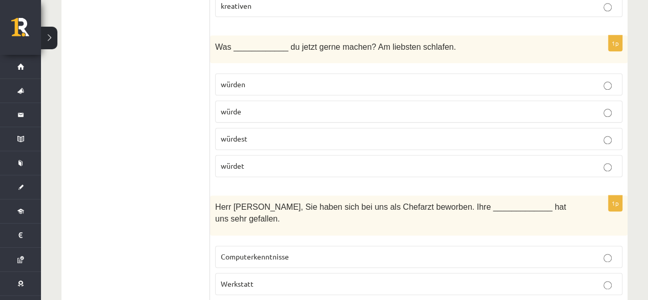
scroll to position [4516, 0]
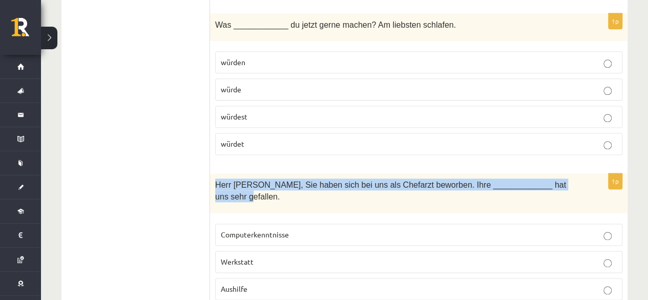
drag, startPoint x: 216, startPoint y: 130, endPoint x: 554, endPoint y: 126, distance: 338.3
click at [554, 178] on p "Herr Braun, Sie haben sich bei uns als Chefarzt beworben. Ihre _____________ ha…" at bounding box center [393, 189] width 356 height 23
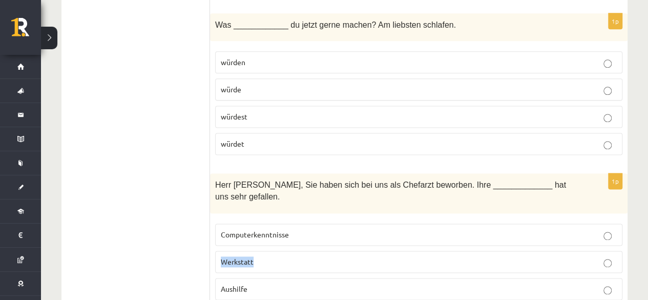
drag, startPoint x: 261, startPoint y: 195, endPoint x: 219, endPoint y: 190, distance: 42.4
click at [219, 251] on label "Werkstatt" at bounding box center [418, 262] width 407 height 22
drag, startPoint x: 254, startPoint y: 222, endPoint x: 203, endPoint y: 232, distance: 52.2
click at [220, 238] on fieldset "Computerkenntnisse Werkstatt Aushilfe Bewerbung" at bounding box center [418, 274] width 407 height 112
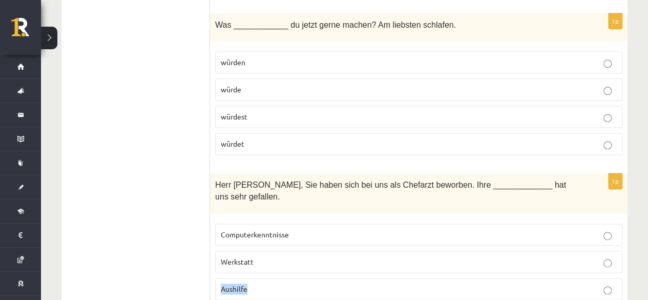
drag, startPoint x: 252, startPoint y: 220, endPoint x: 219, endPoint y: 220, distance: 32.8
click at [219, 278] on label "Aushilfe" at bounding box center [418, 289] width 407 height 22
drag, startPoint x: 271, startPoint y: 252, endPoint x: 217, endPoint y: 252, distance: 53.3
drag, startPoint x: 293, startPoint y: 166, endPoint x: 212, endPoint y: 155, distance: 81.2
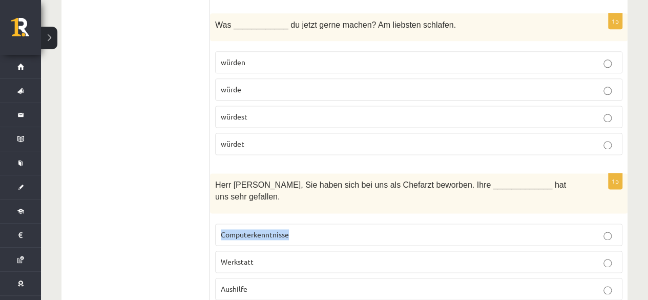
click at [212, 173] on div "1p Herr Braun, Sie haben sich bei uns als Chefarzt beworben. Ihre _____________…" at bounding box center [419, 253] width 418 height 161
click at [238, 278] on label "Aushilfe" at bounding box center [418, 289] width 407 height 22
drag, startPoint x: 254, startPoint y: 222, endPoint x: 216, endPoint y: 221, distance: 37.9
click at [216, 278] on label "Aushilfe" at bounding box center [418, 289] width 407 height 22
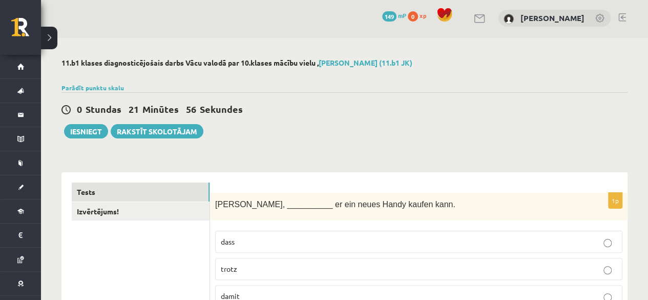
scroll to position [0, 0]
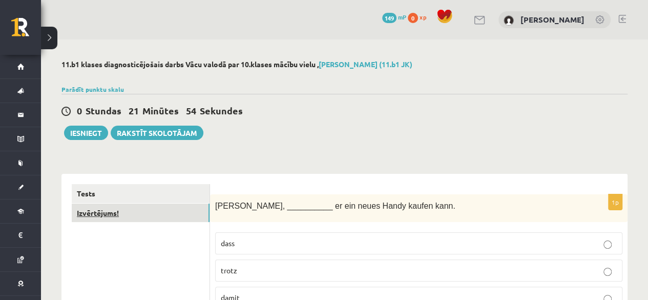
click at [119, 208] on link "Izvērtējums!" at bounding box center [141, 212] width 138 height 19
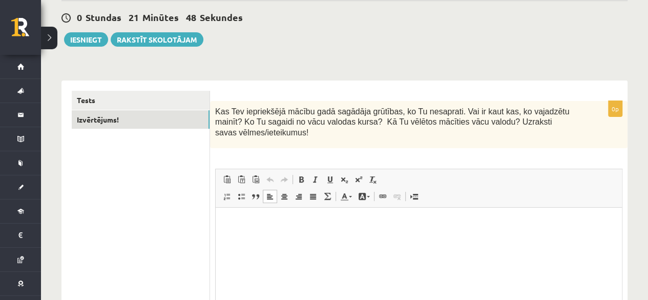
click at [408, 239] on html at bounding box center [419, 223] width 406 height 31
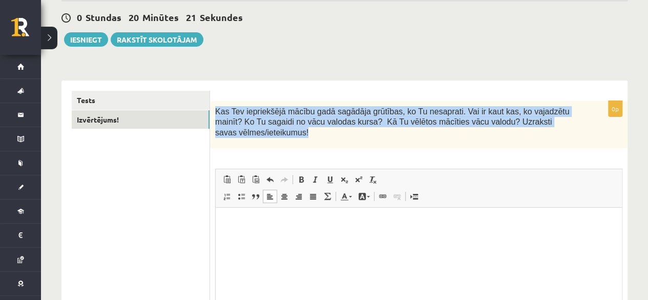
drag, startPoint x: 570, startPoint y: 117, endPoint x: 212, endPoint y: 106, distance: 357.9
click at [212, 106] on div "Kas Tev iepriekšējā mācību gadā sagādāja grūtības, ko Tu nesaprati. Vai ir kaut…" at bounding box center [419, 124] width 418 height 47
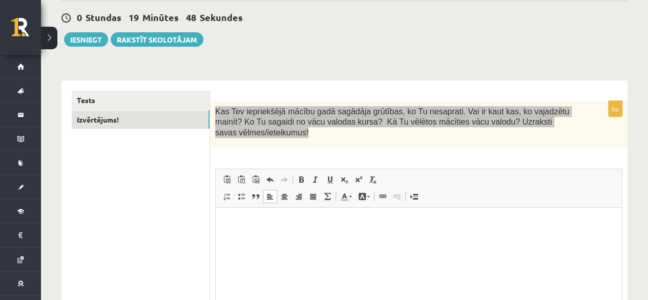
click at [243, 229] on html at bounding box center [419, 223] width 406 height 31
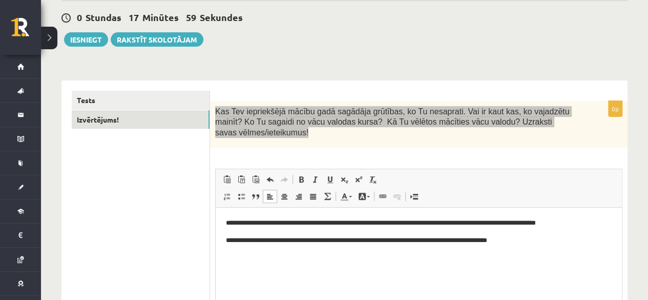
click at [228, 242] on p "**********" at bounding box center [419, 240] width 386 height 11
click at [572, 240] on p "**********" at bounding box center [419, 240] width 386 height 11
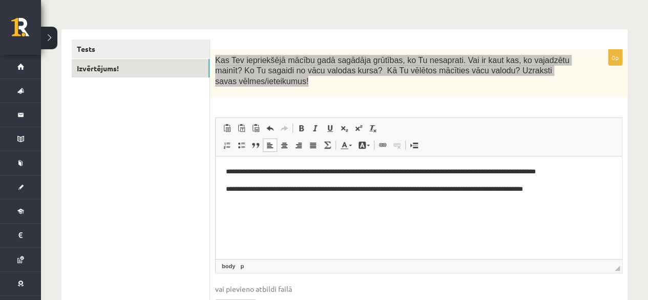
click at [598, 189] on p "**********" at bounding box center [419, 189] width 386 height 11
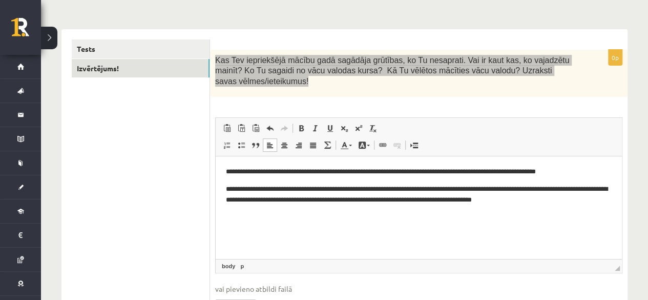
click at [225, 188] on html "**********" at bounding box center [419, 185] width 406 height 59
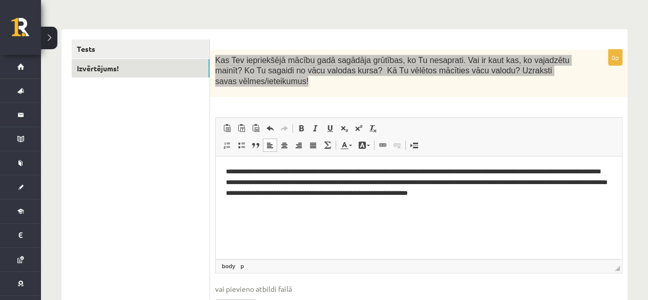
click at [577, 192] on p "**********" at bounding box center [419, 183] width 386 height 32
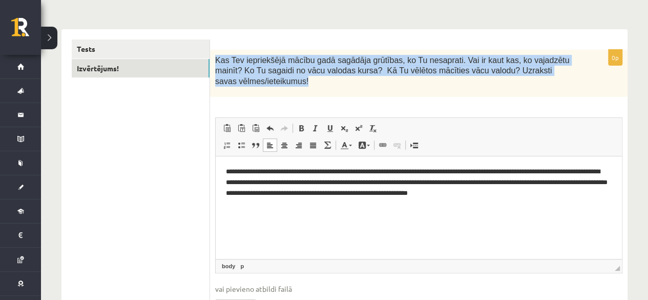
click at [293, 19] on div "**********" at bounding box center [344, 180] width 566 height 322
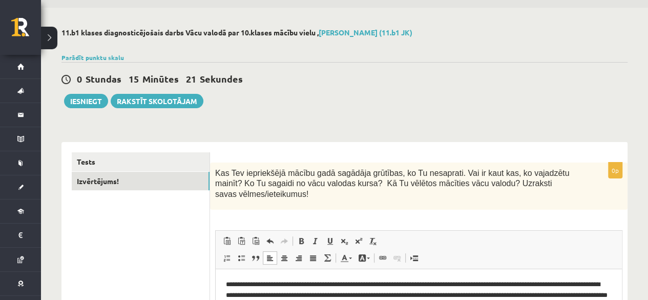
scroll to position [0, 0]
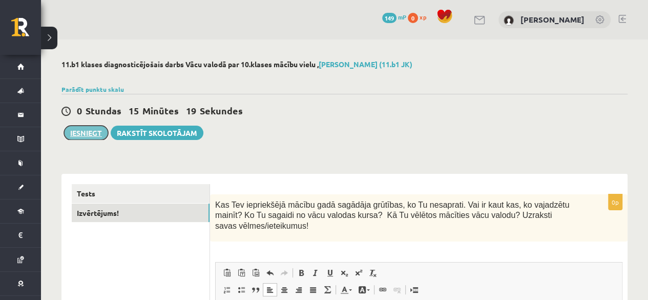
click at [90, 131] on button "Iesniegt" at bounding box center [86, 133] width 44 height 14
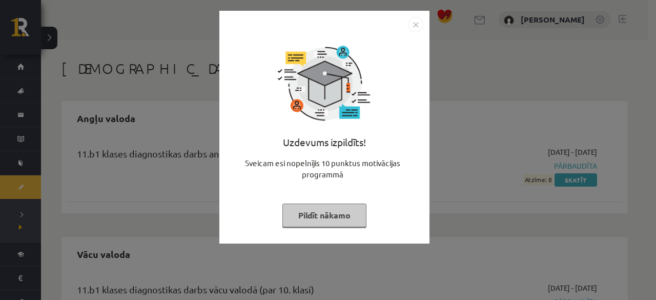
click at [321, 207] on button "Pildīt nākamo" at bounding box center [324, 215] width 84 height 24
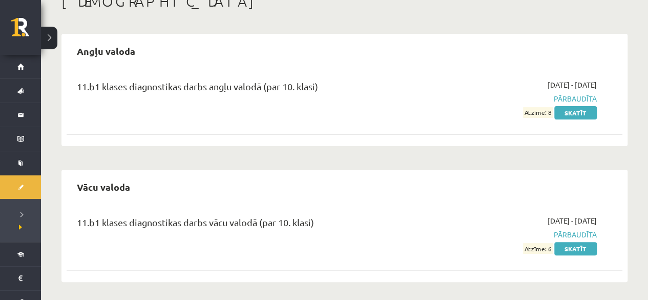
scroll to position [69, 0]
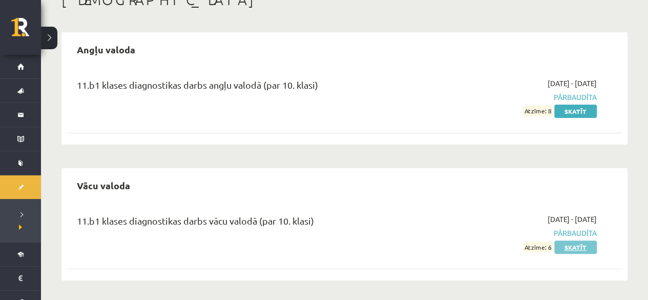
click at [574, 249] on link "Skatīt" at bounding box center [575, 246] width 43 height 13
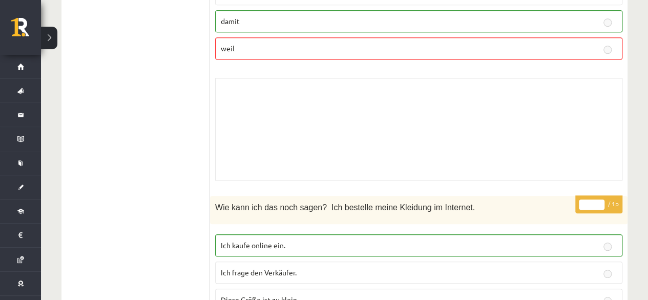
scroll to position [102, 0]
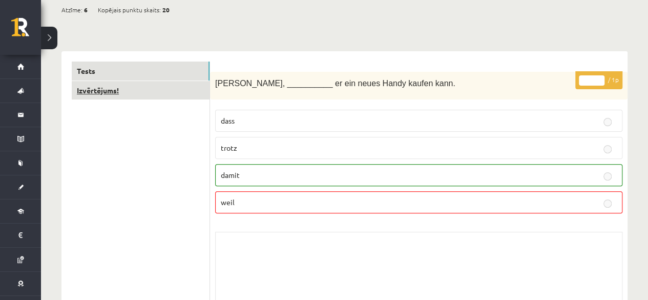
click at [101, 94] on link "Izvērtējums!" at bounding box center [141, 90] width 138 height 19
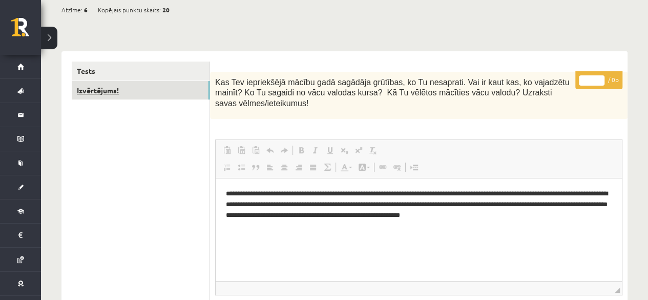
scroll to position [0, 0]
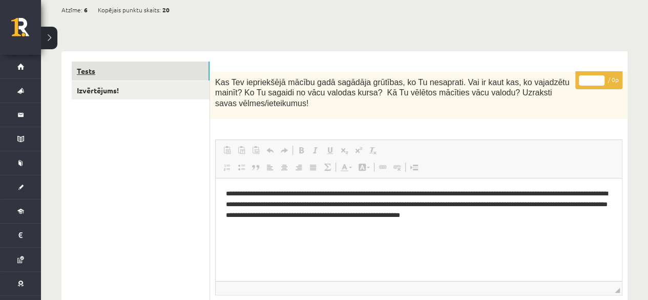
click at [126, 73] on link "Tests" at bounding box center [141, 70] width 138 height 19
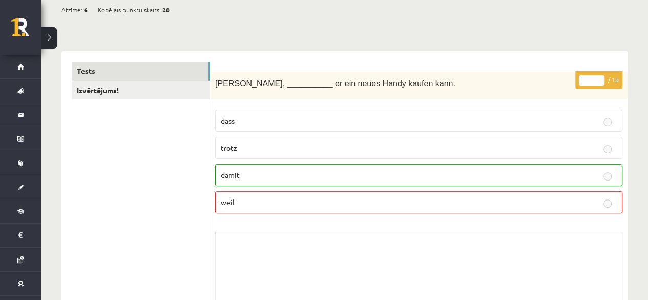
click at [110, 89] on link "Izvērtējums!" at bounding box center [141, 90] width 138 height 19
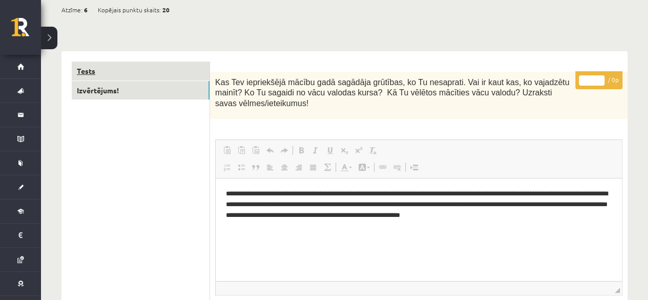
click at [104, 71] on link "Tests" at bounding box center [141, 70] width 138 height 19
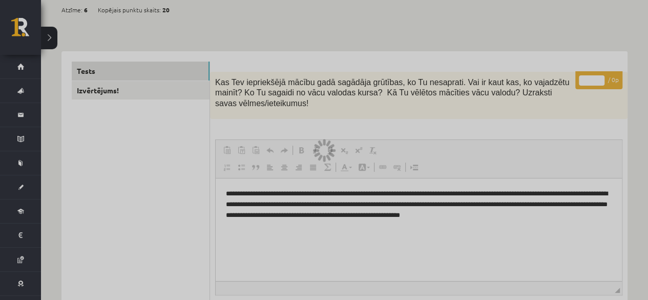
click at [159, 87] on div at bounding box center [324, 150] width 648 height 300
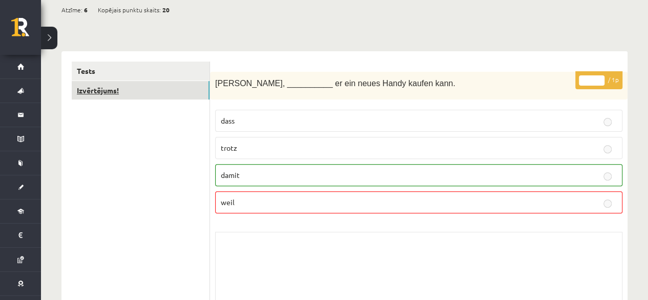
click at [159, 87] on link "Izvērtējums!" at bounding box center [141, 90] width 138 height 19
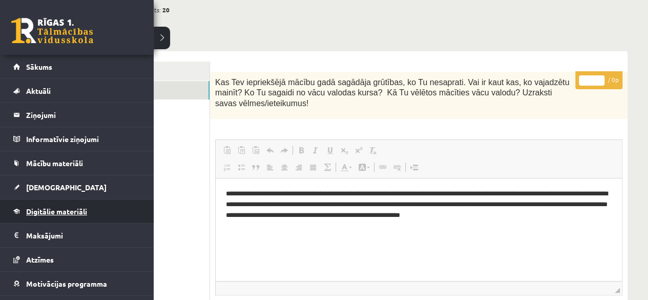
click at [67, 211] on span "Digitālie materiāli" at bounding box center [56, 211] width 61 height 9
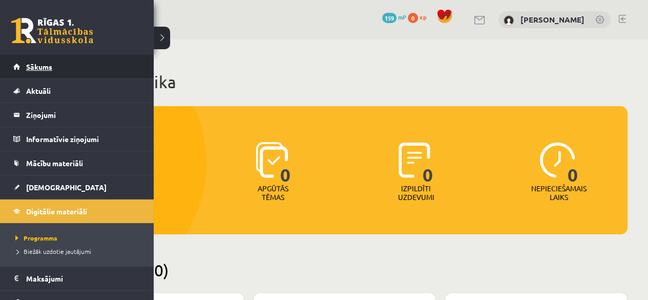
click at [36, 67] on span "Sākums" at bounding box center [39, 66] width 26 height 9
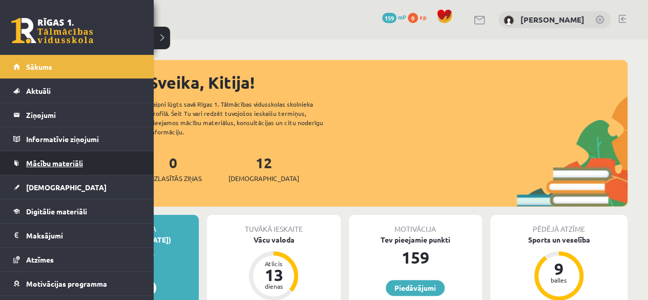
click at [78, 162] on span "Mācību materiāli" at bounding box center [54, 162] width 57 height 9
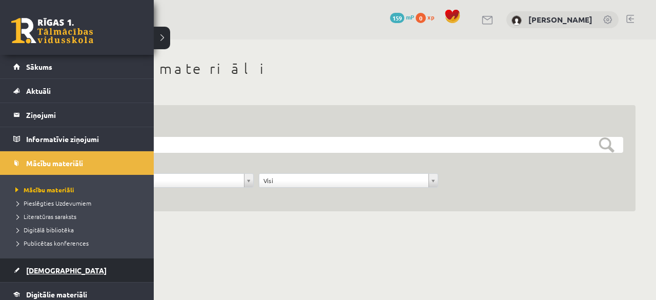
click at [71, 271] on link "[DEMOGRAPHIC_DATA]" at bounding box center [77, 270] width 128 height 24
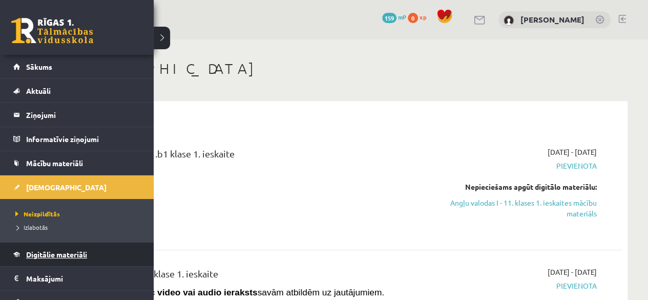
scroll to position [51, 0]
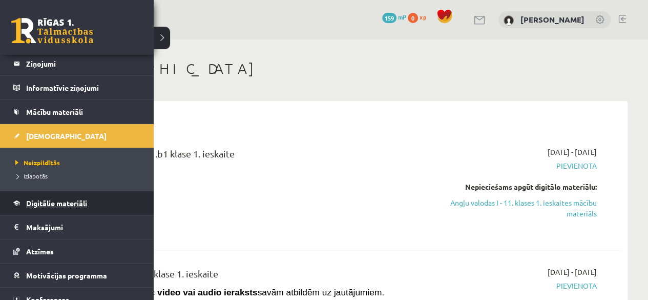
click at [57, 204] on span "Digitālie materiāli" at bounding box center [56, 202] width 61 height 9
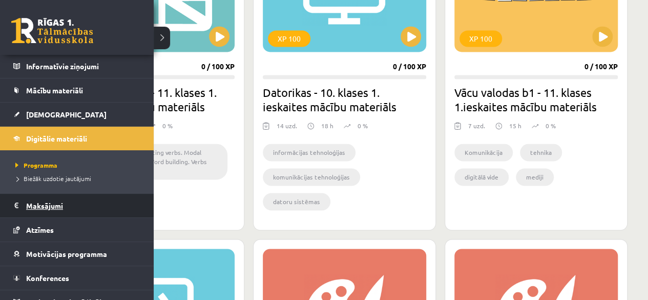
scroll to position [84, 0]
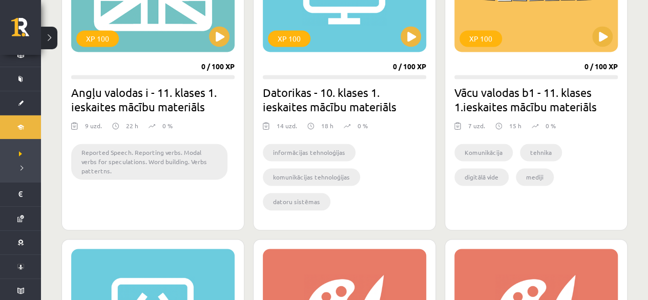
click at [499, 75] on progress at bounding box center [536, 77] width 163 height 4
click at [598, 33] on button at bounding box center [602, 36] width 20 height 20
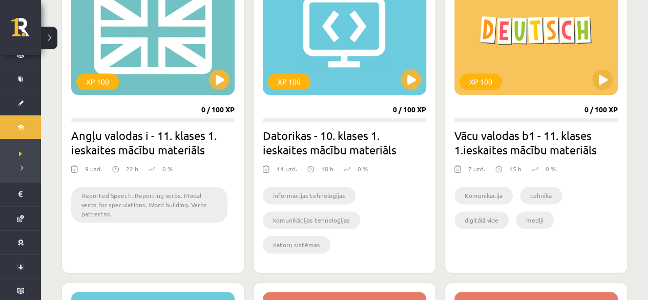
scroll to position [615, 0]
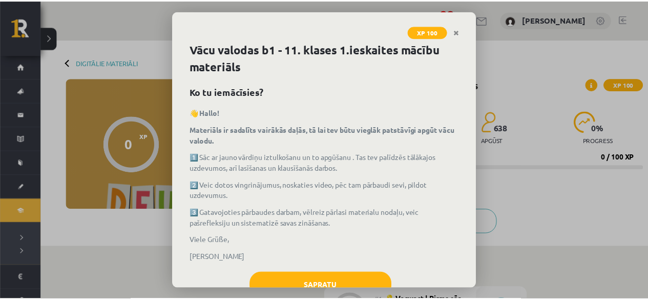
scroll to position [33, 0]
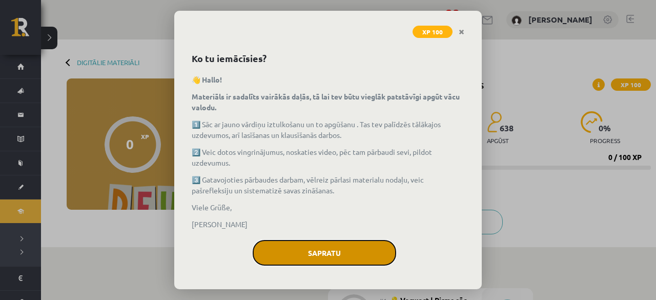
click at [338, 245] on button "Sapratu" at bounding box center [324, 253] width 143 height 26
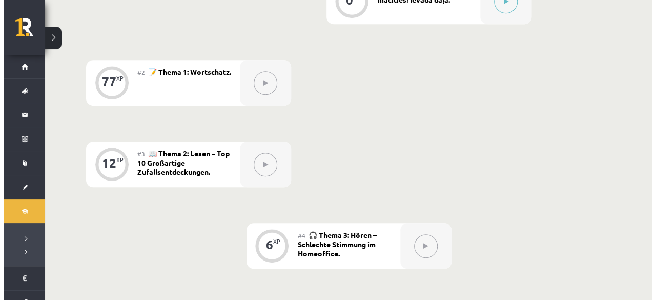
scroll to position [108, 0]
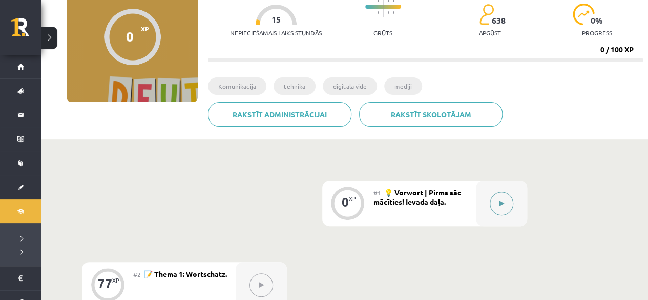
click at [503, 204] on icon at bounding box center [501, 203] width 5 height 6
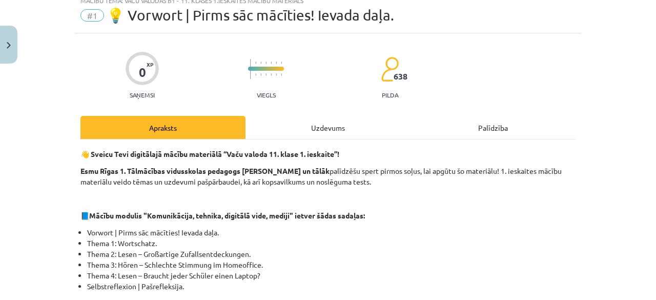
scroll to position [51, 0]
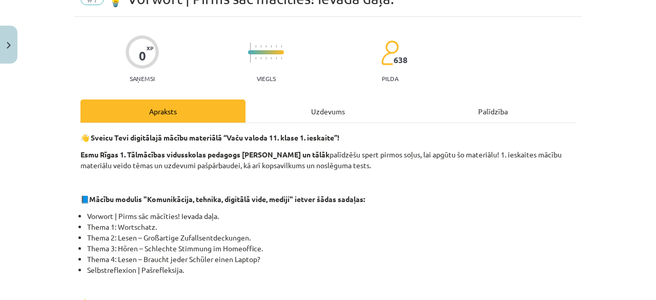
click at [297, 106] on div "Uzdevums" at bounding box center [327, 110] width 165 height 23
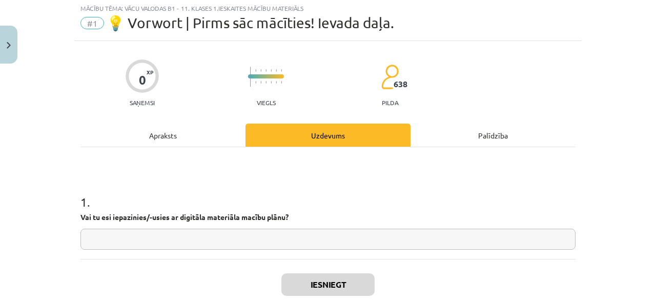
scroll to position [26, 0]
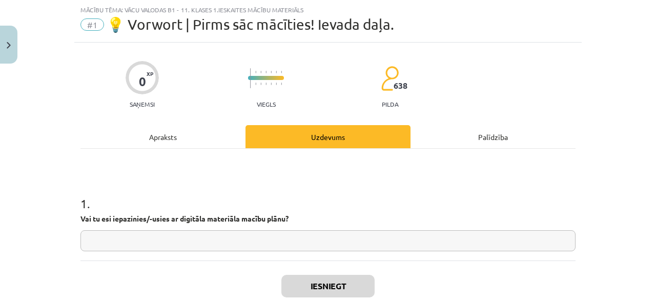
click at [191, 138] on div "Apraksts" at bounding box center [162, 136] width 165 height 23
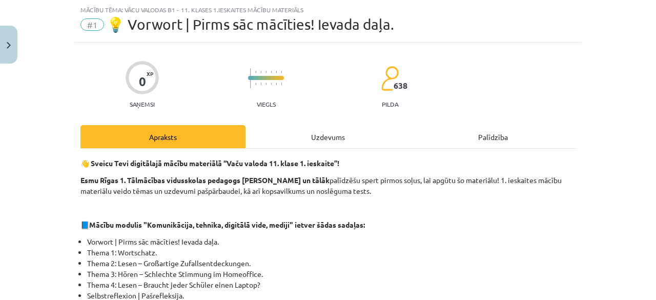
click at [474, 134] on div "Palīdzība" at bounding box center [492, 136] width 165 height 23
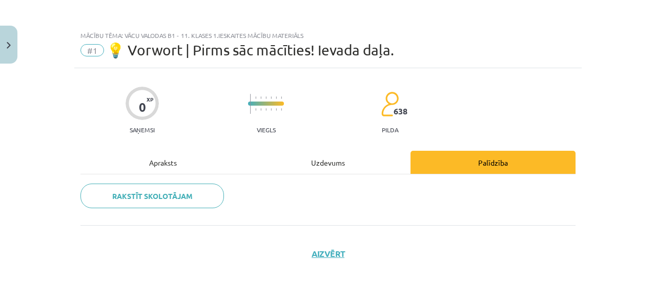
click at [169, 163] on div "Apraksts" at bounding box center [162, 162] width 165 height 23
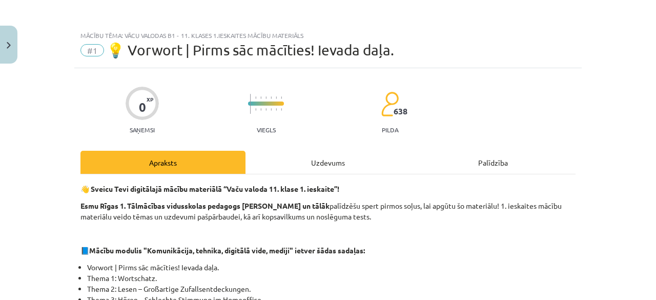
click at [331, 162] on div "Uzdevums" at bounding box center [327, 162] width 165 height 23
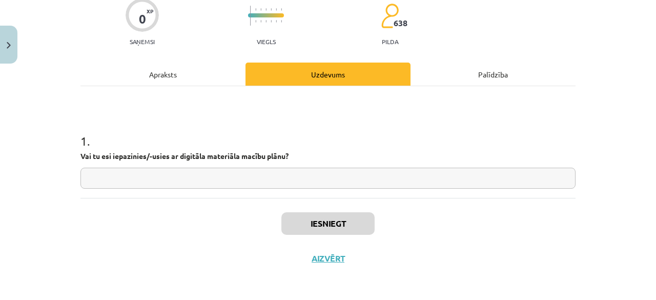
scroll to position [89, 0]
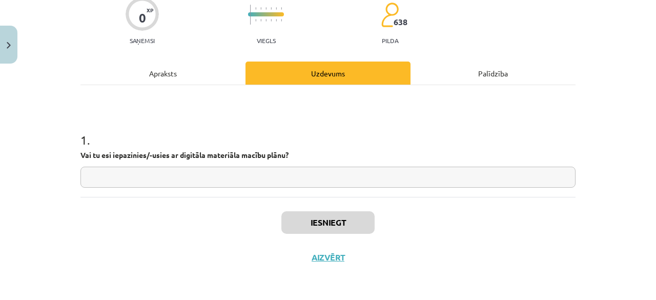
click at [162, 75] on div "Apraksts" at bounding box center [162, 72] width 165 height 23
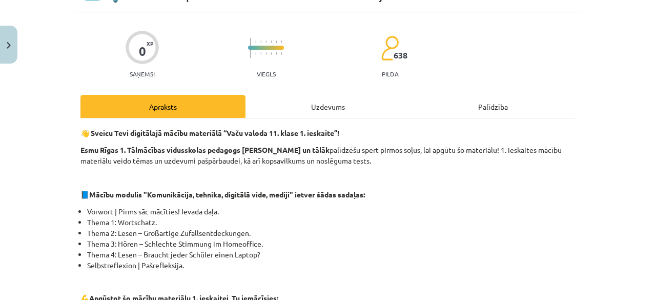
scroll to position [26, 0]
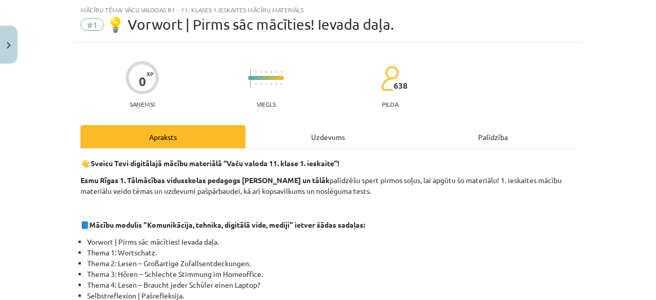
click at [342, 137] on div "Uzdevums" at bounding box center [327, 136] width 165 height 23
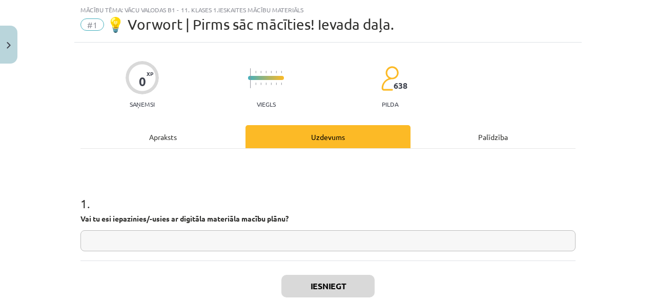
click at [235, 233] on input "text" at bounding box center [327, 240] width 495 height 21
click at [177, 129] on div "Apraksts" at bounding box center [162, 136] width 165 height 23
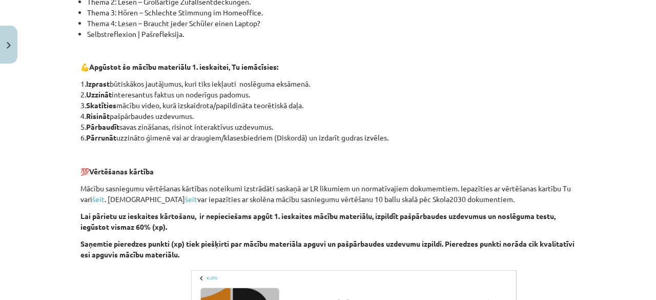
scroll to position [338, 0]
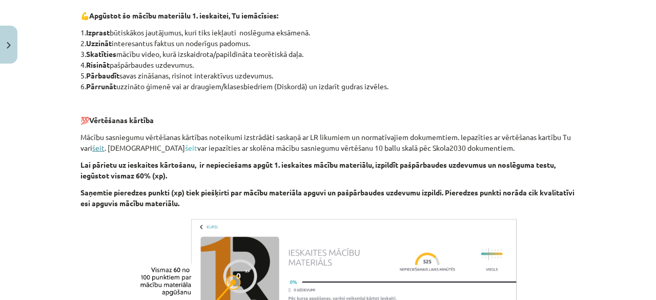
click at [95, 148] on link "šeit" at bounding box center [98, 147] width 12 height 9
click at [185, 146] on link "šeit" at bounding box center [191, 147] width 12 height 9
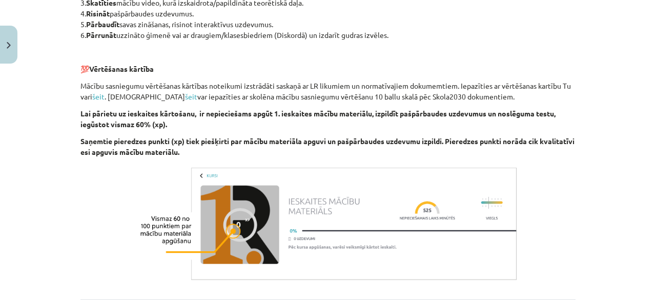
scroll to position [441, 0]
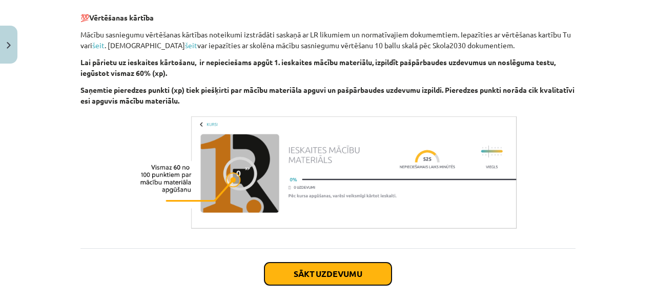
click at [287, 277] on button "Sākt uzdevumu" at bounding box center [327, 273] width 127 height 23
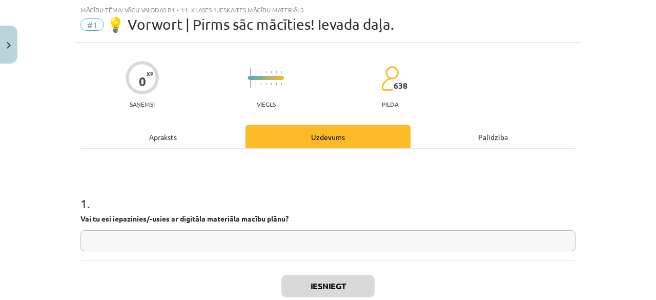
scroll to position [26, 0]
click at [228, 245] on input "text" at bounding box center [327, 240] width 495 height 21
type input "**"
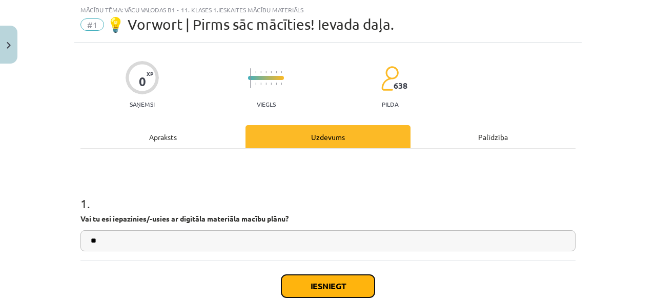
click at [314, 283] on button "Iesniegt" at bounding box center [327, 286] width 93 height 23
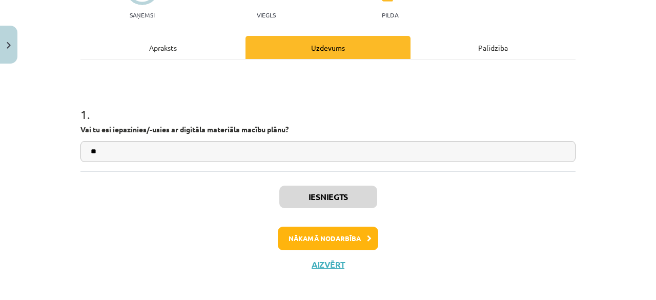
scroll to position [121, 0]
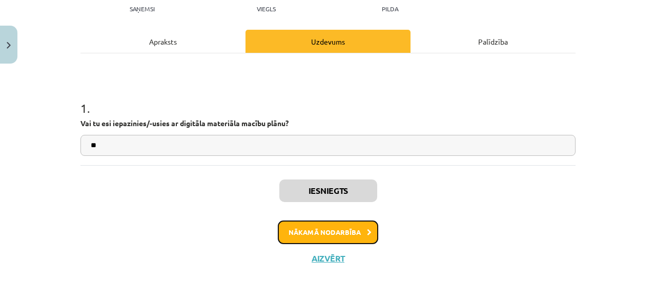
click at [321, 232] on button "Nākamā nodarbība" at bounding box center [328, 232] width 100 height 24
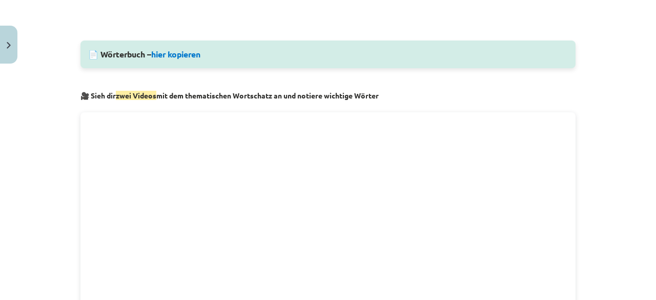
scroll to position [461, 0]
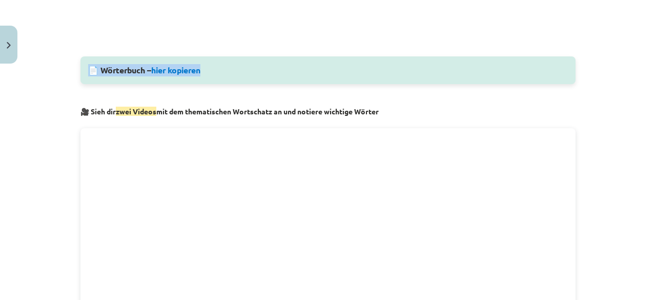
drag, startPoint x: 204, startPoint y: 71, endPoint x: 87, endPoint y: 71, distance: 117.9
click at [87, 71] on div "📄 Wörterbuch – hier kopieren" at bounding box center [327, 70] width 495 height 28
click at [88, 71] on div "📄 Wörterbuch – hier kopieren" at bounding box center [327, 70] width 495 height 28
click at [109, 69] on div "📄 Wörterbuch – hier kopieren" at bounding box center [327, 70] width 495 height 28
click at [175, 71] on link "hier kopieren" at bounding box center [175, 70] width 49 height 11
